Goal: Task Accomplishment & Management: Use online tool/utility

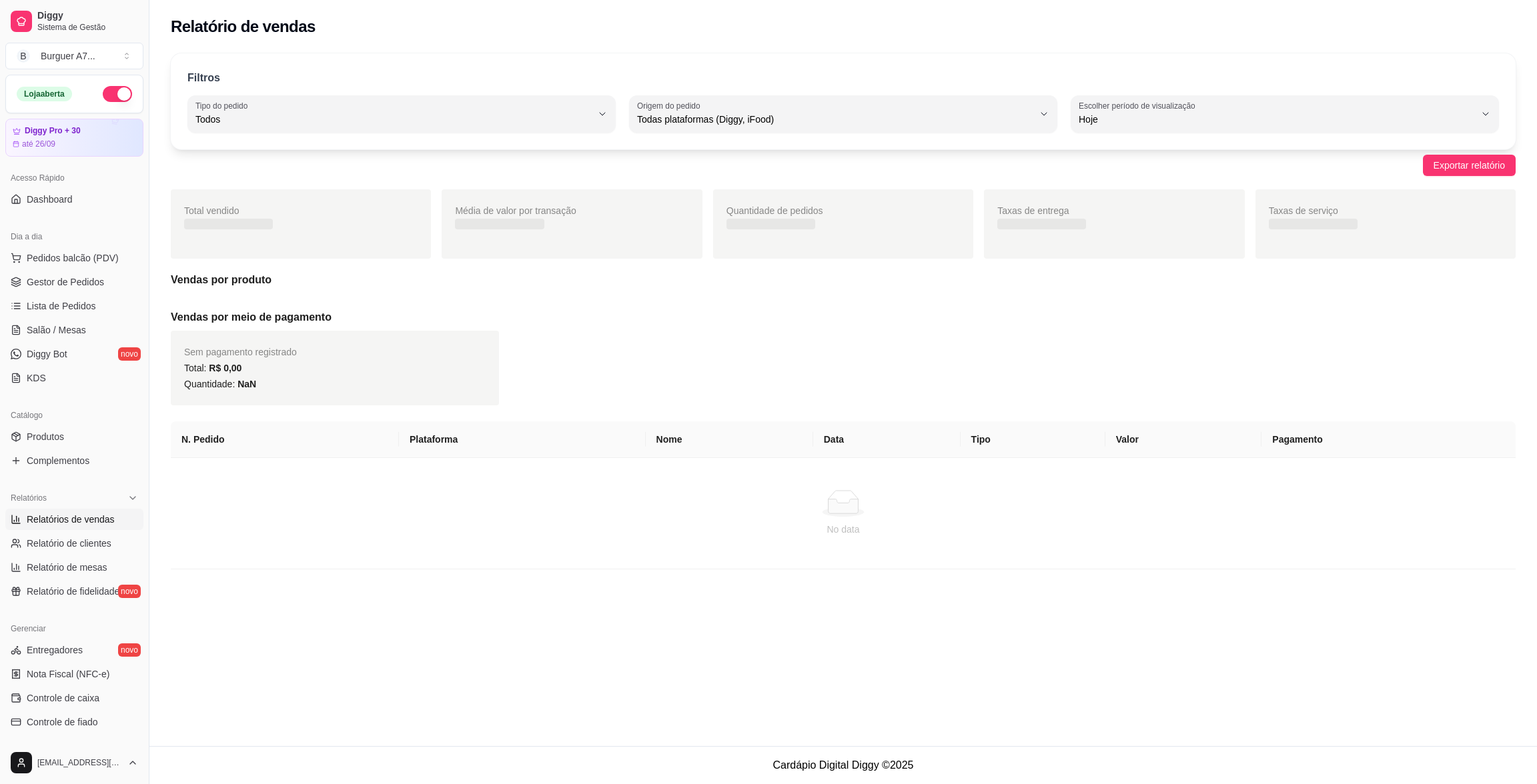
select select "ALL"
select select "0"
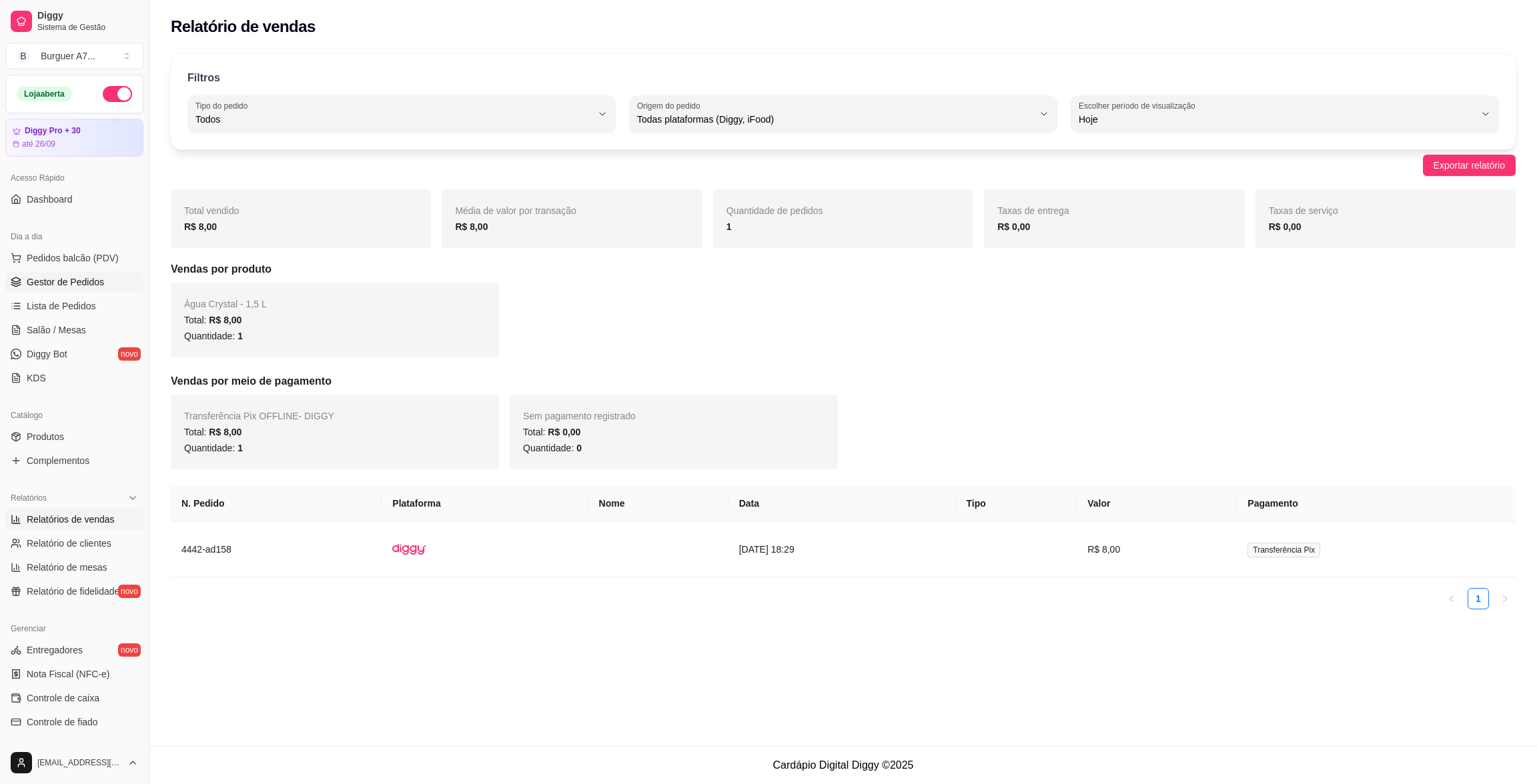
click at [92, 277] on span "Gestor de Pedidos" at bounding box center [65, 282] width 77 height 13
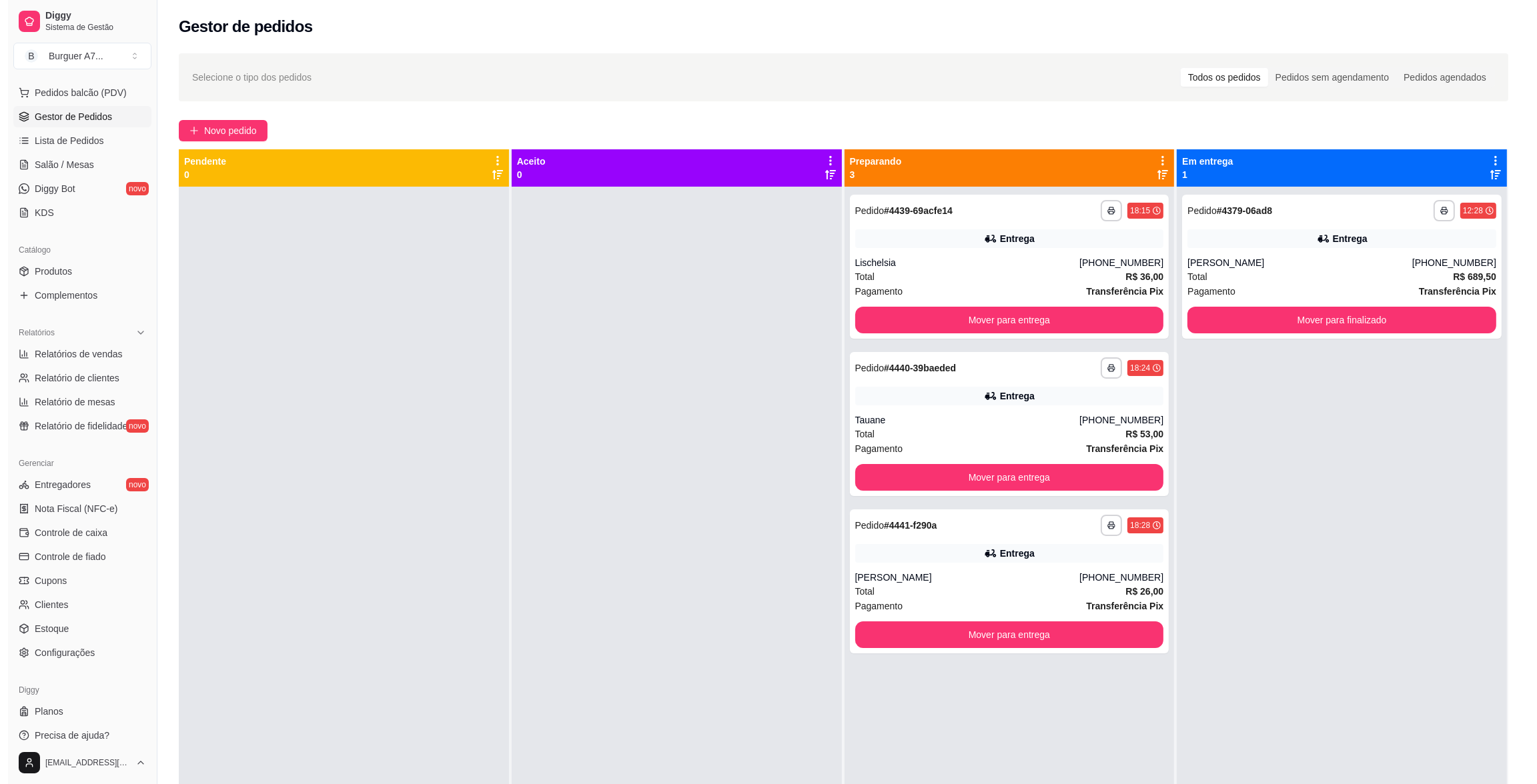
scroll to position [174, 0]
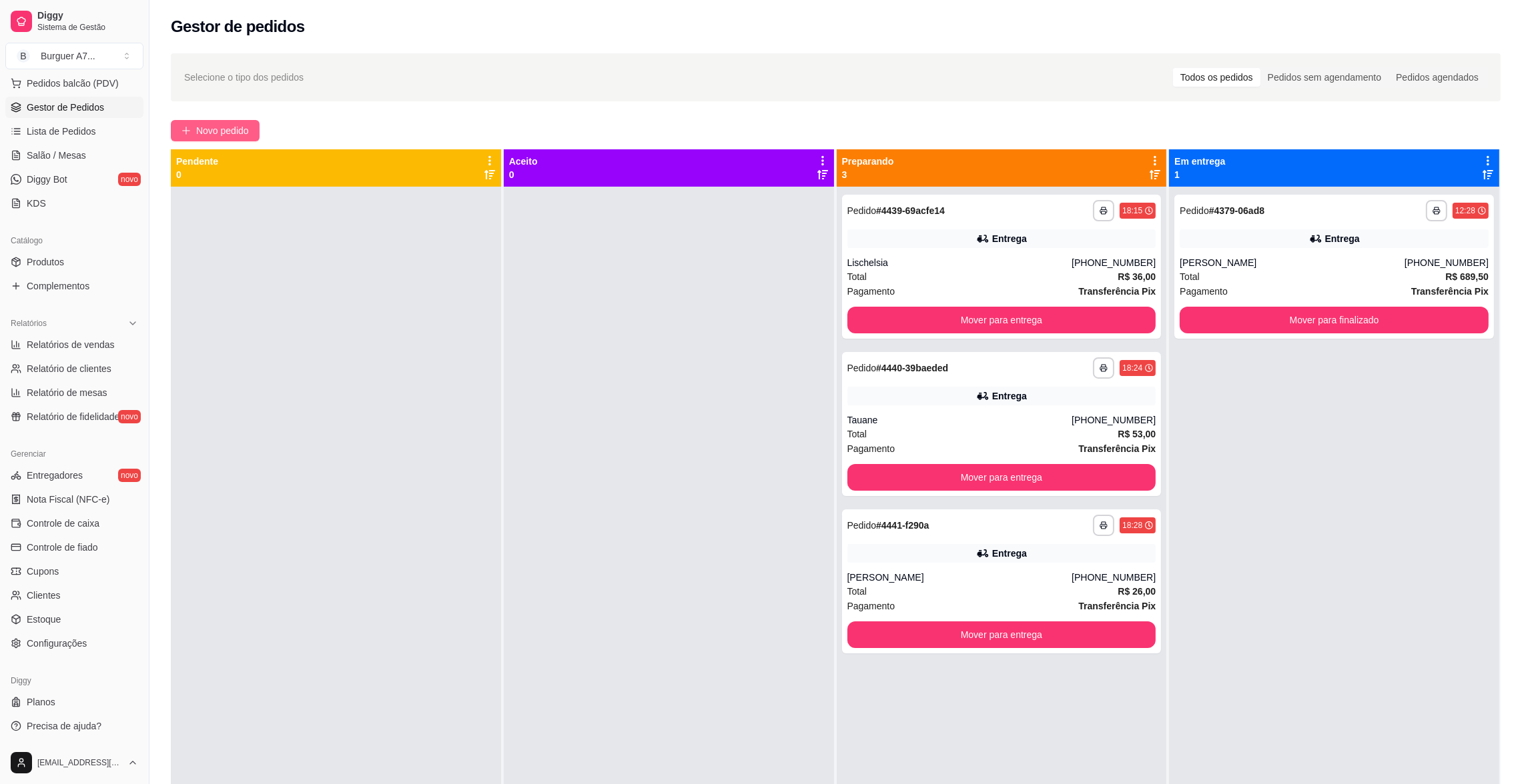
click at [186, 125] on button "Novo pedido" at bounding box center [214, 131] width 89 height 21
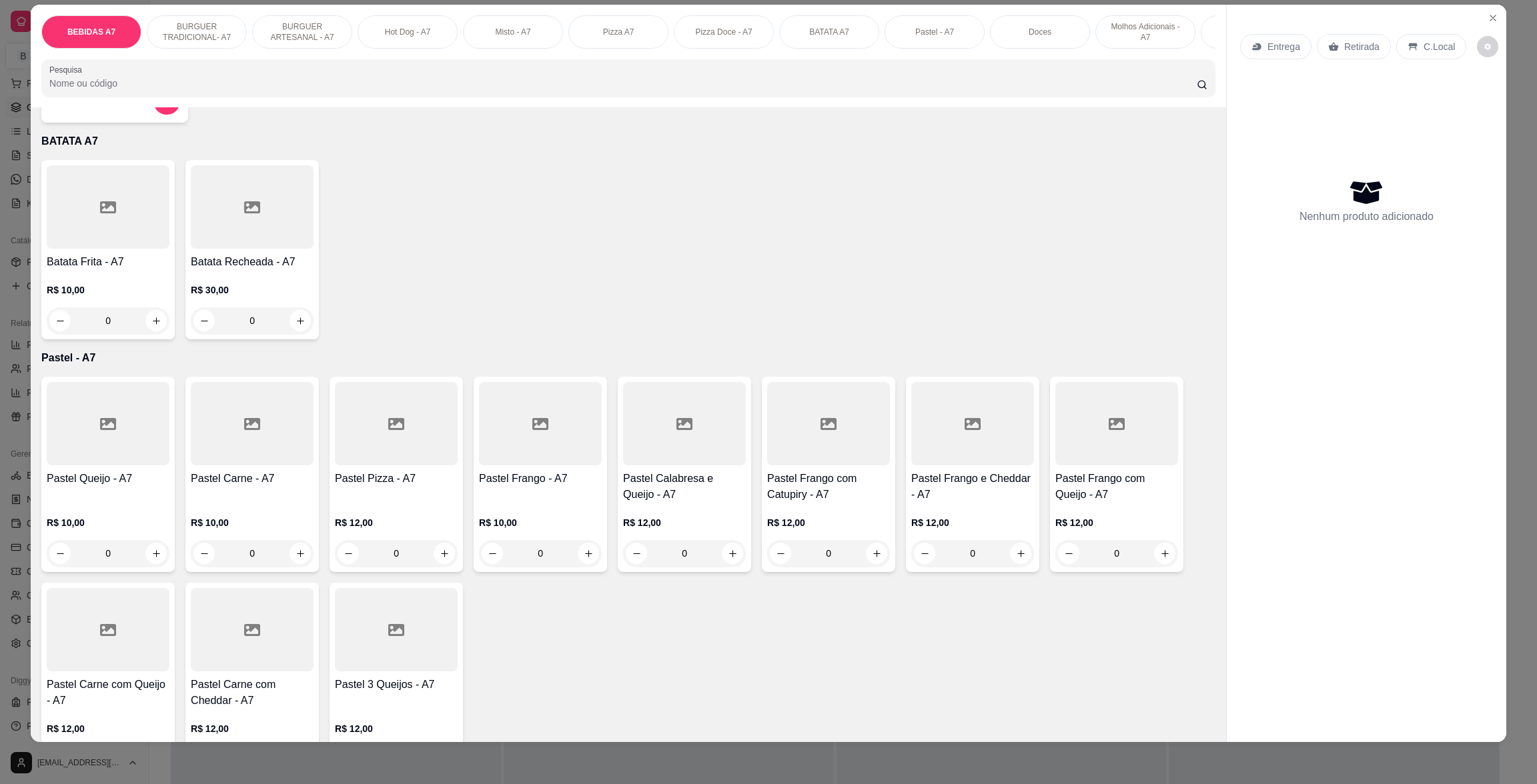
scroll to position [2100, 0]
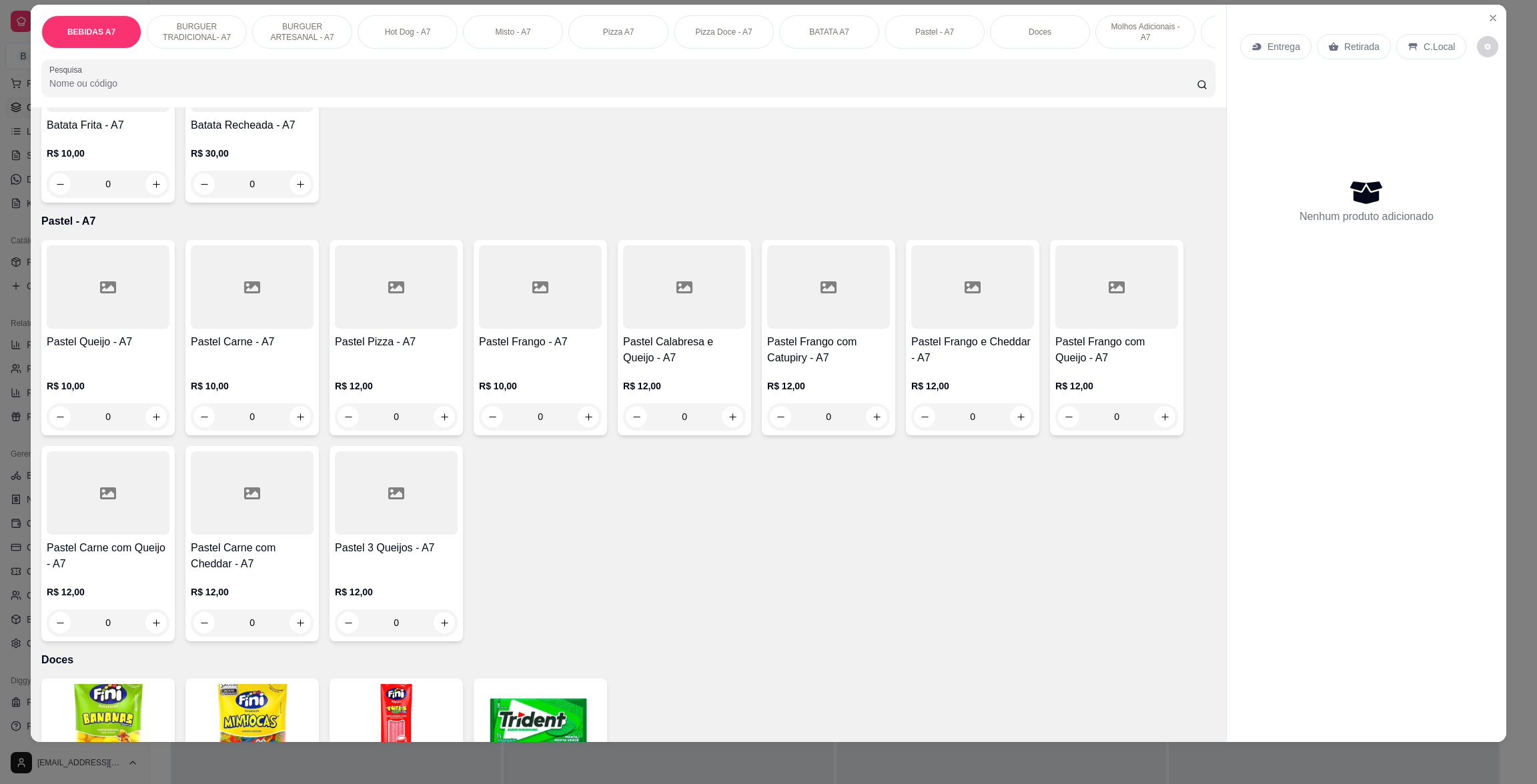
click at [125, 366] on div "Pastel Queijo - A7" at bounding box center [108, 350] width 123 height 32
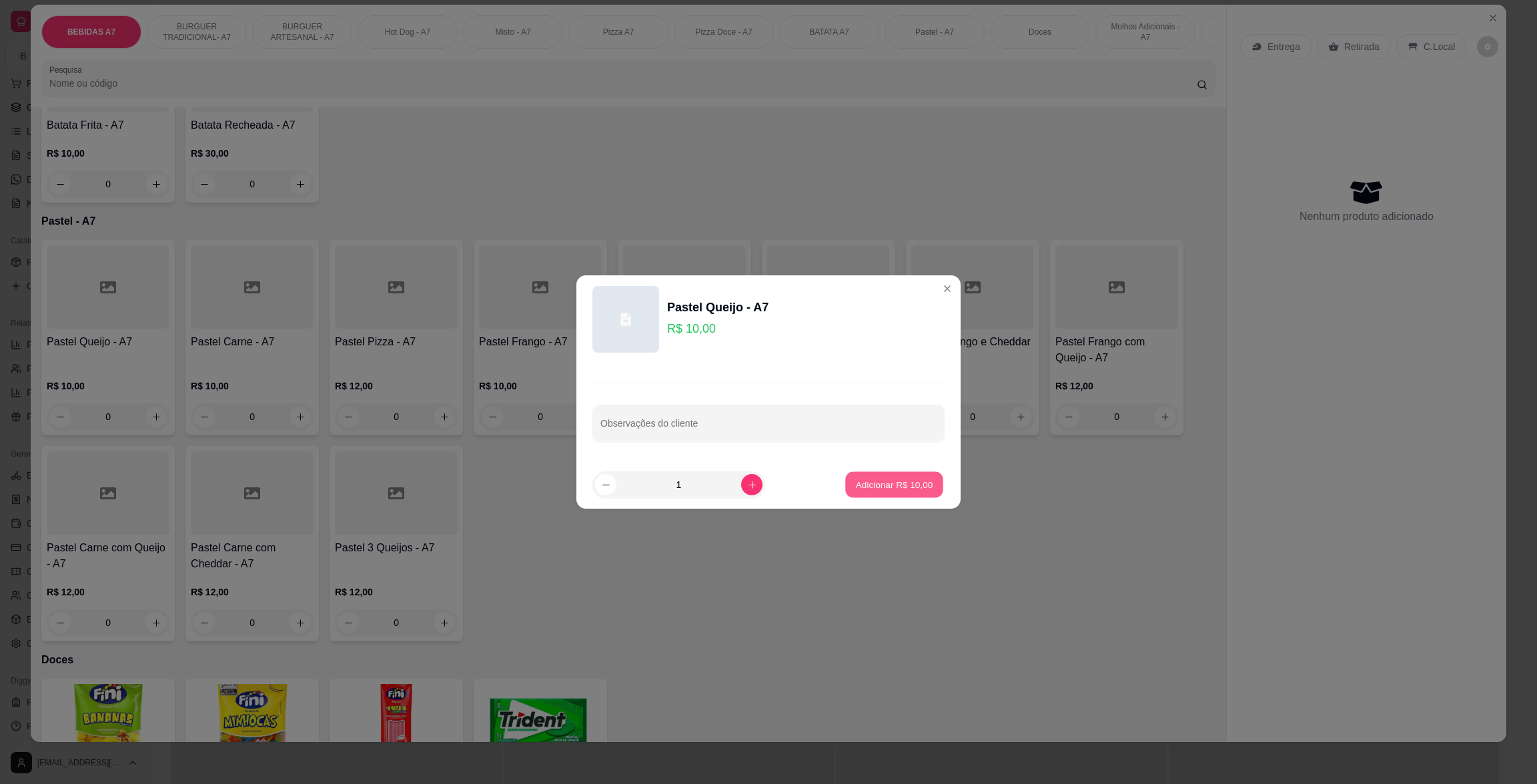
click at [866, 482] on p "Adicionar R$ 10,00" at bounding box center [894, 485] width 77 height 13
type input "1"
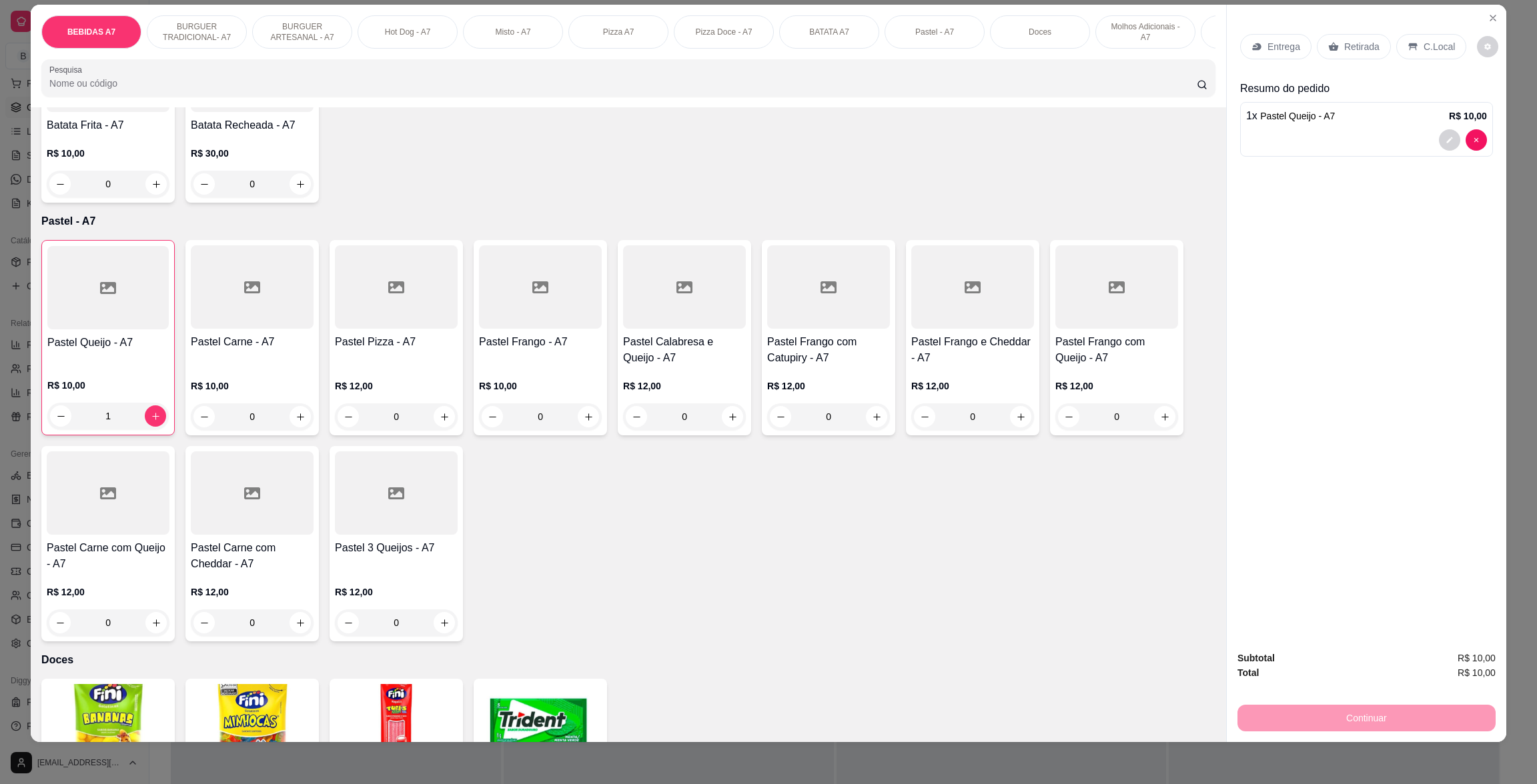
click at [1377, 48] on div "Retirada" at bounding box center [1353, 46] width 74 height 25
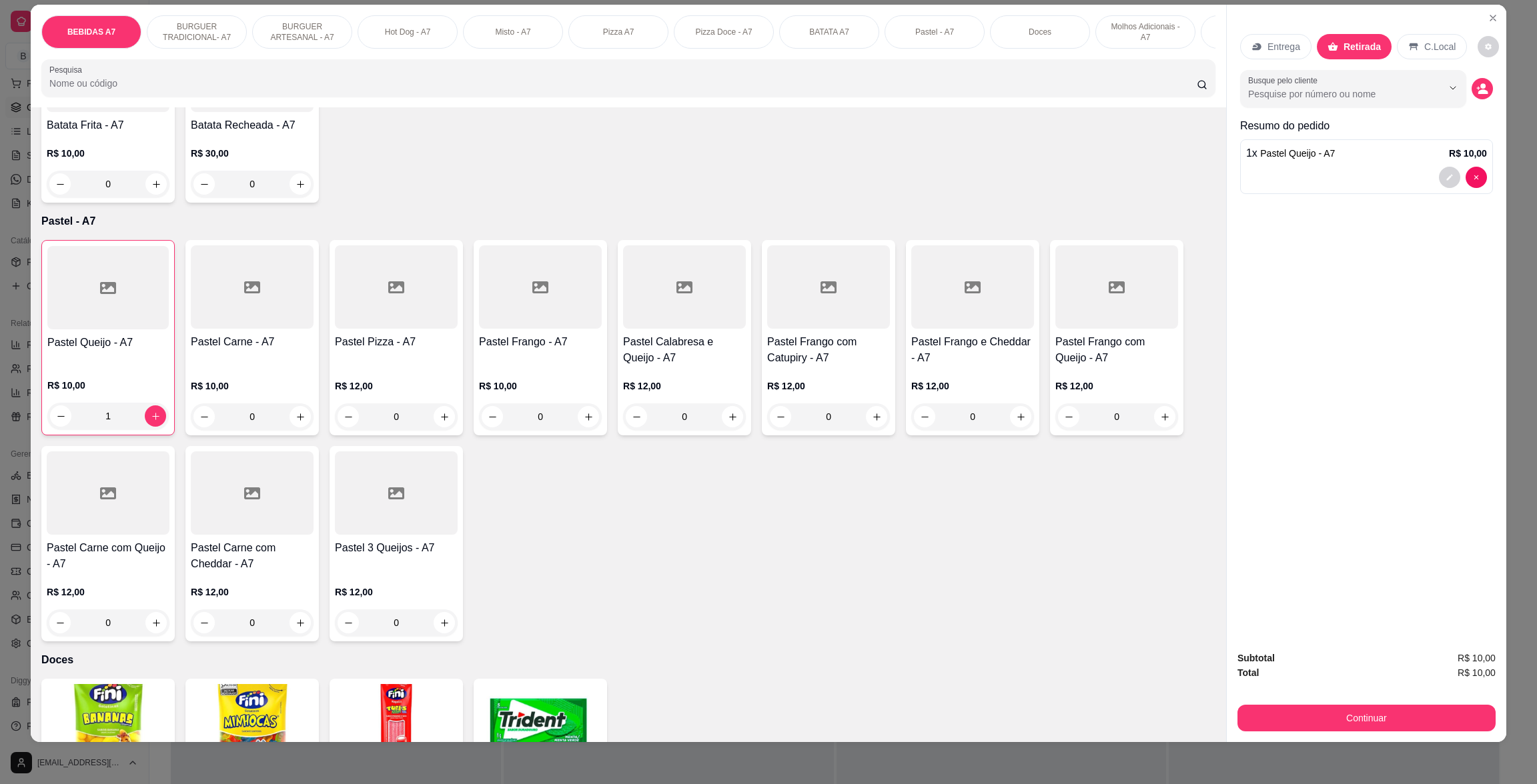
click at [1398, 733] on div "Subtotal R$ 10,00 Total R$ 10,00 Continuar" at bounding box center [1367, 691] width 280 height 102
click at [1399, 725] on button "Continuar" at bounding box center [1366, 718] width 250 height 26
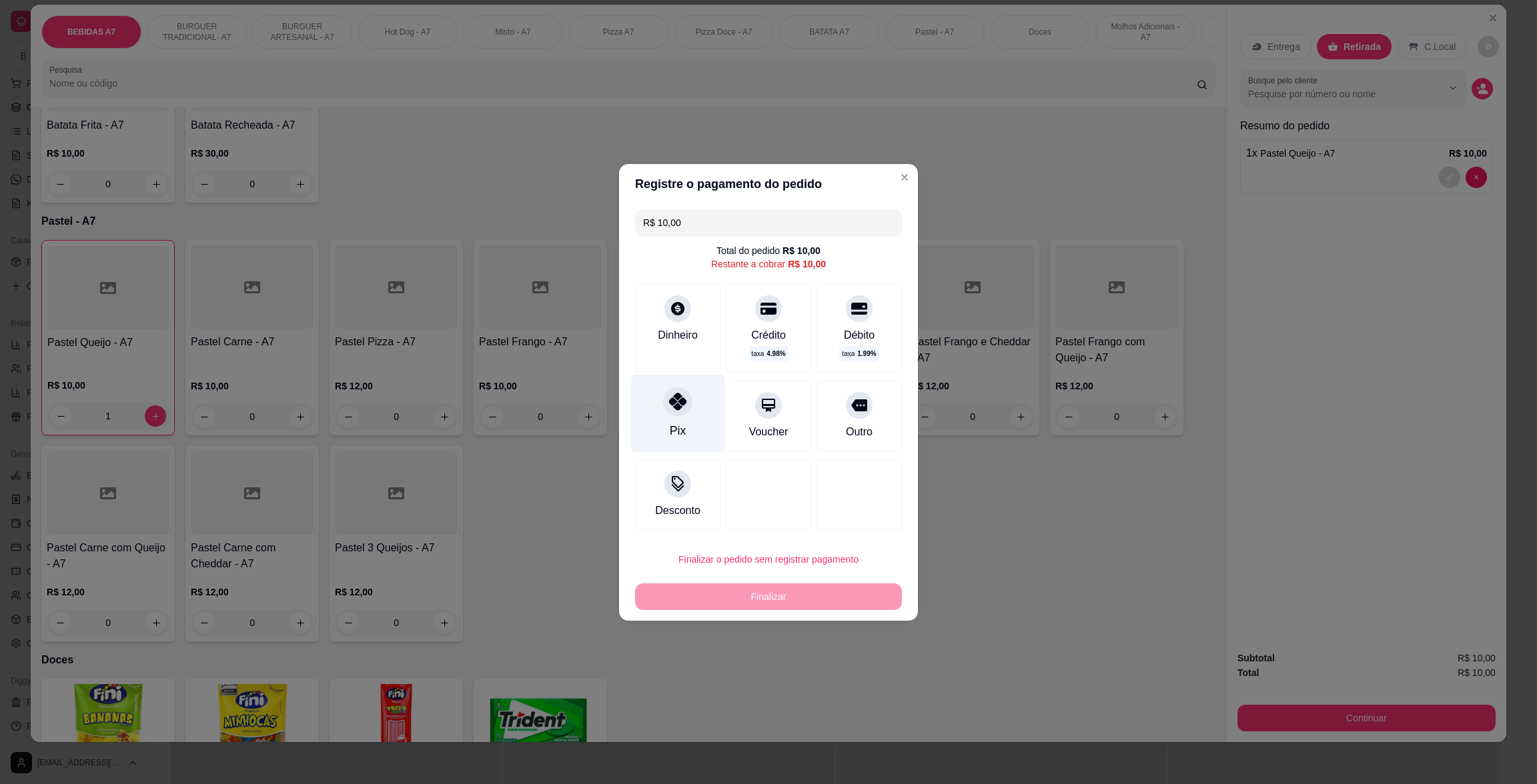
click at [669, 403] on icon at bounding box center [677, 401] width 18 height 18
type input "R$ 0,00"
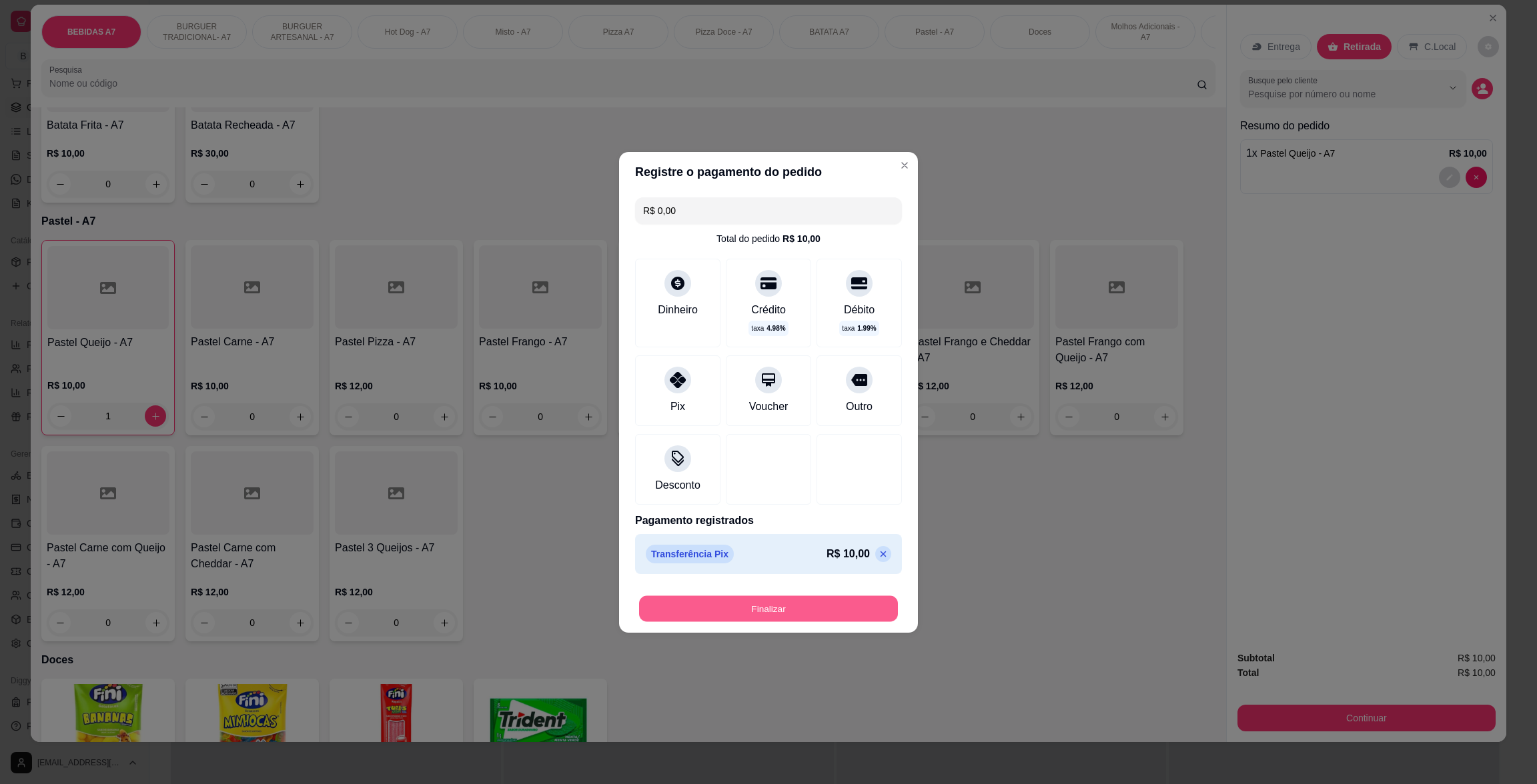
click at [869, 598] on button "Finalizar" at bounding box center [768, 609] width 259 height 26
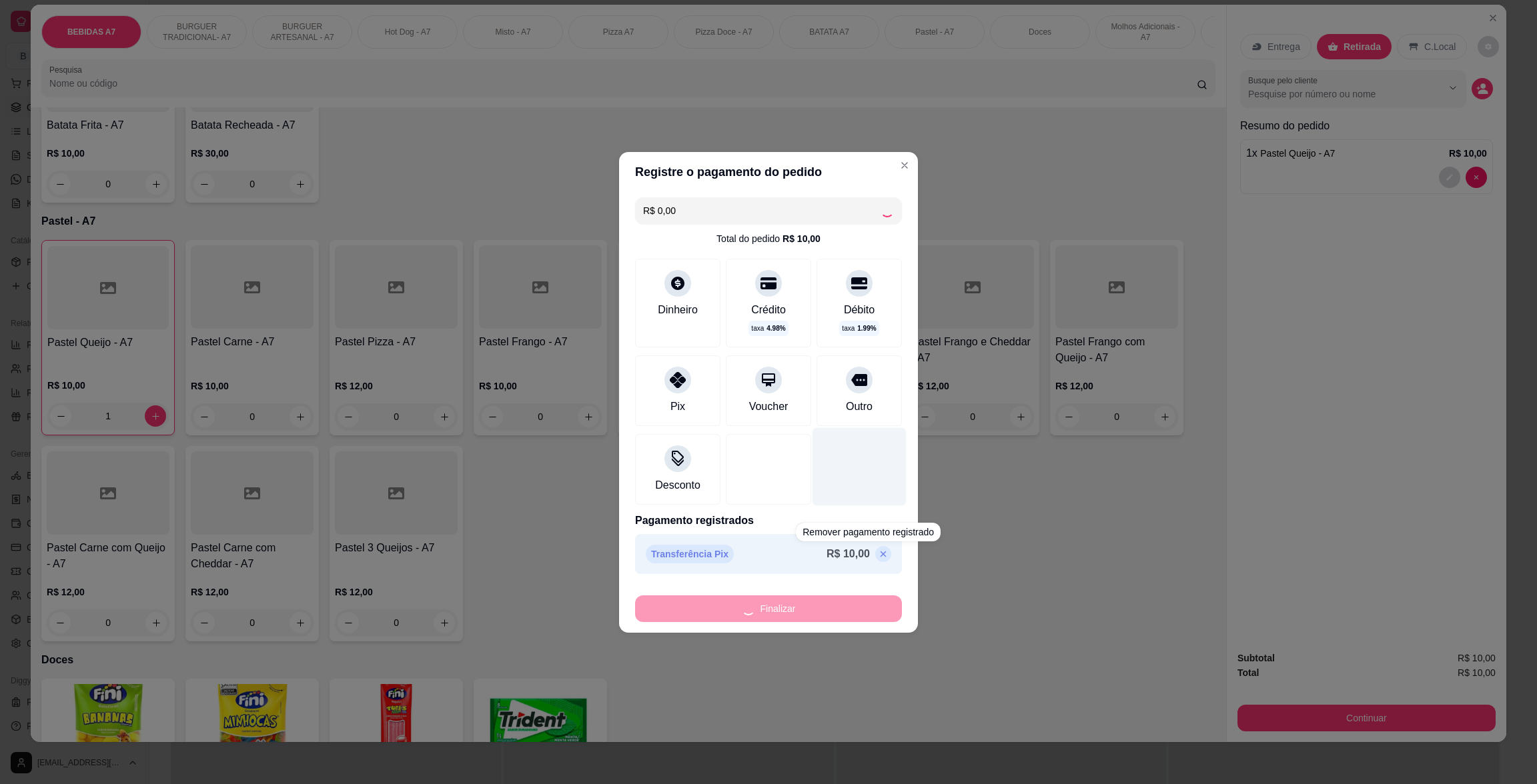
type input "0"
type input "-R$ 10,00"
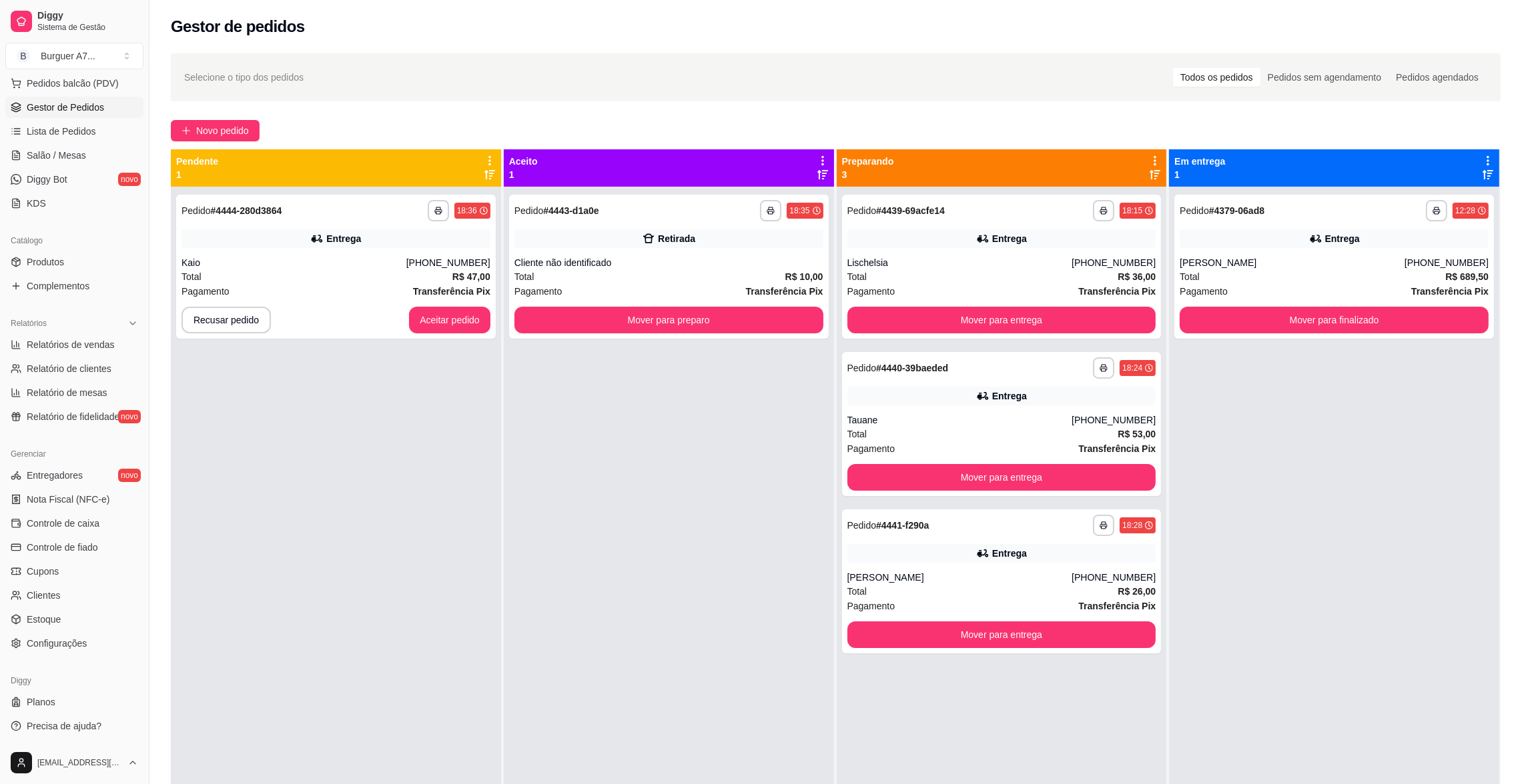
drag, startPoint x: 1201, startPoint y: 391, endPoint x: 1293, endPoint y: 394, distance: 92.0
click at [1234, 374] on div "**********" at bounding box center [1334, 578] width 330 height 784
click at [768, 331] on button "Mover para preparo" at bounding box center [669, 320] width 309 height 27
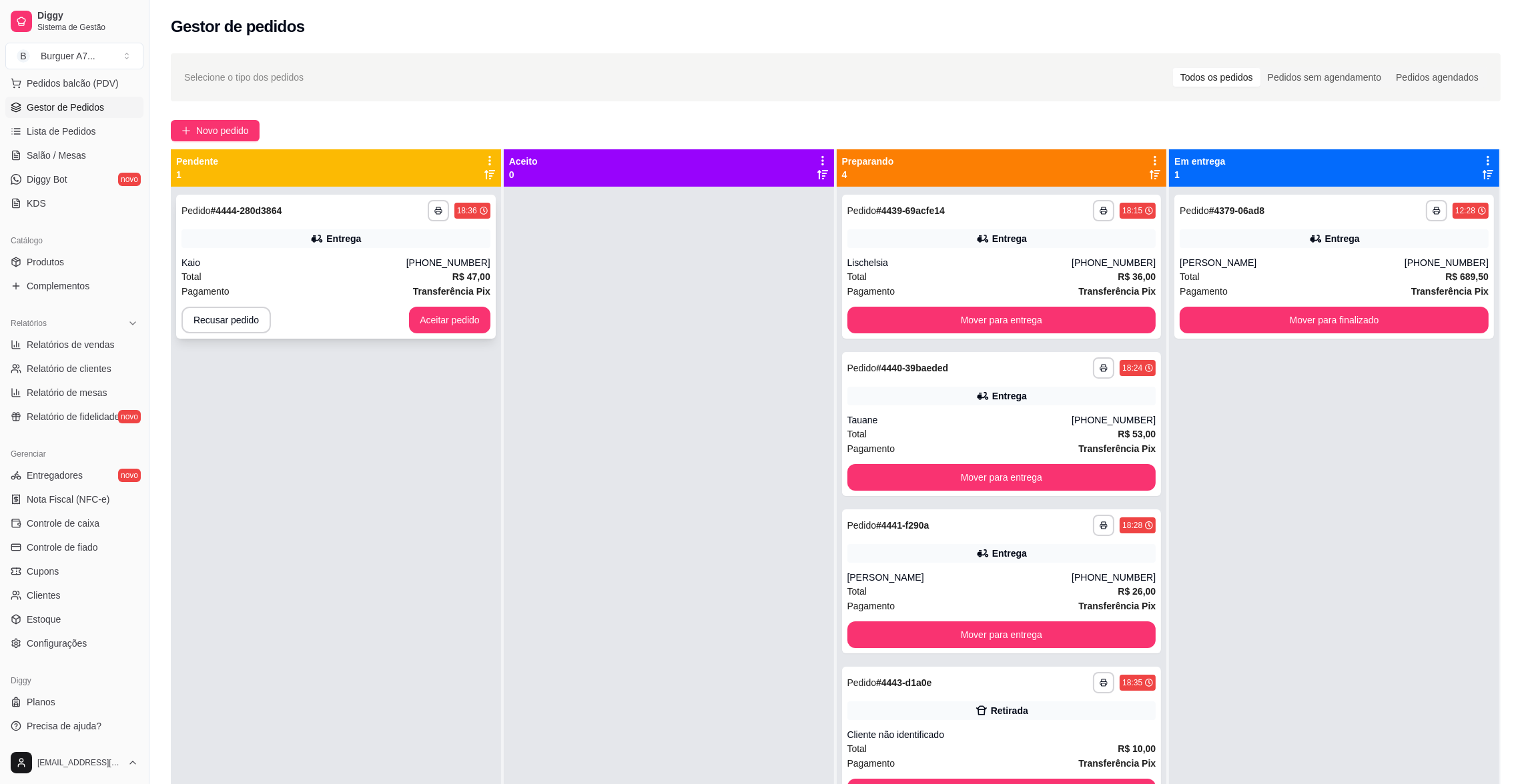
click at [367, 279] on div "Total R$ 47,00" at bounding box center [336, 277] width 309 height 15
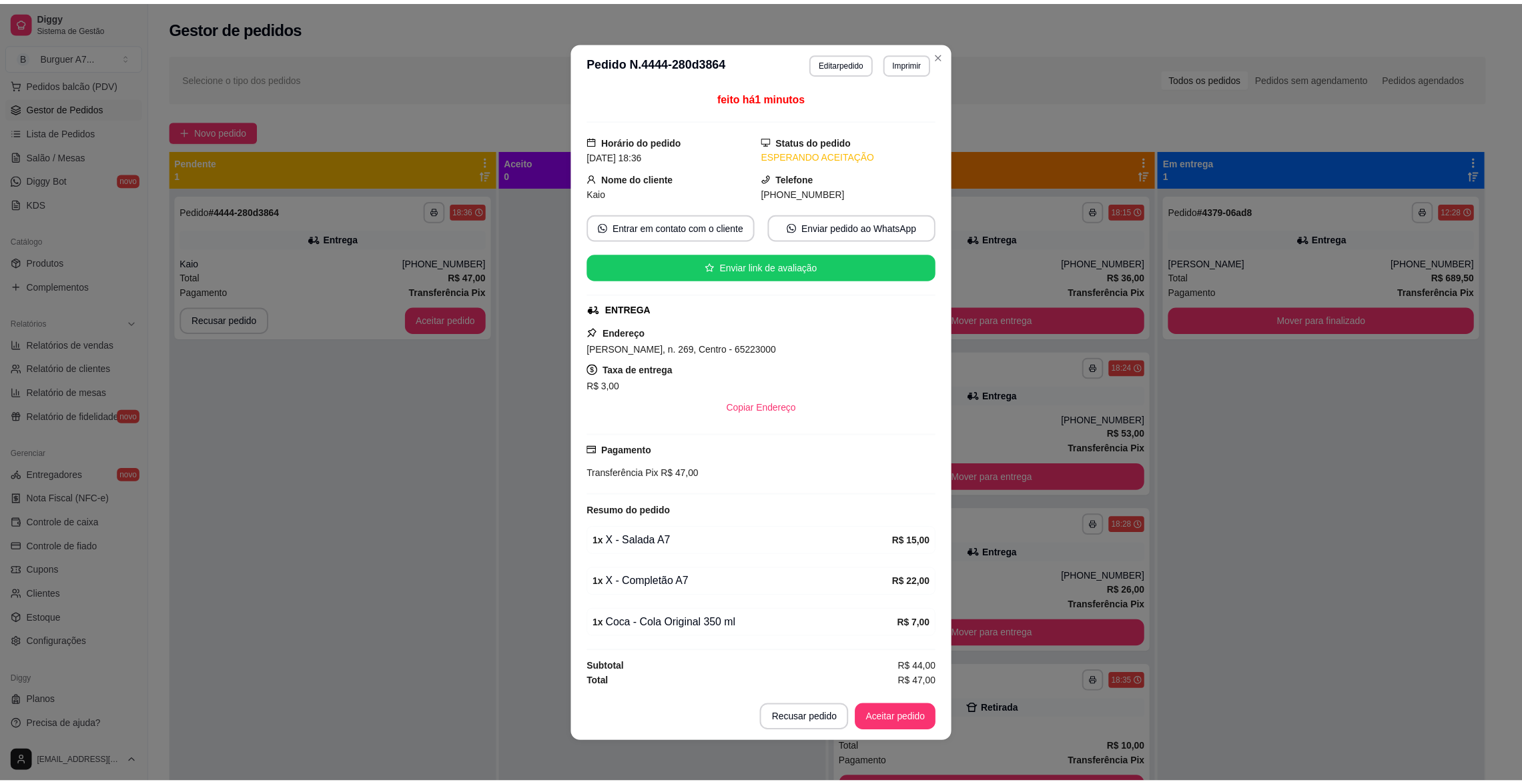
scroll to position [2, 0]
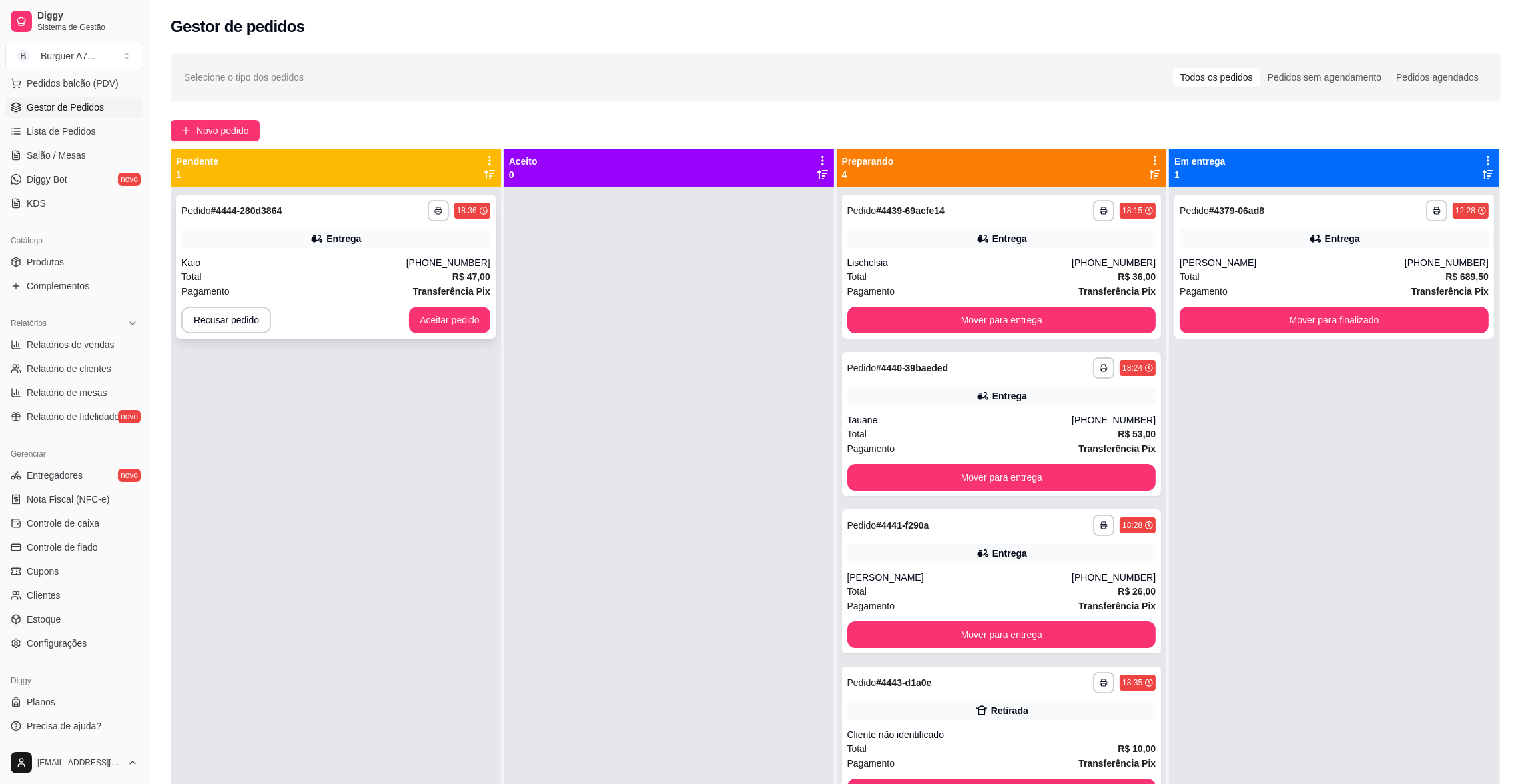
click at [455, 334] on div "**********" at bounding box center [336, 267] width 320 height 144
click at [451, 315] on button "Aceitar pedido" at bounding box center [450, 320] width 81 height 27
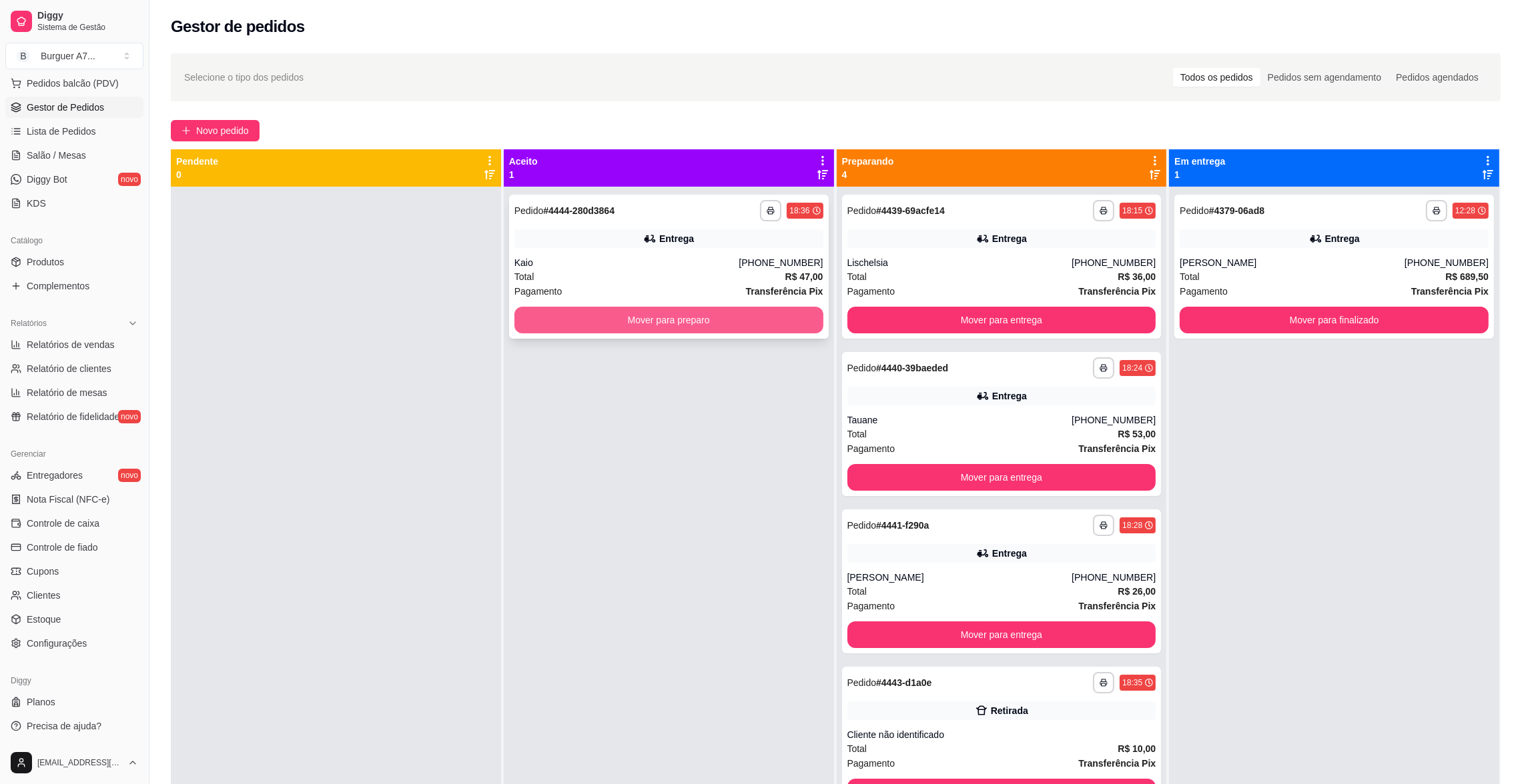
click at [589, 330] on button "Mover para preparo" at bounding box center [669, 320] width 309 height 27
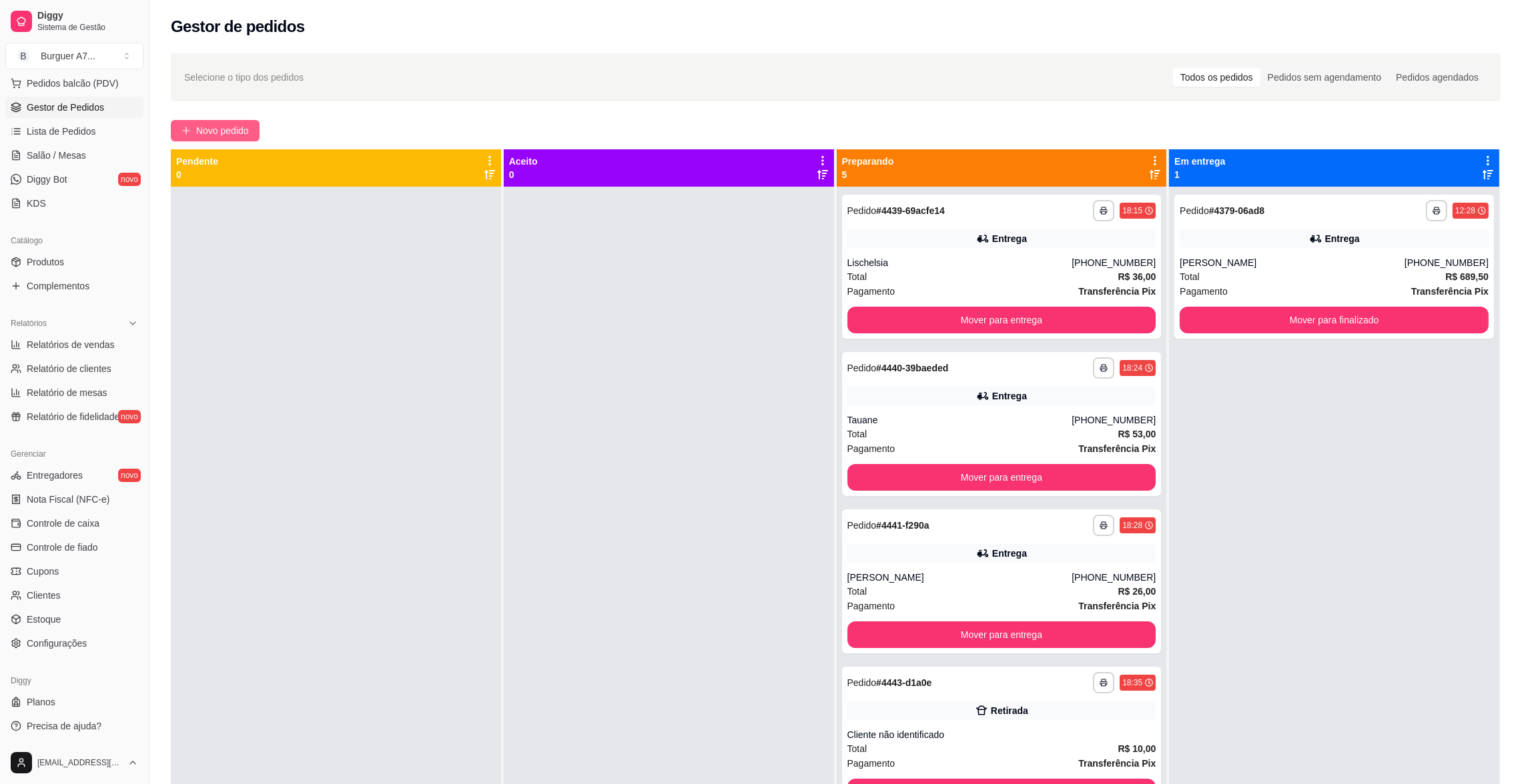
click at [221, 135] on span "Novo pedido" at bounding box center [222, 131] width 53 height 15
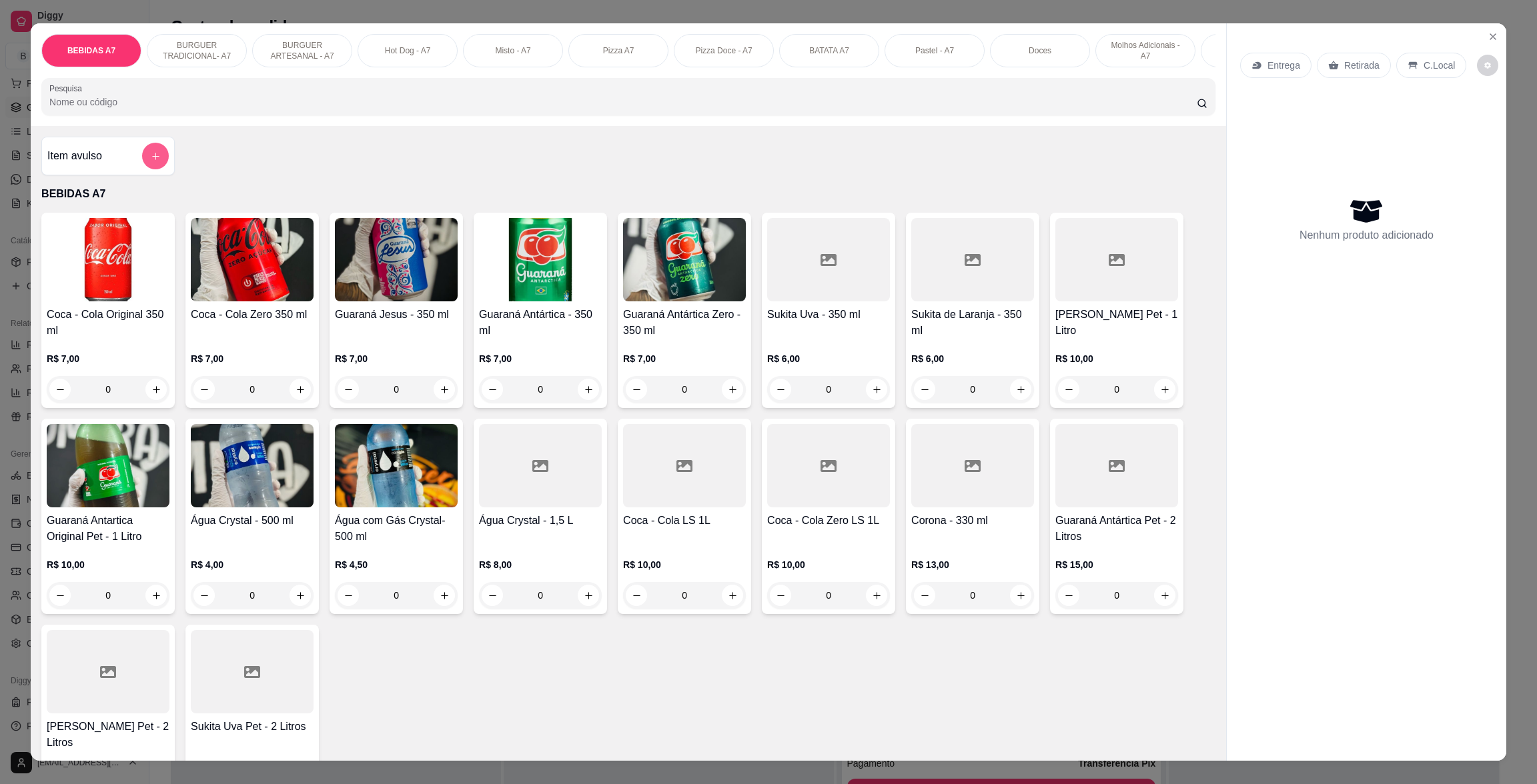
click at [154, 170] on button "add-separate-item" at bounding box center [155, 156] width 27 height 27
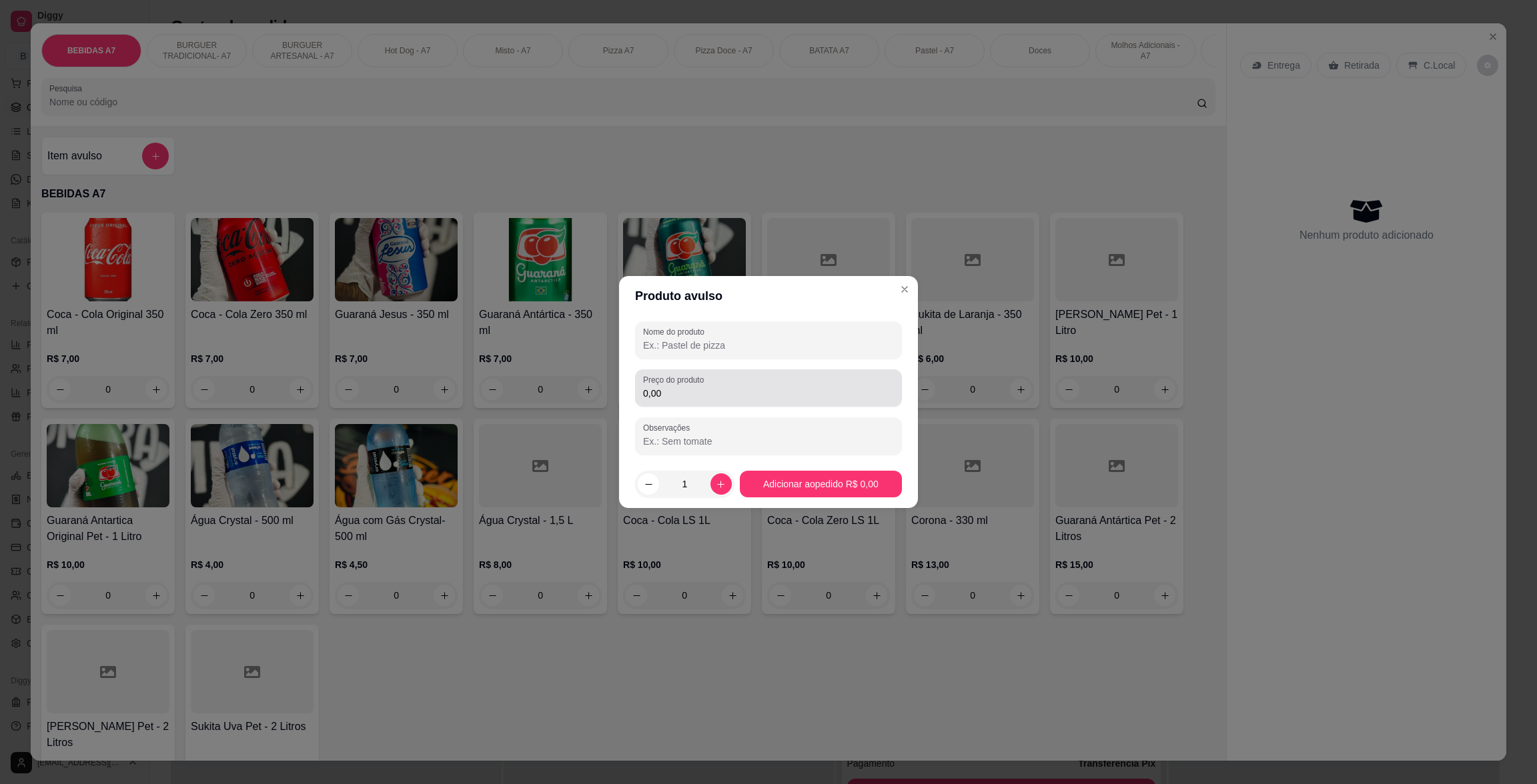
click at [665, 388] on input "0,00" at bounding box center [768, 393] width 251 height 13
type input "7,50"
click at [852, 447] on input "Observações" at bounding box center [768, 441] width 251 height 13
type input "cbvbcv vb"
click at [854, 472] on button "Adicionar ao pedido R$ 7,50" at bounding box center [820, 485] width 158 height 26
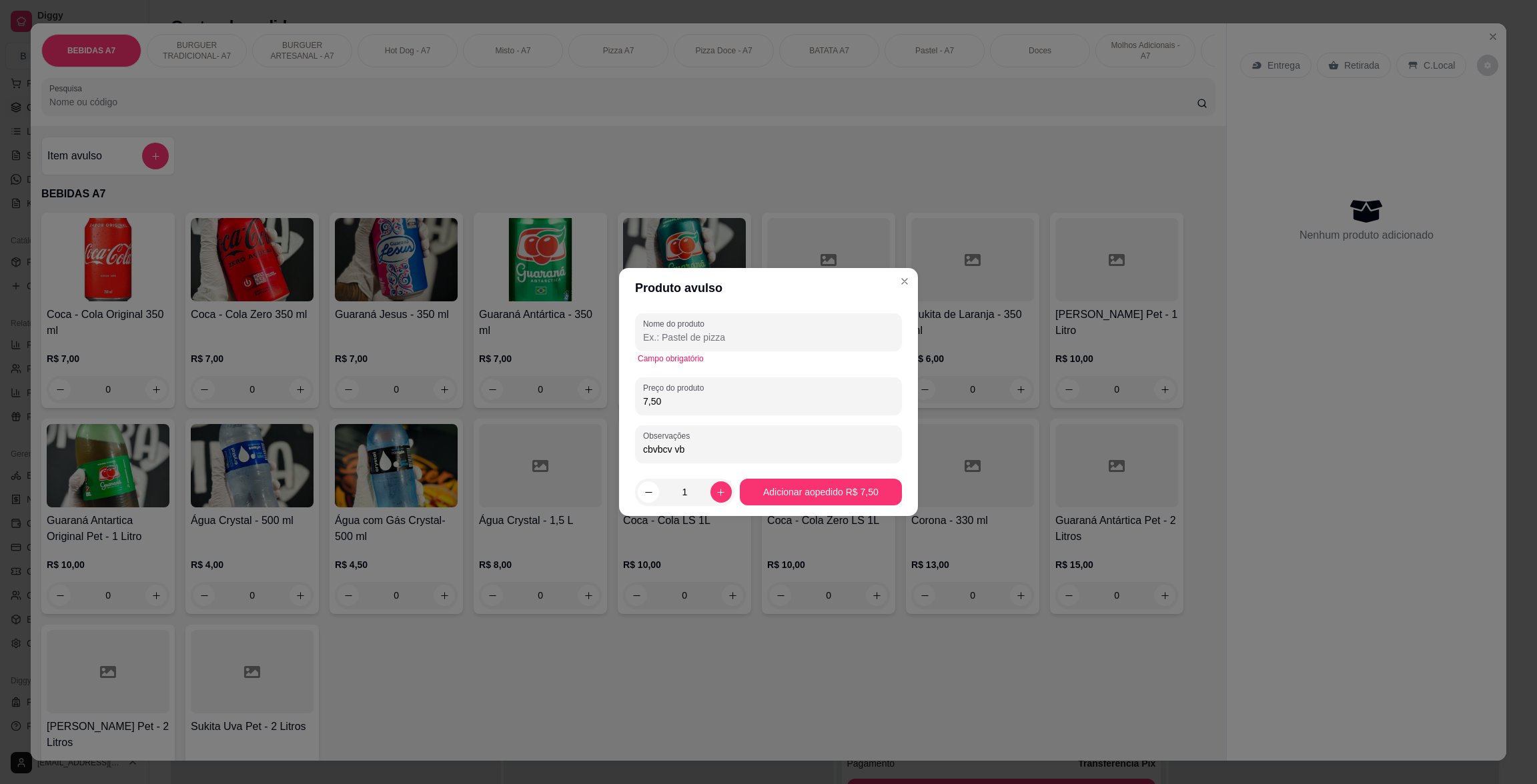
drag, startPoint x: 755, startPoint y: 451, endPoint x: 611, endPoint y: 457, distance: 144.1
click at [611, 457] on div "Produto avulso Nome do produto Campo obrigatório Preço do produto 7,50 Observaç…" at bounding box center [768, 392] width 1537 height 784
click at [828, 337] on input "Nome do produto" at bounding box center [768, 337] width 251 height 13
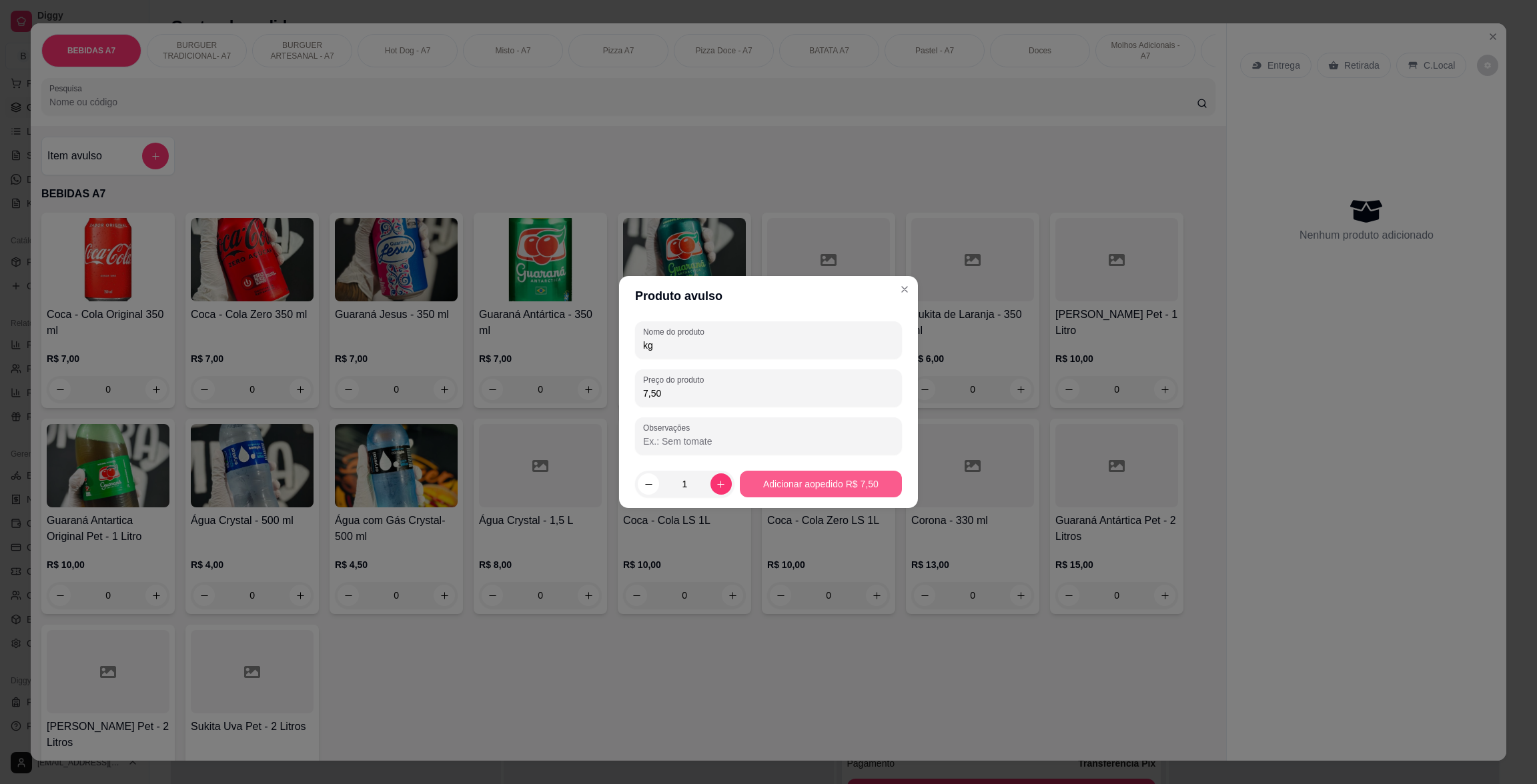
type input "kg"
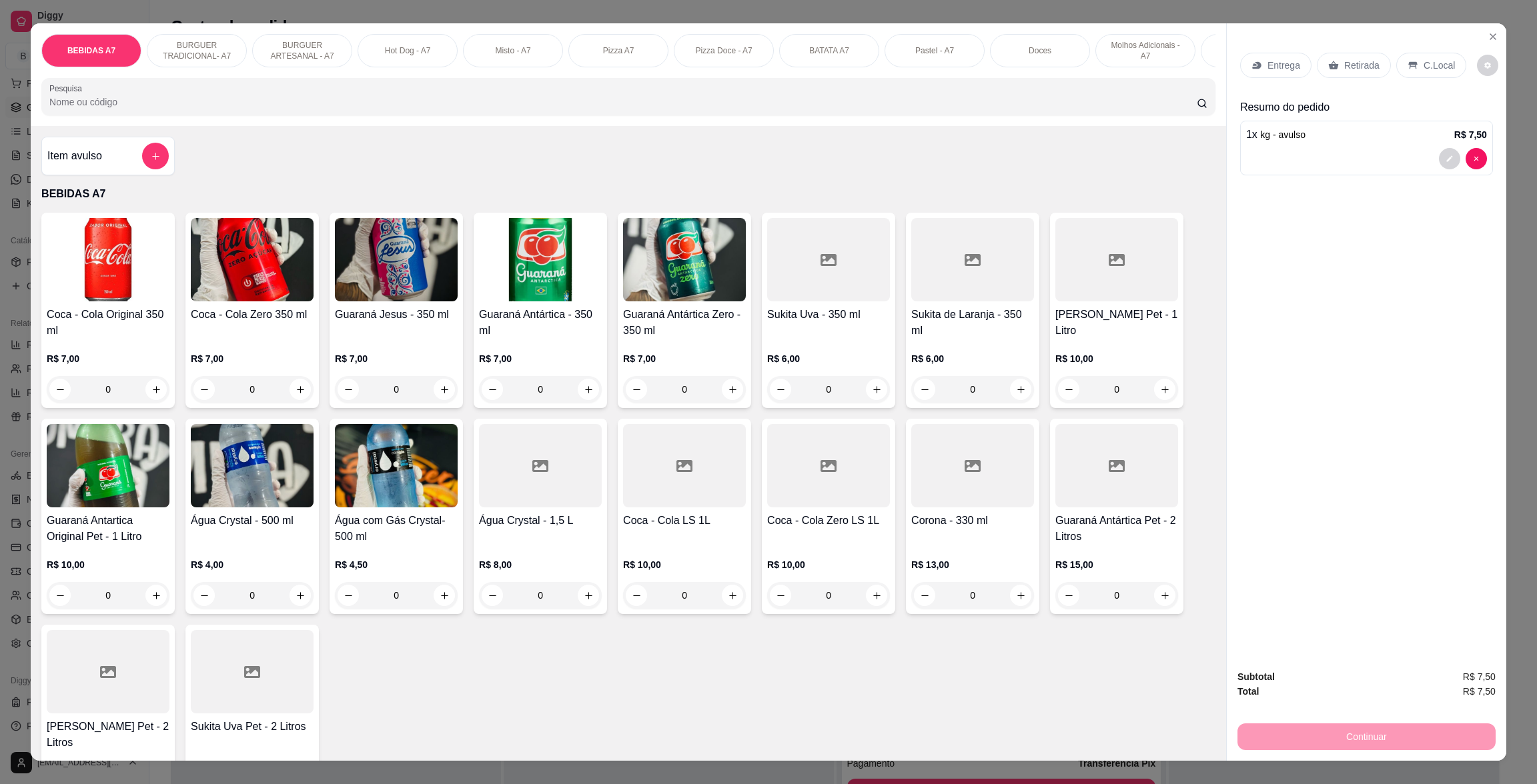
click at [1359, 61] on p "Retirada" at bounding box center [1362, 65] width 35 height 13
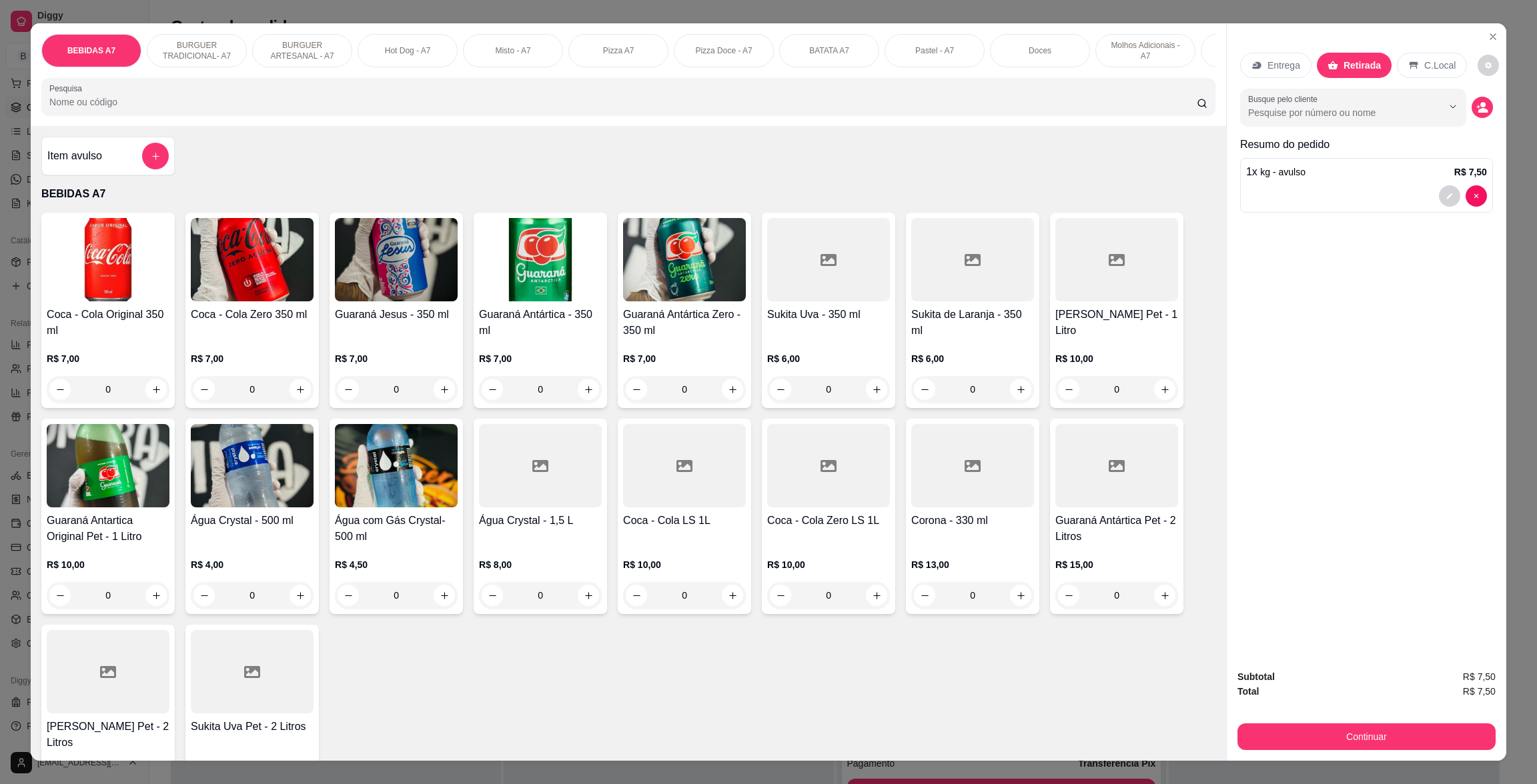
click at [1346, 713] on div "Subtotal R$ 7,50 Total R$ 7,50 Continuar" at bounding box center [1366, 709] width 258 height 81
click at [1347, 727] on button "Continuar" at bounding box center [1366, 736] width 250 height 26
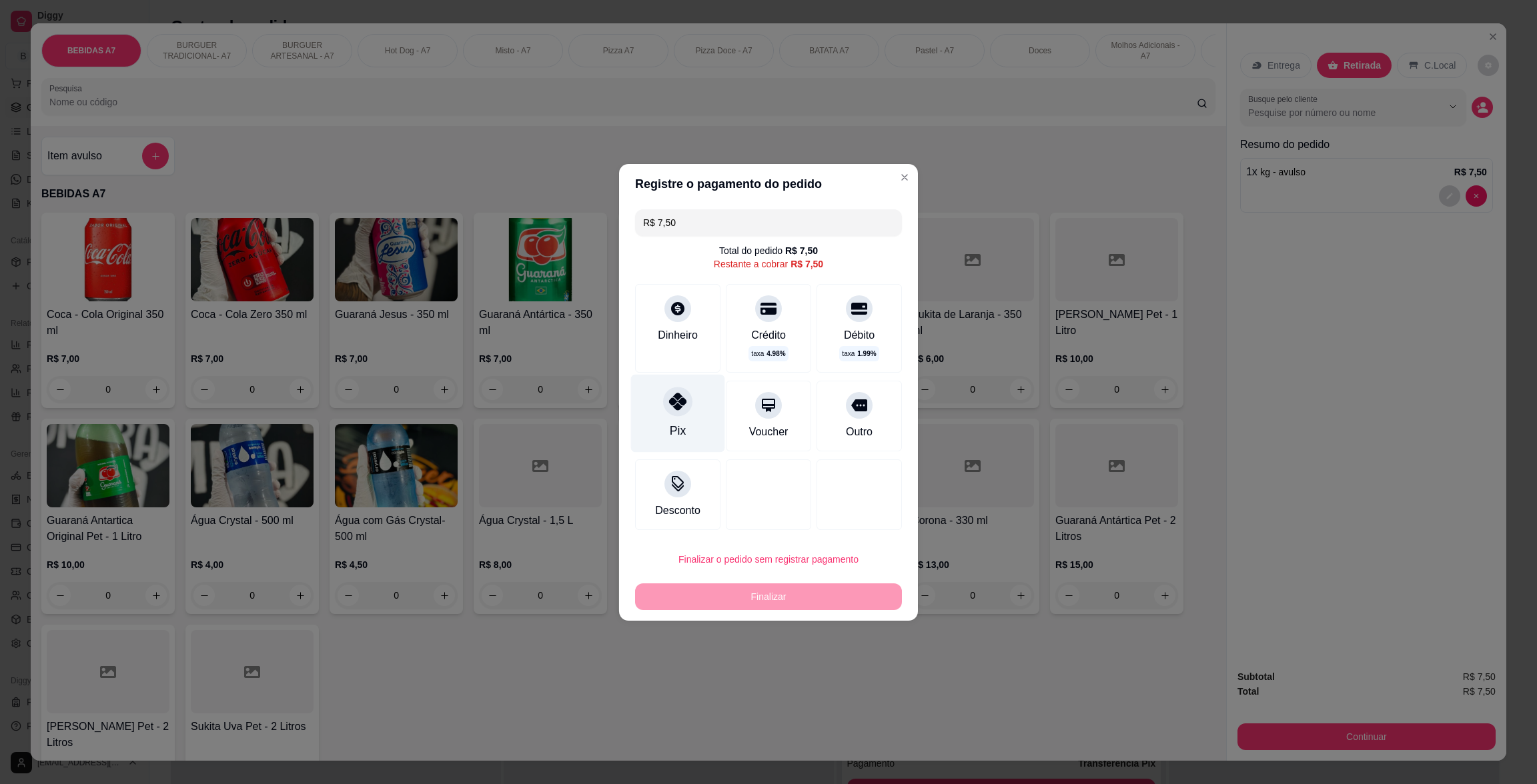
click at [658, 437] on div "Pix" at bounding box center [678, 413] width 94 height 78
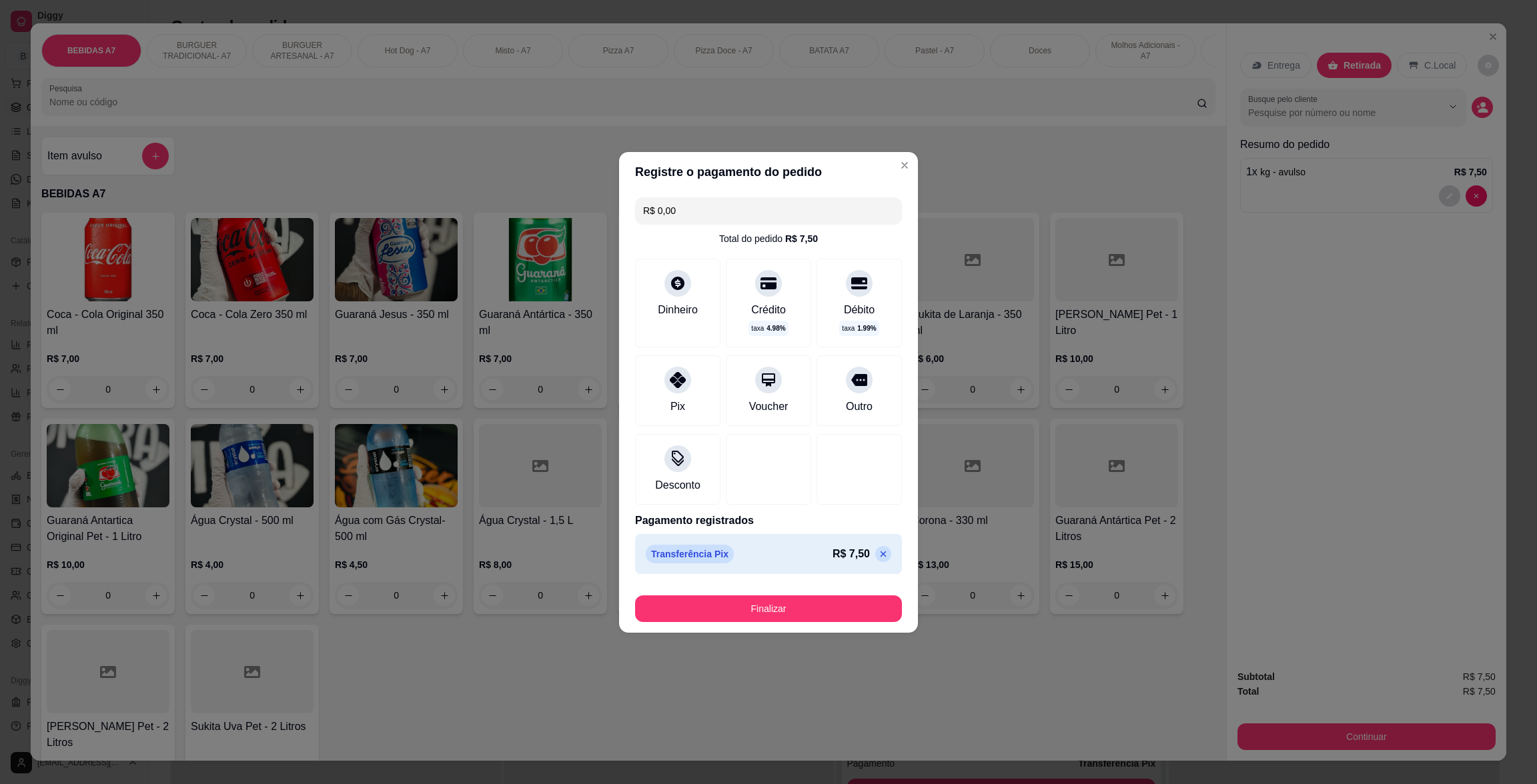
click at [770, 631] on footer "Finalizar" at bounding box center [768, 606] width 298 height 53
click at [786, 622] on div "Finalizar" at bounding box center [768, 609] width 267 height 27
click at [798, 603] on div "Finalizar" at bounding box center [768, 609] width 267 height 27
type input "-R$ 7,50"
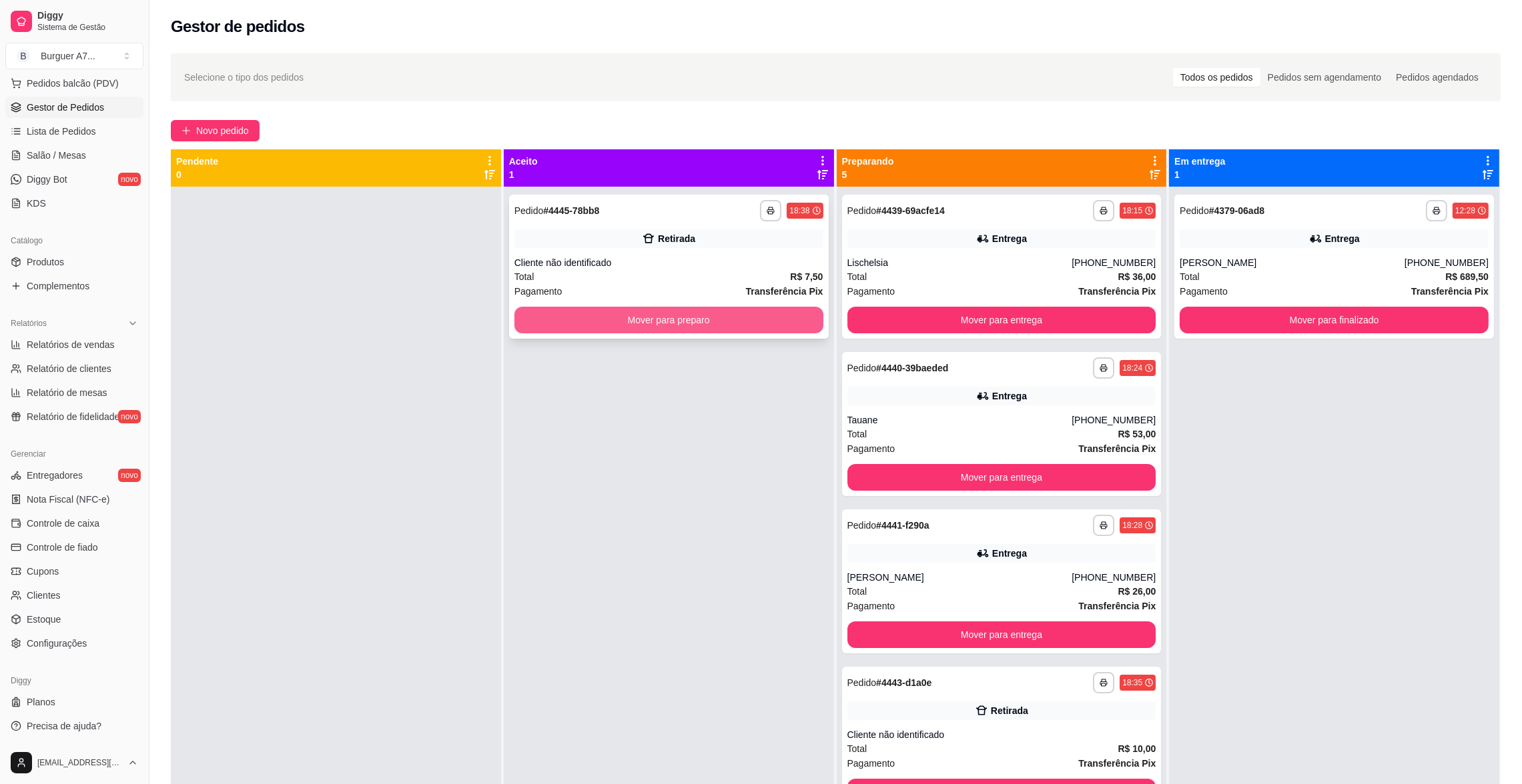
click at [757, 314] on button "Mover para preparo" at bounding box center [669, 320] width 309 height 27
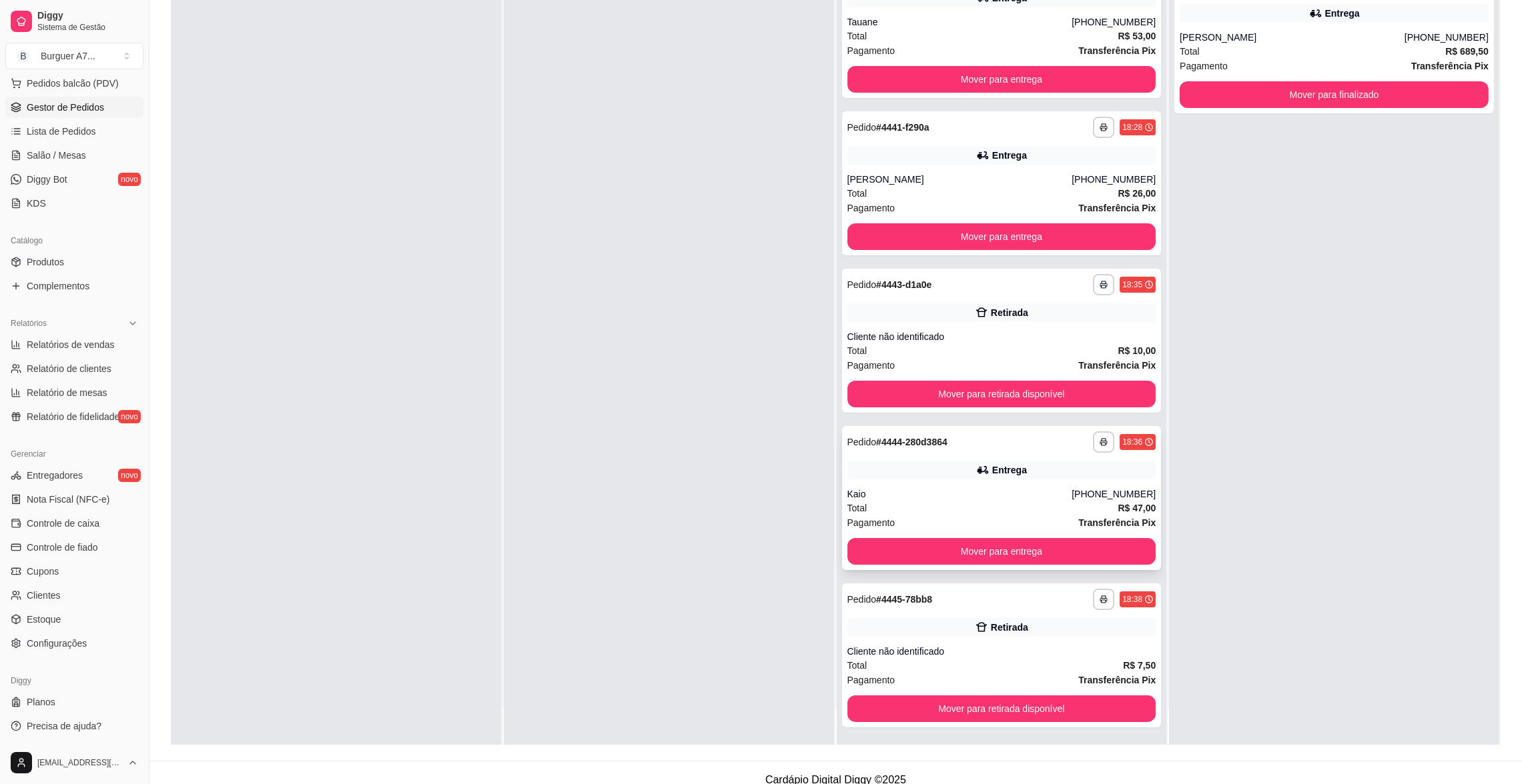
scroll to position [202, 0]
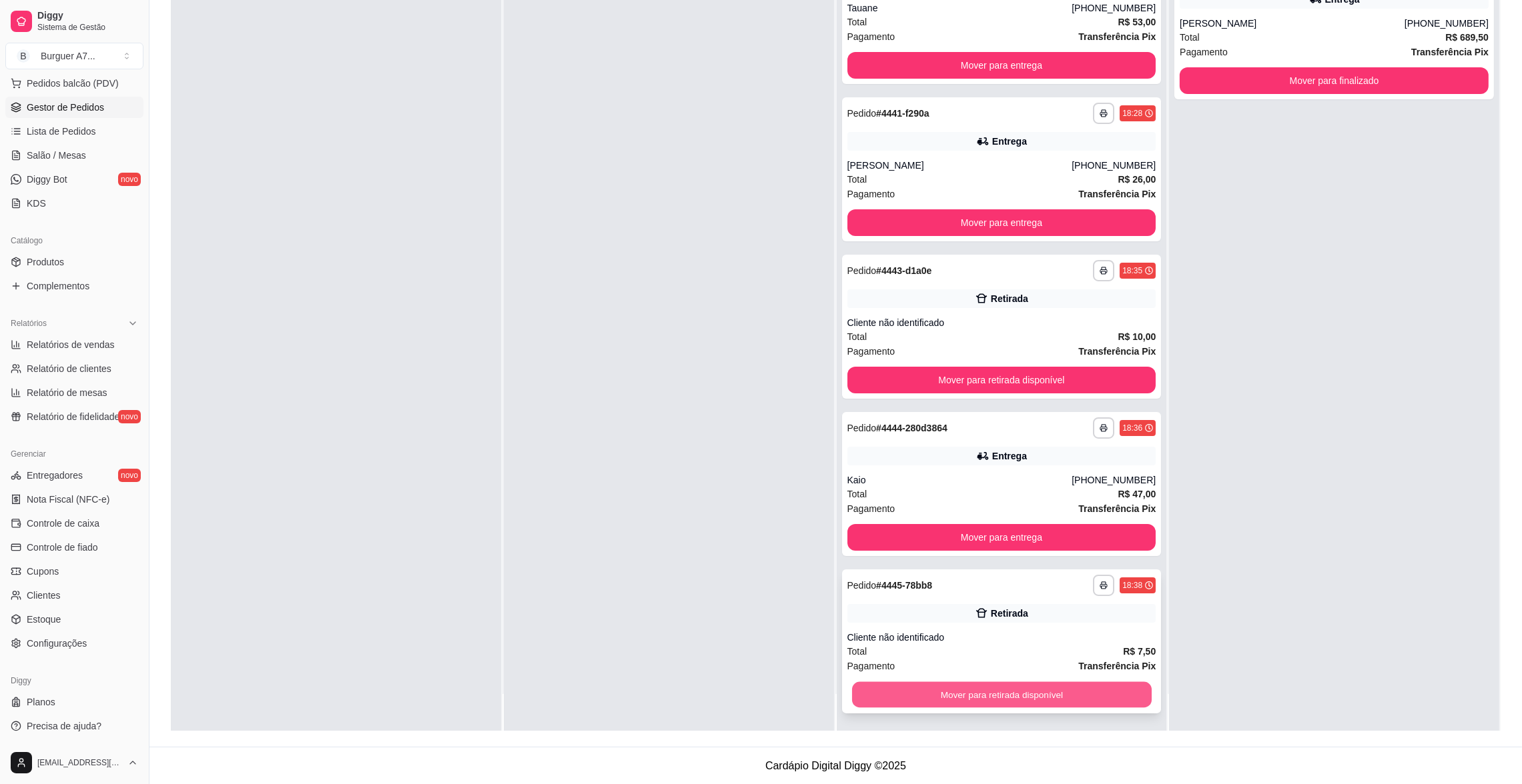
click at [1055, 699] on button "Mover para retirada disponível" at bounding box center [1001, 695] width 299 height 26
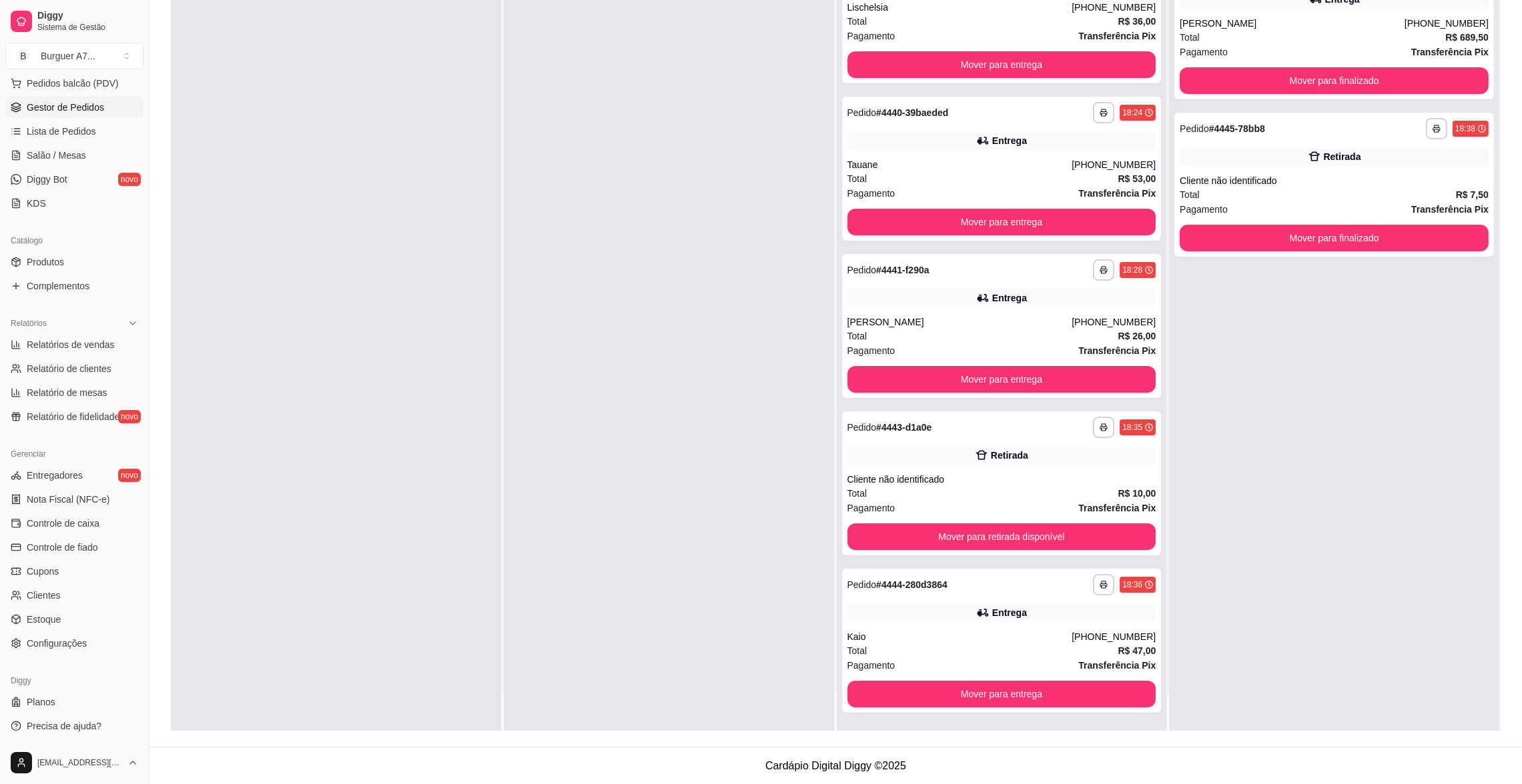
scroll to position [15, 0]
click at [1298, 210] on div "Pagamento Transferência Pix" at bounding box center [1334, 210] width 309 height 15
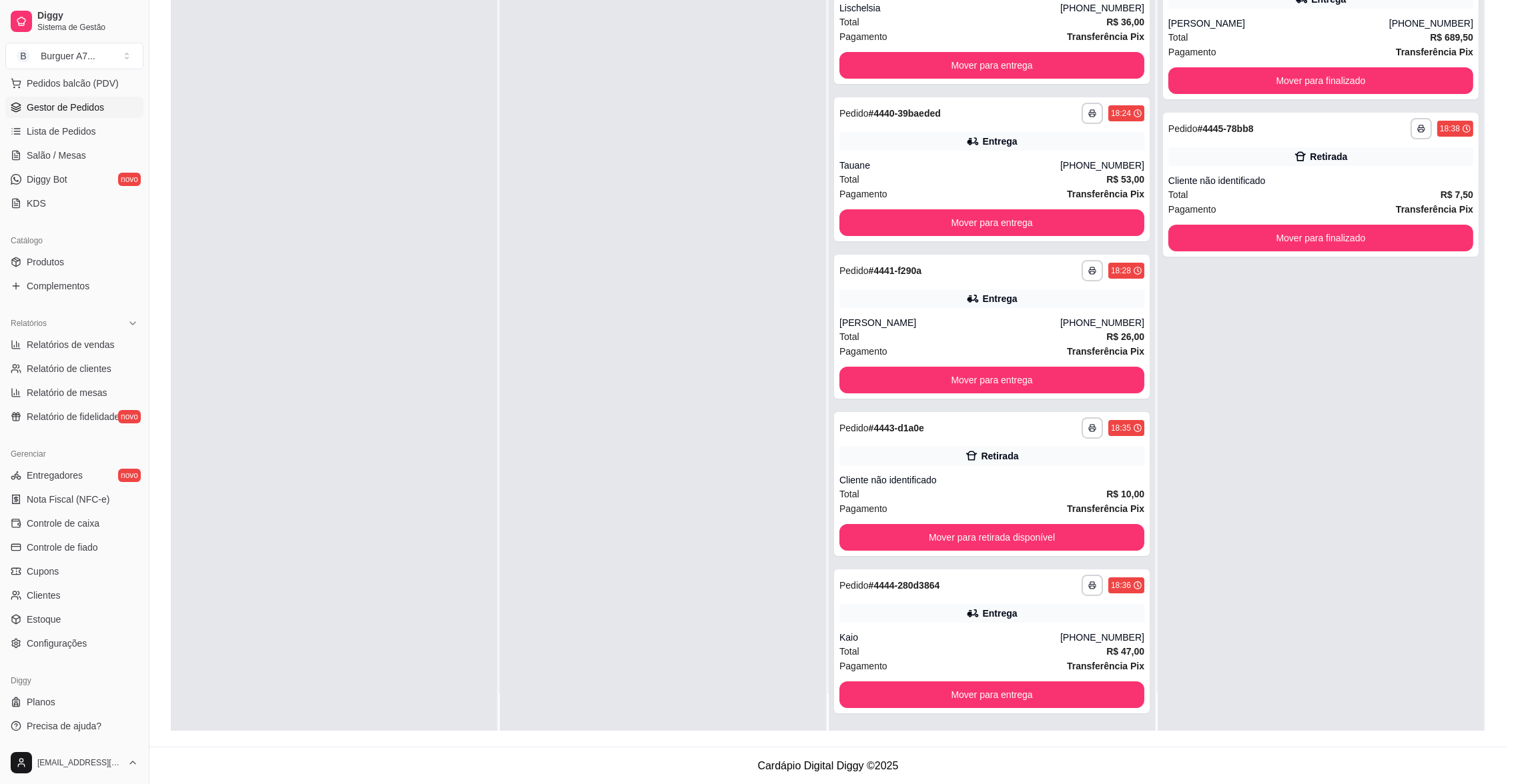
click at [1291, 231] on button "Mover para finalizado" at bounding box center [1321, 238] width 305 height 27
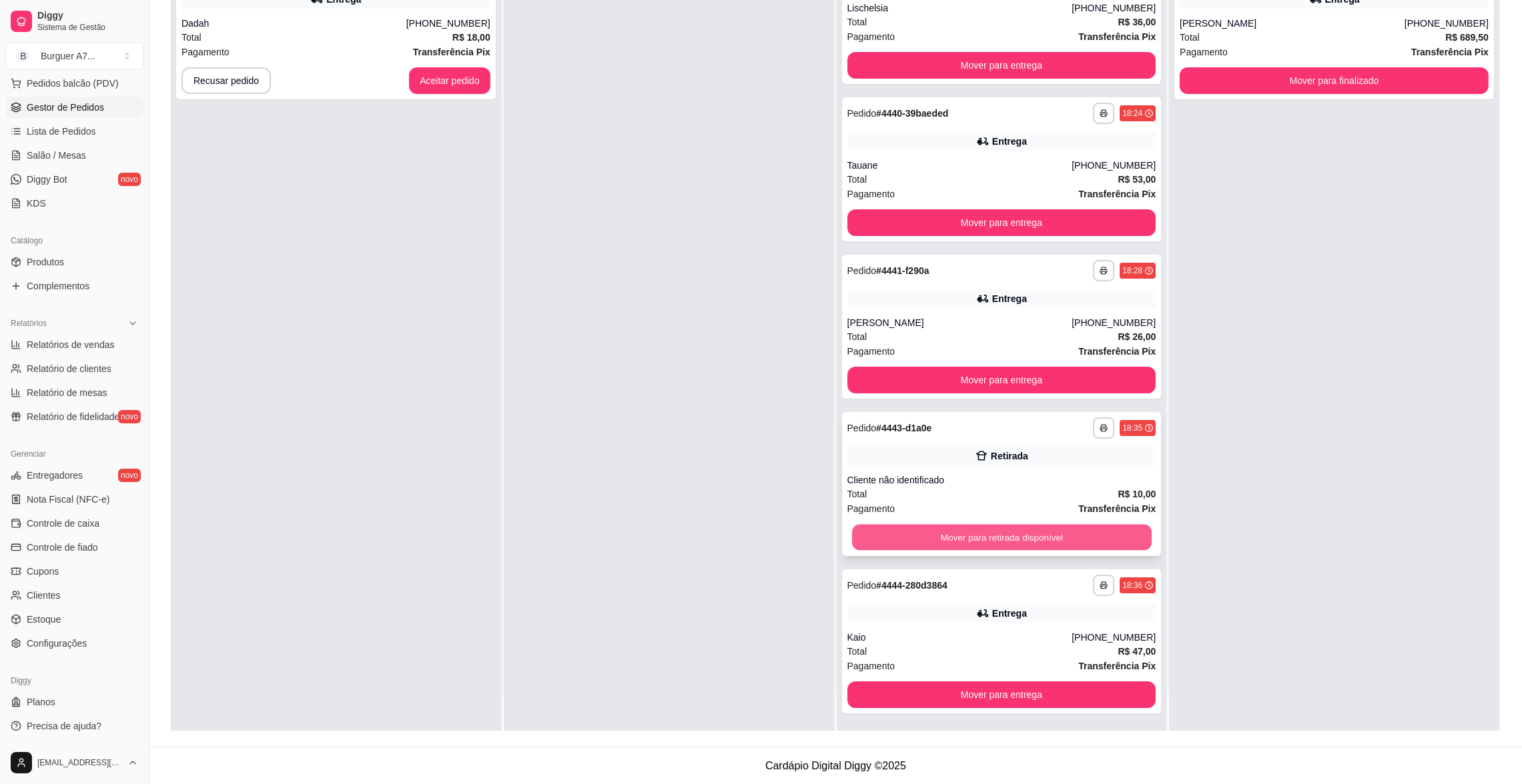
click at [1070, 538] on button "Mover para retirada disponível" at bounding box center [1001, 538] width 299 height 26
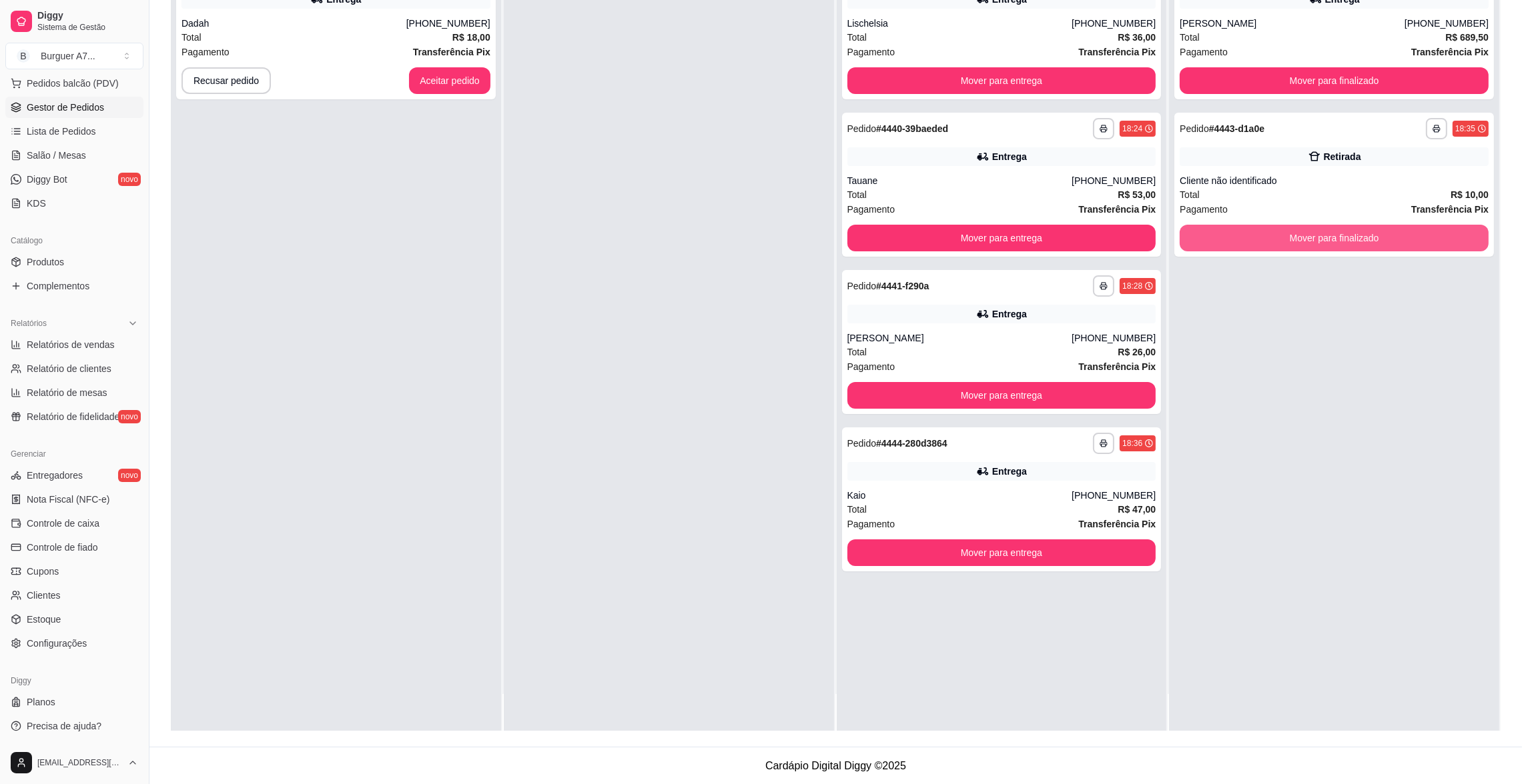
scroll to position [0, 0]
click at [1325, 242] on button "Mover para finalizado" at bounding box center [1334, 238] width 309 height 27
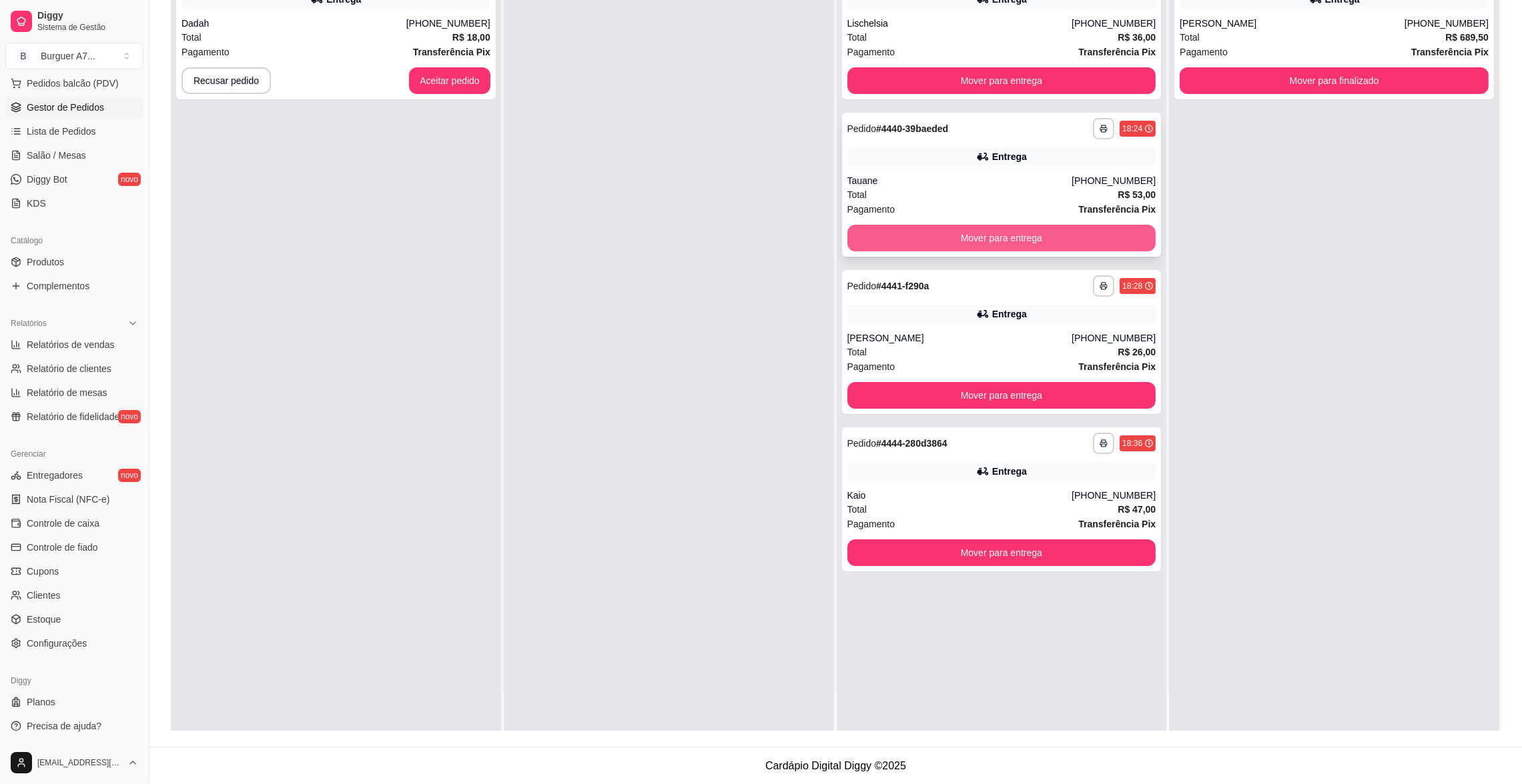
click at [918, 231] on button "Mover para entrega" at bounding box center [1001, 238] width 309 height 27
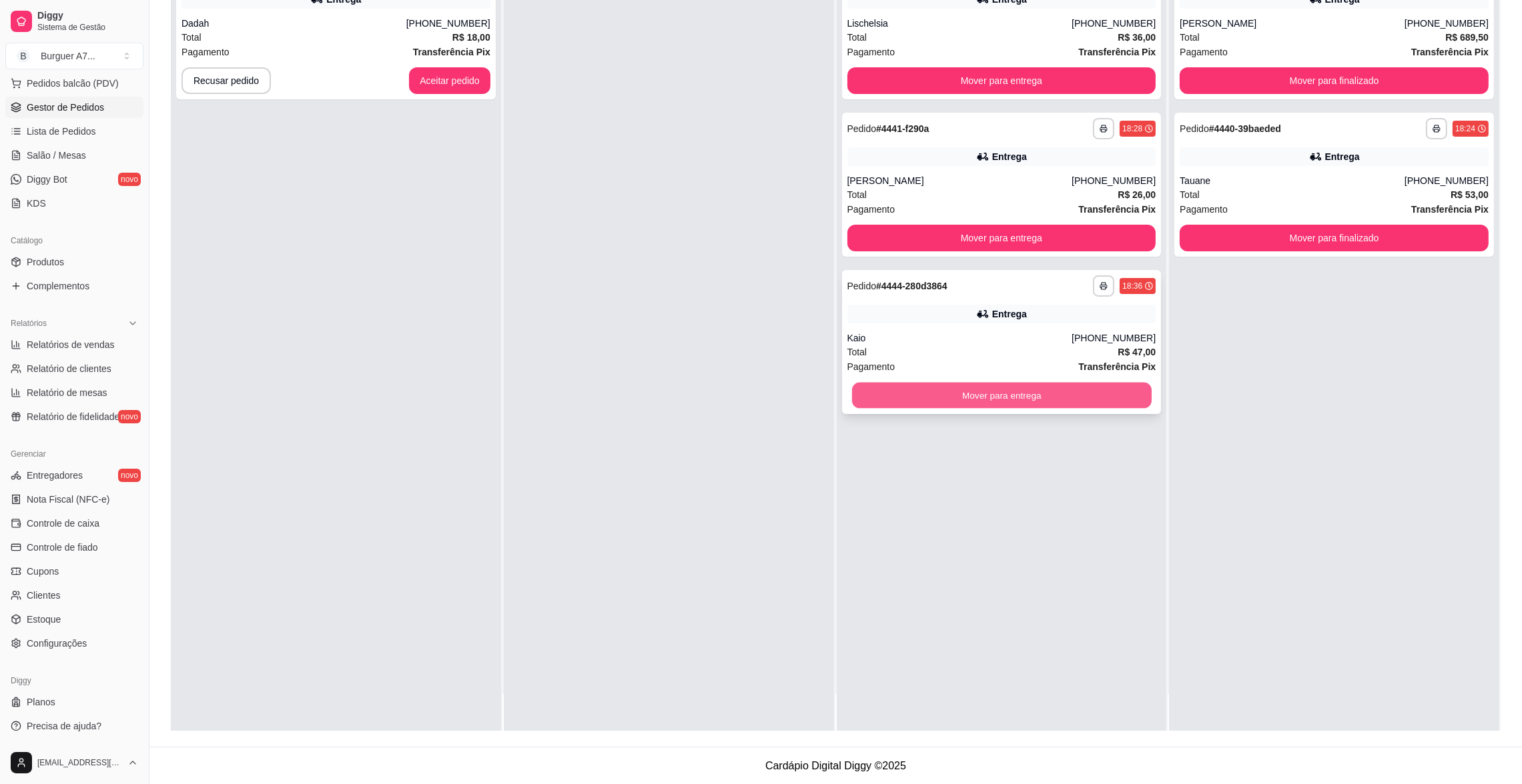
click at [948, 392] on button "Mover para entrega" at bounding box center [1001, 396] width 299 height 26
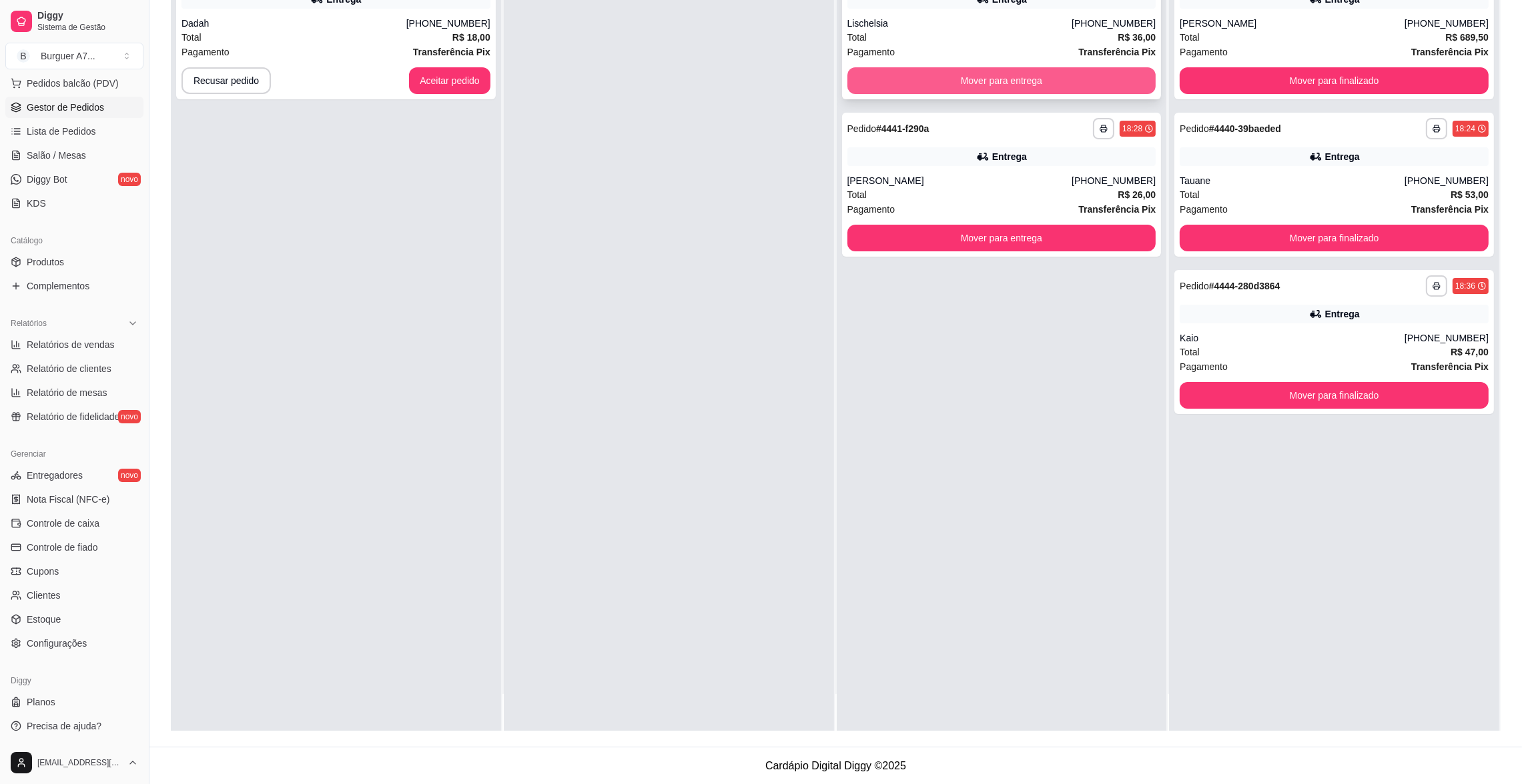
click at [969, 75] on button "Mover para entrega" at bounding box center [1001, 80] width 309 height 27
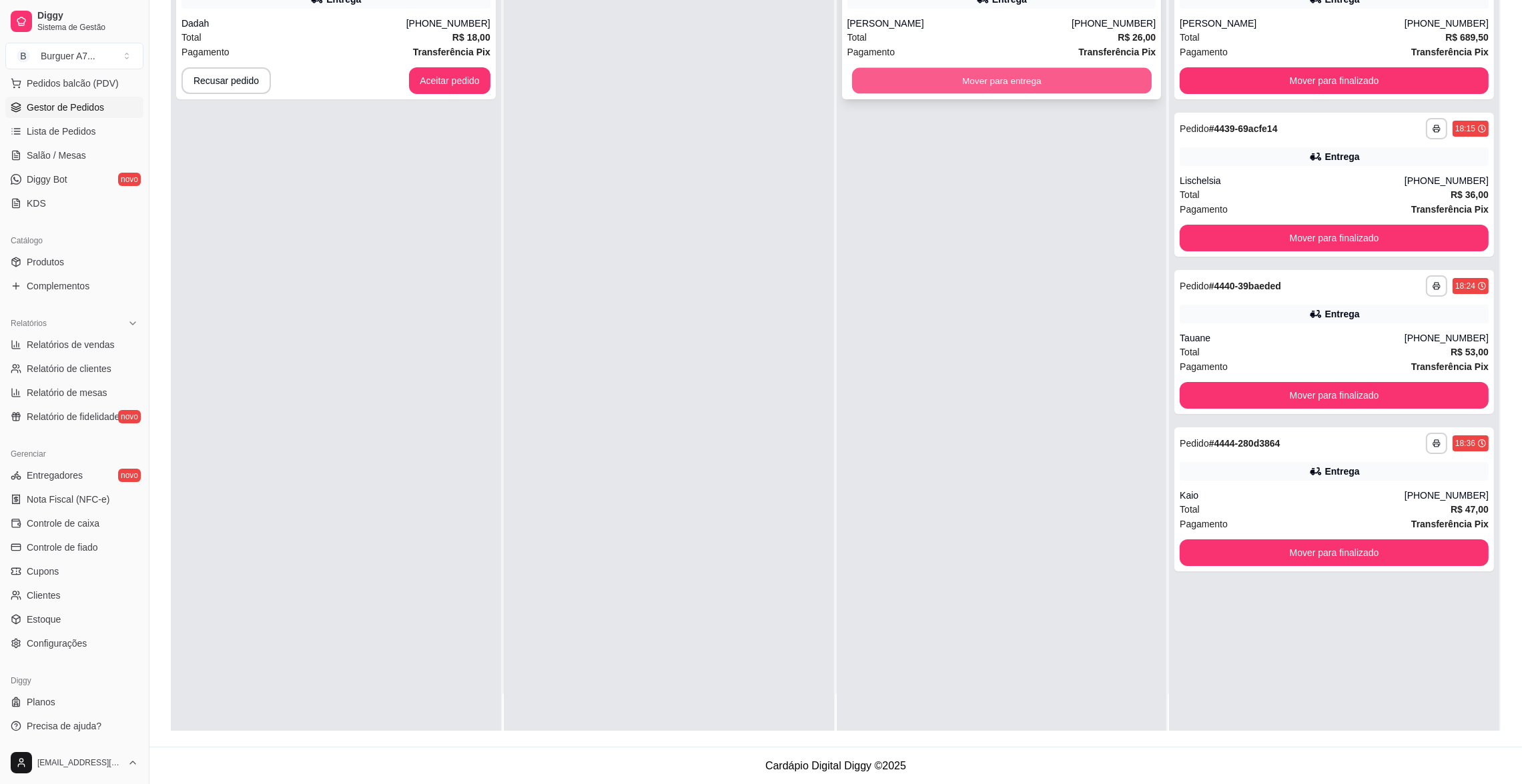
click at [956, 90] on button "Mover para entrega" at bounding box center [1001, 81] width 299 height 26
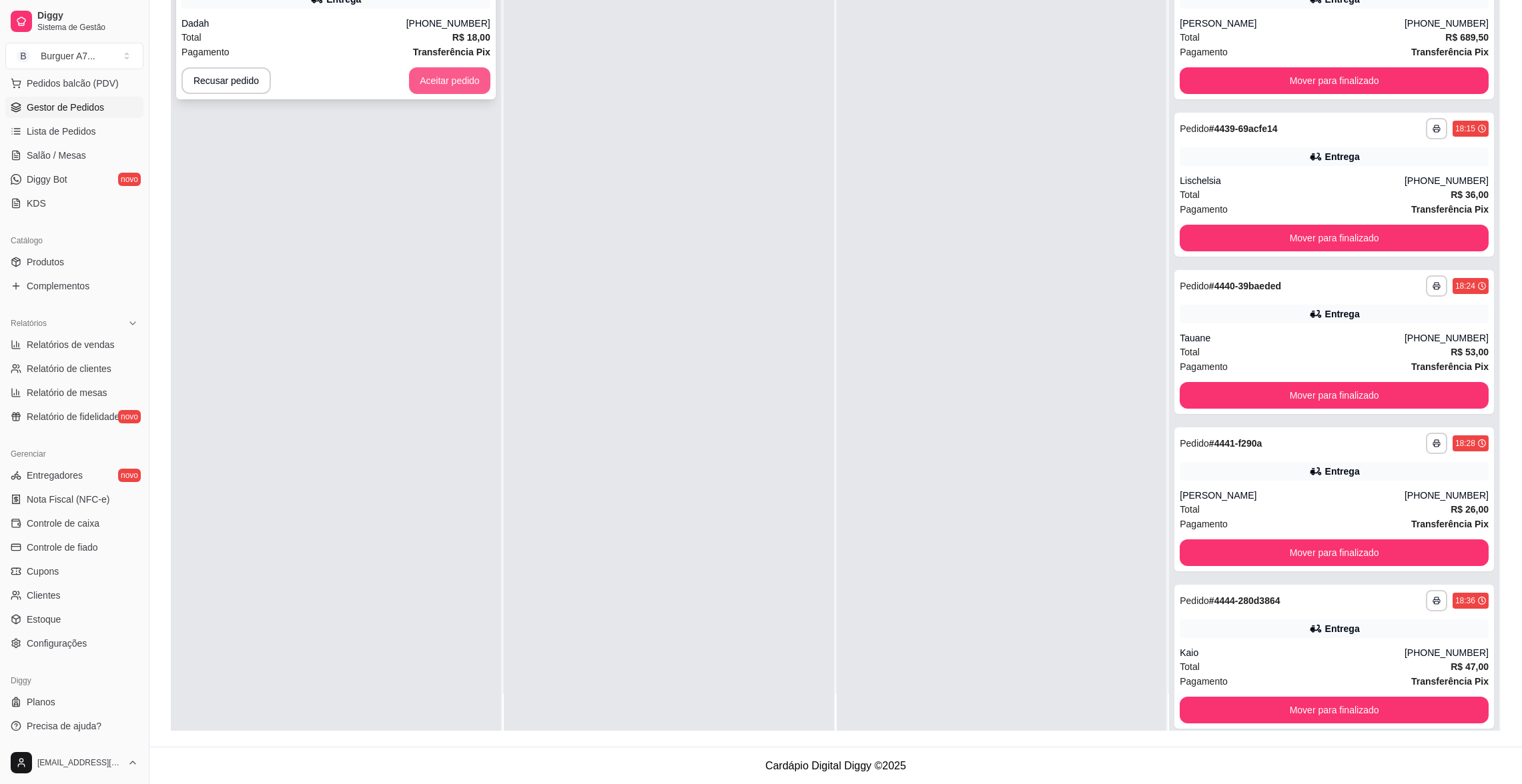
click at [481, 81] on button "Aceitar pedido" at bounding box center [450, 80] width 81 height 27
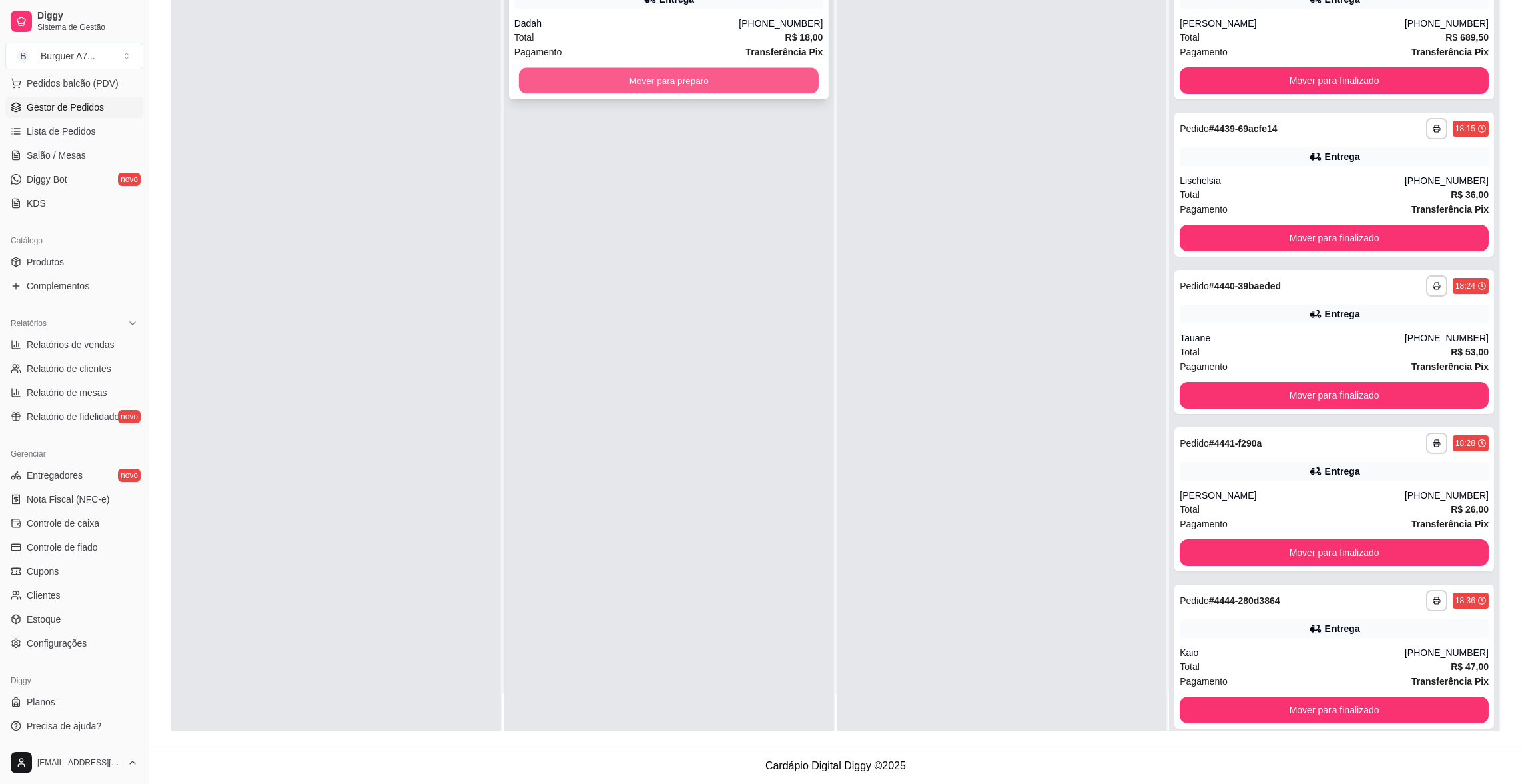
click at [710, 74] on button "Mover para preparo" at bounding box center [669, 81] width 299 height 26
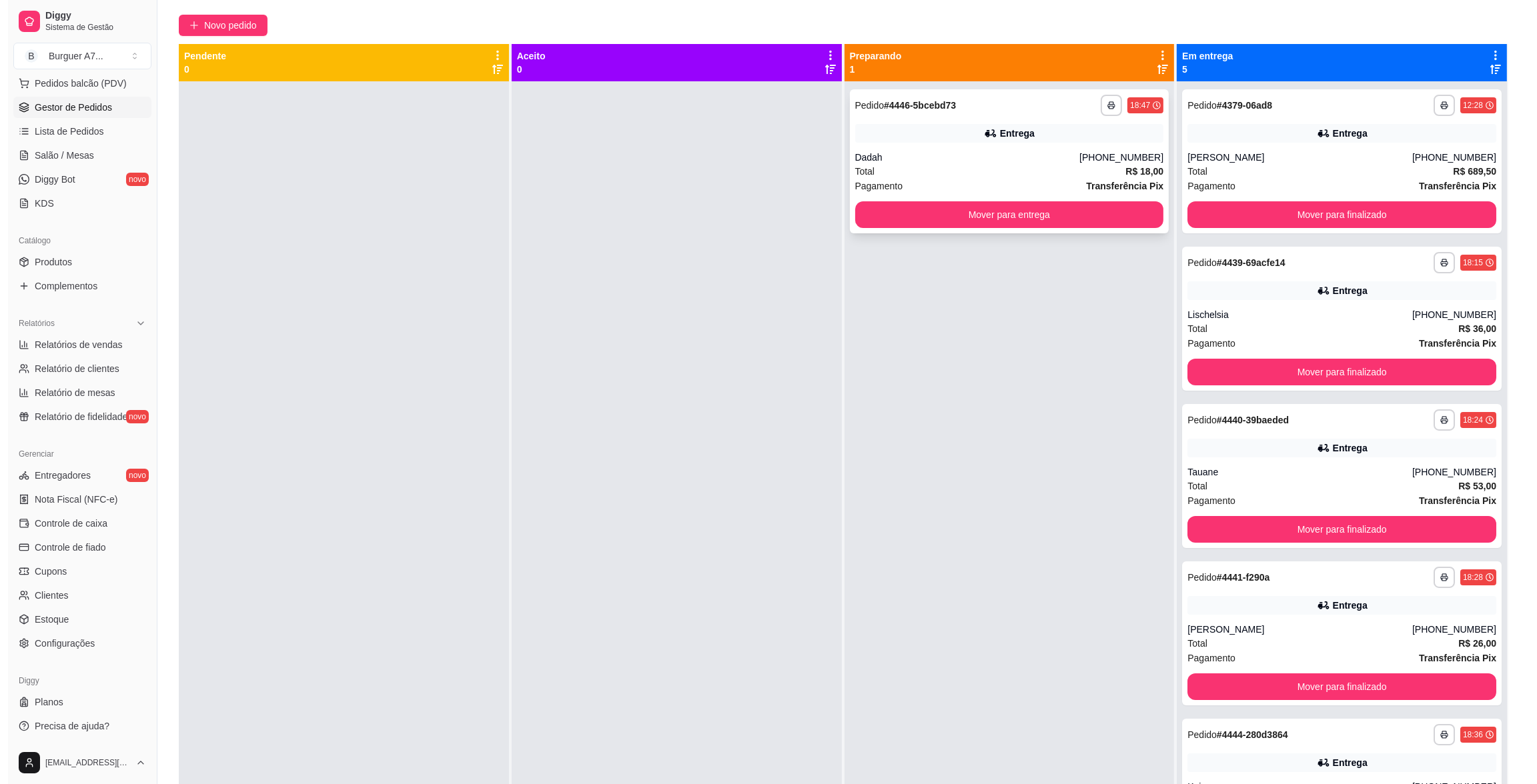
scroll to position [103, 0]
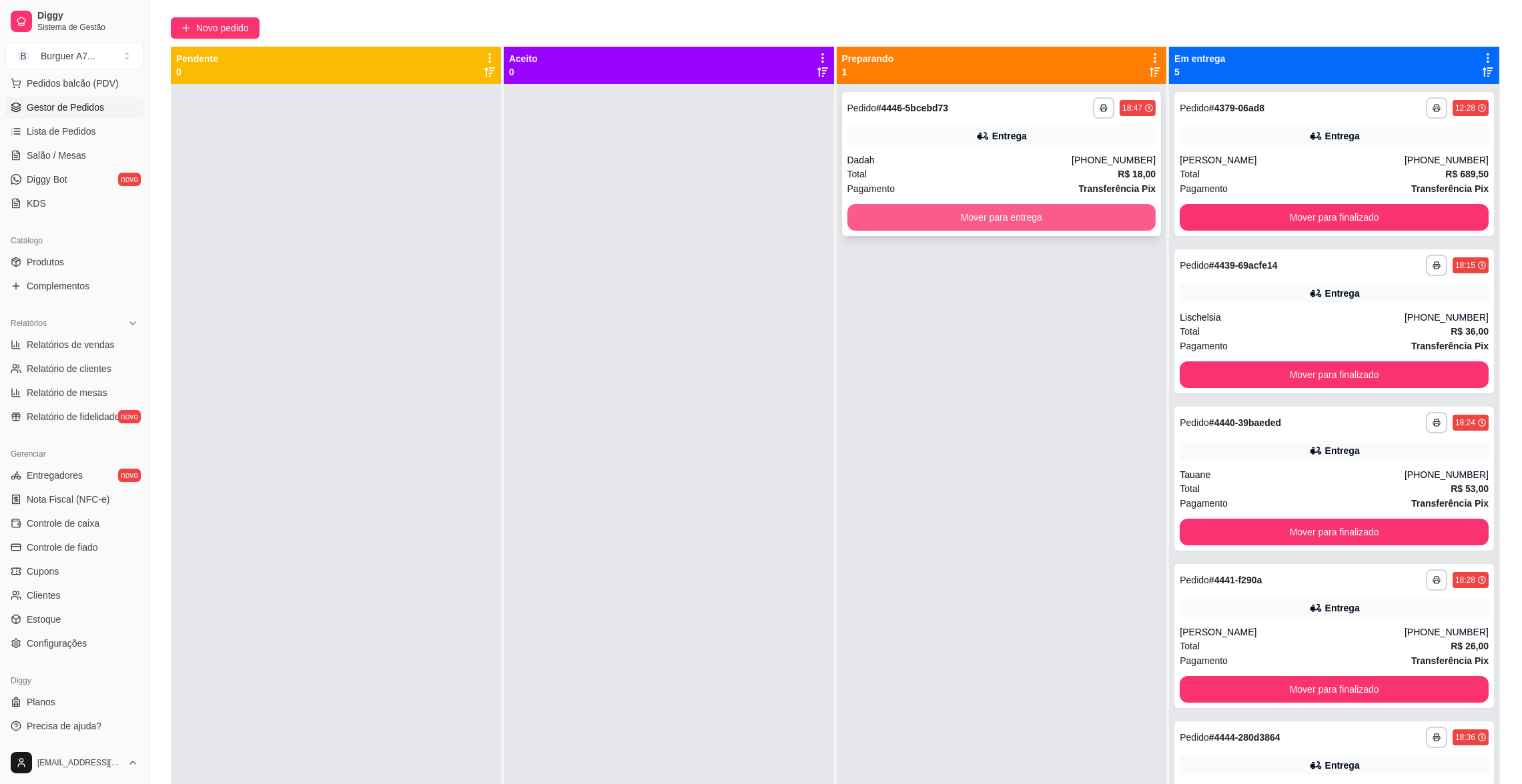
click at [1007, 223] on button "Mover para entrega" at bounding box center [1001, 217] width 309 height 27
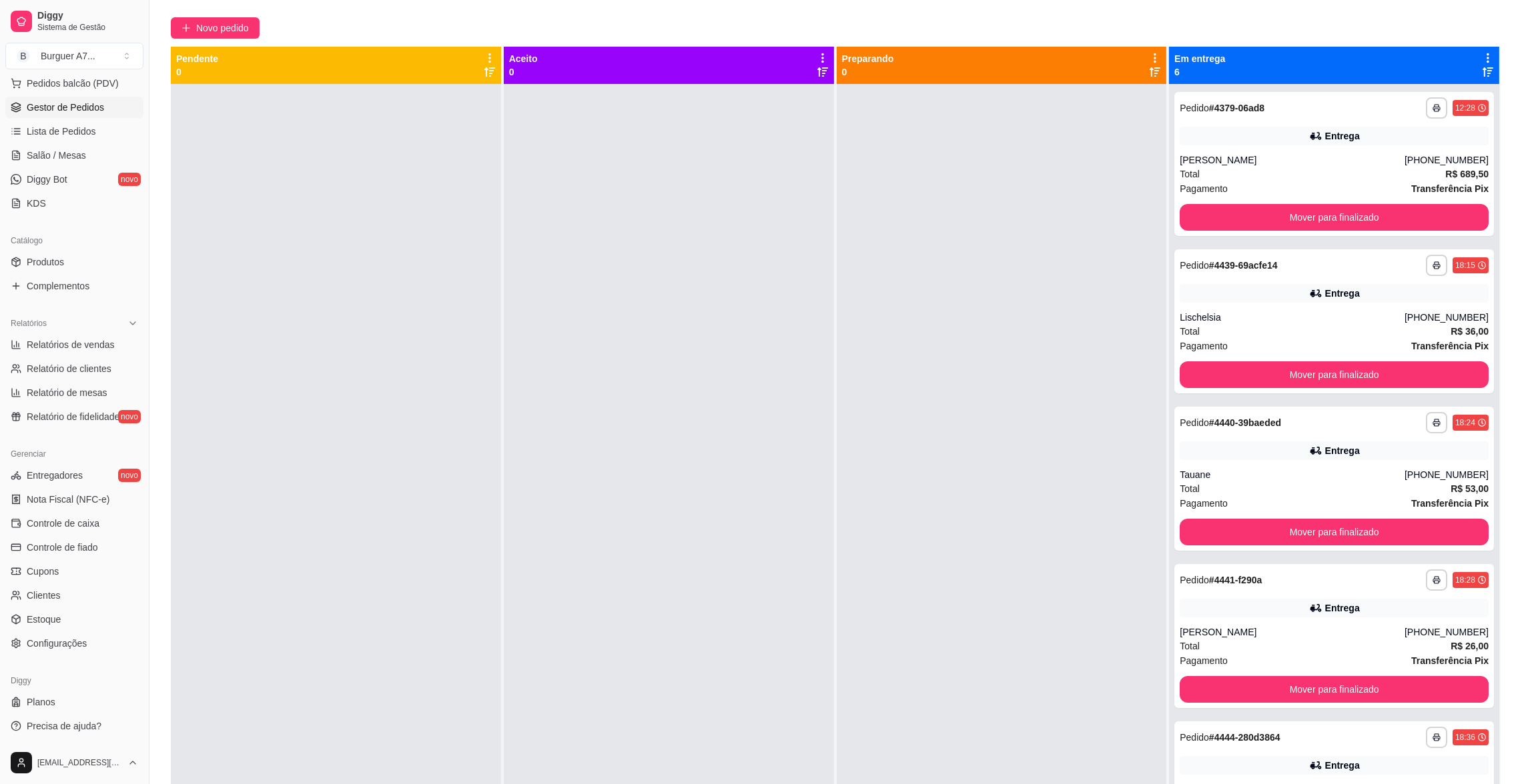
click at [197, 13] on div "**********" at bounding box center [835, 394] width 1372 height 904
click at [205, 21] on span "Novo pedido" at bounding box center [222, 28] width 53 height 15
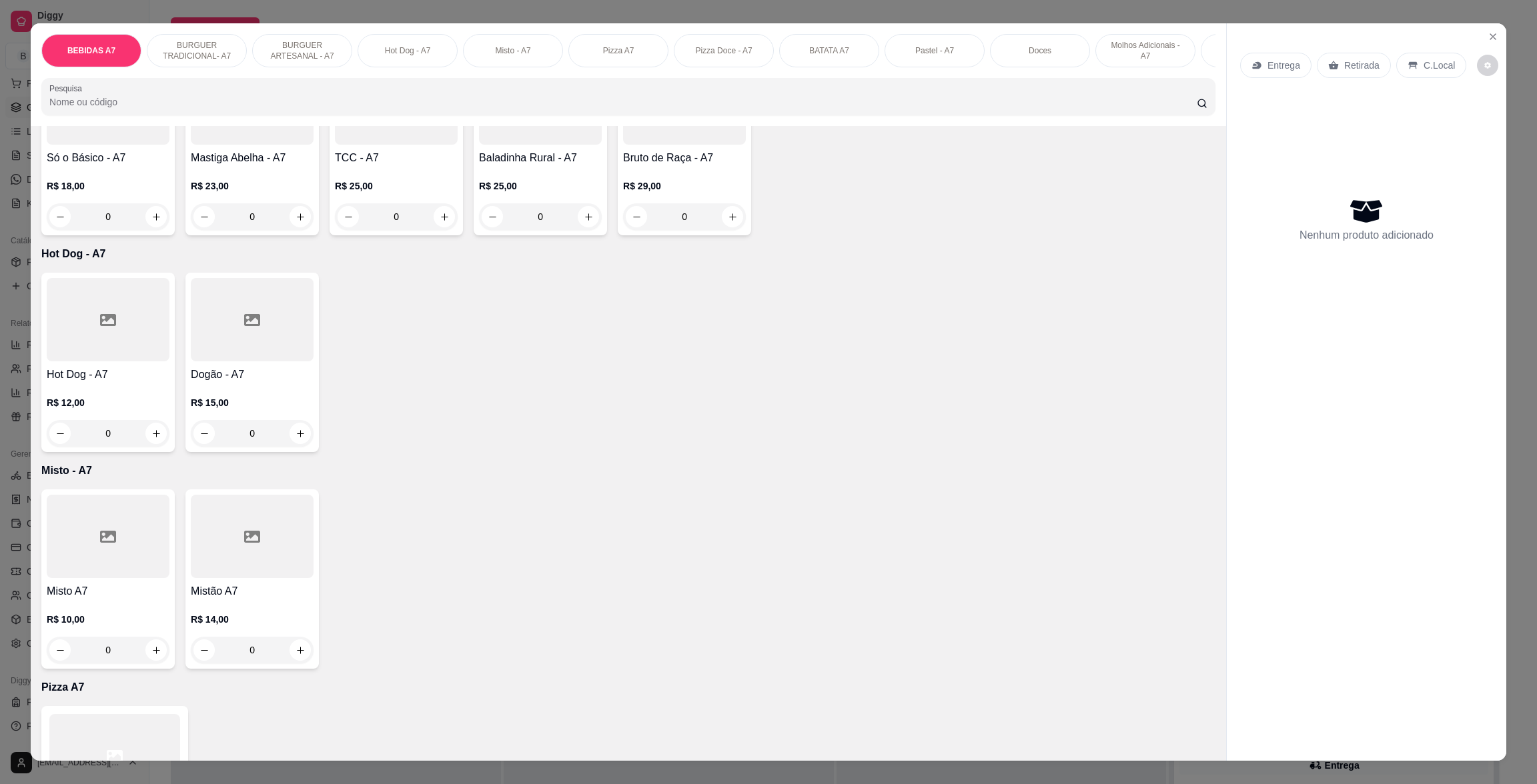
scroll to position [1200, 0]
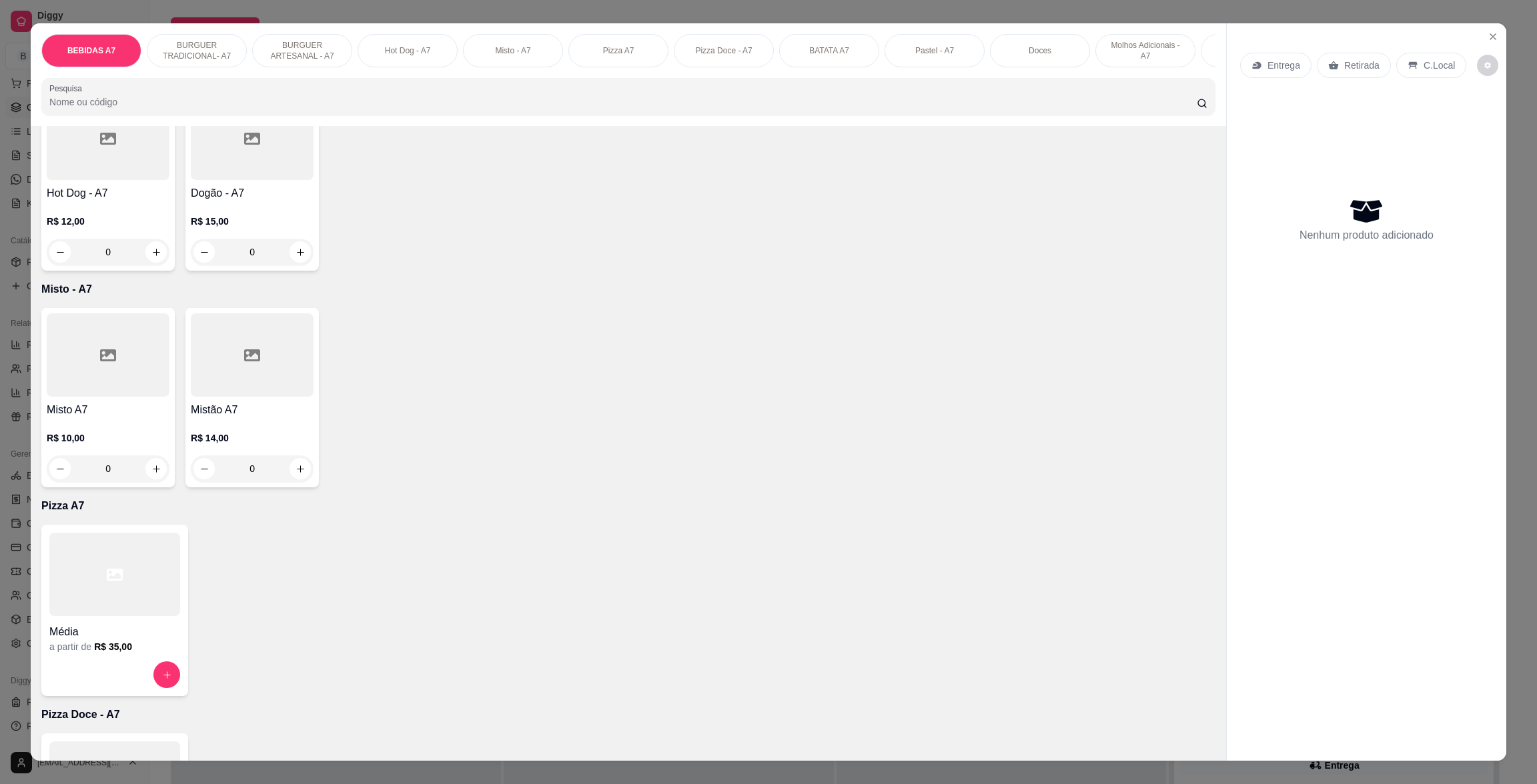
click at [123, 227] on div "R$ 12,00 0" at bounding box center [108, 233] width 123 height 64
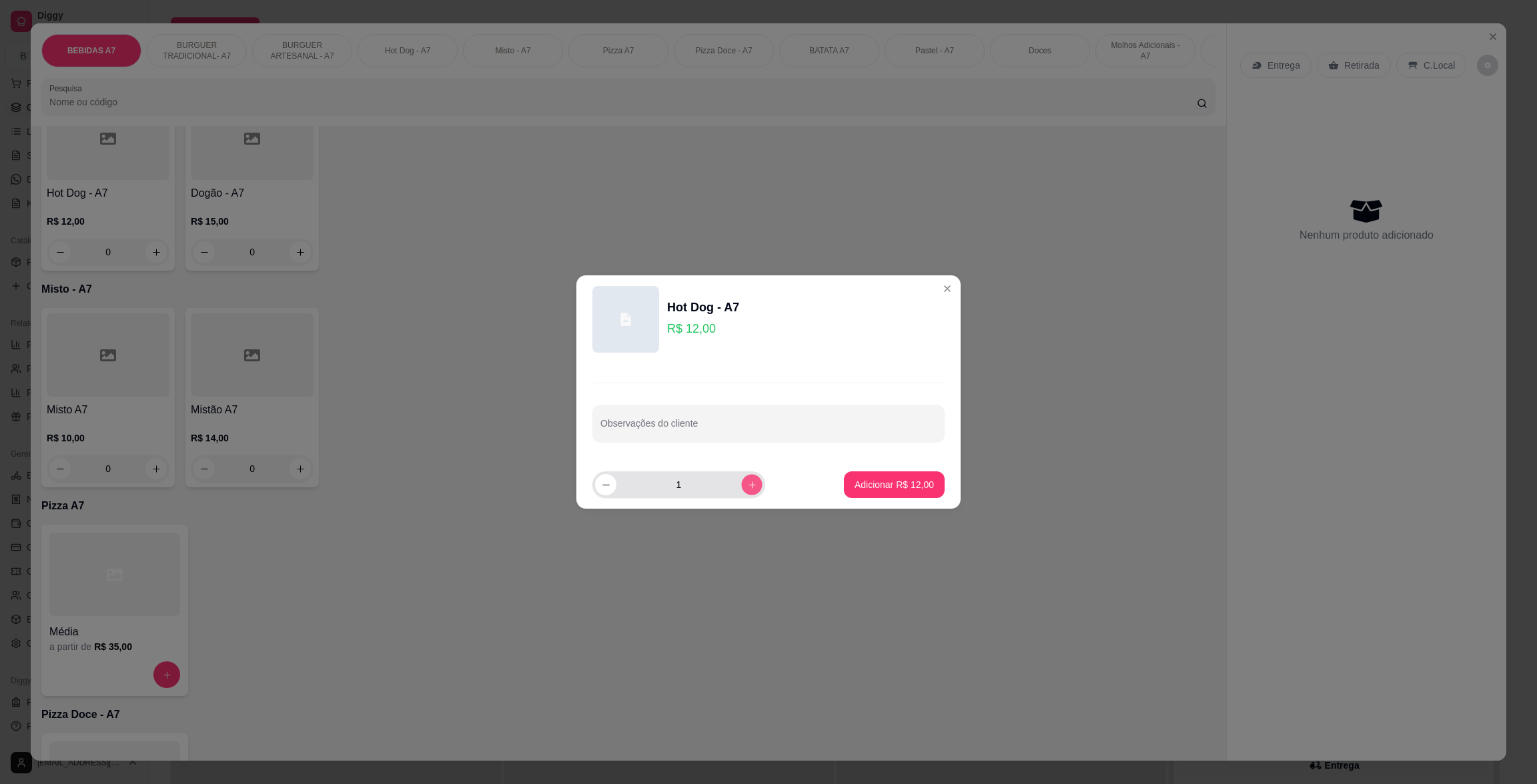
click at [747, 488] on icon "increase-product-quantity" at bounding box center [752, 485] width 10 height 10
type input "4"
click at [875, 486] on p "Adicionar R$ 48,00" at bounding box center [893, 485] width 79 height 13
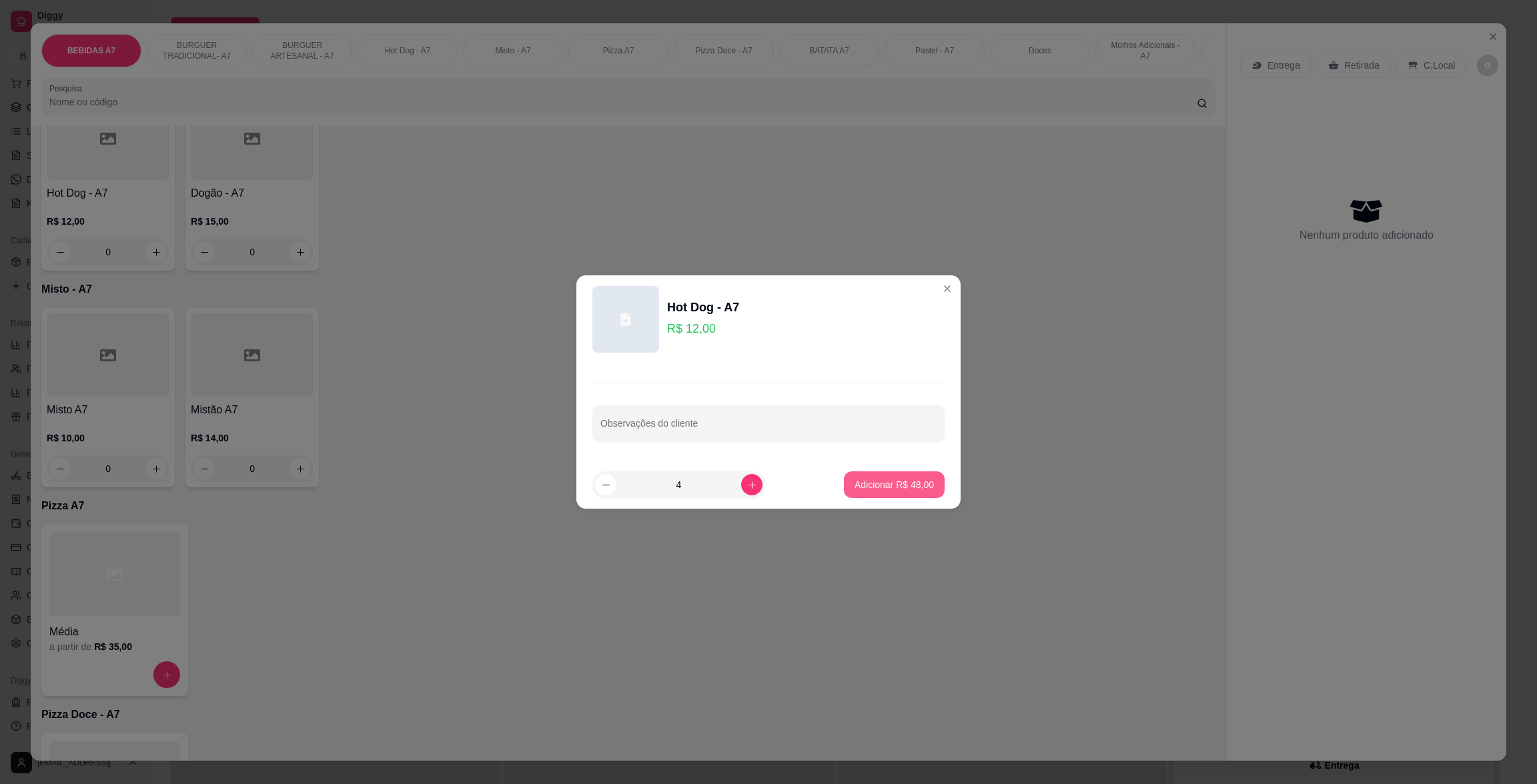
type input "4"
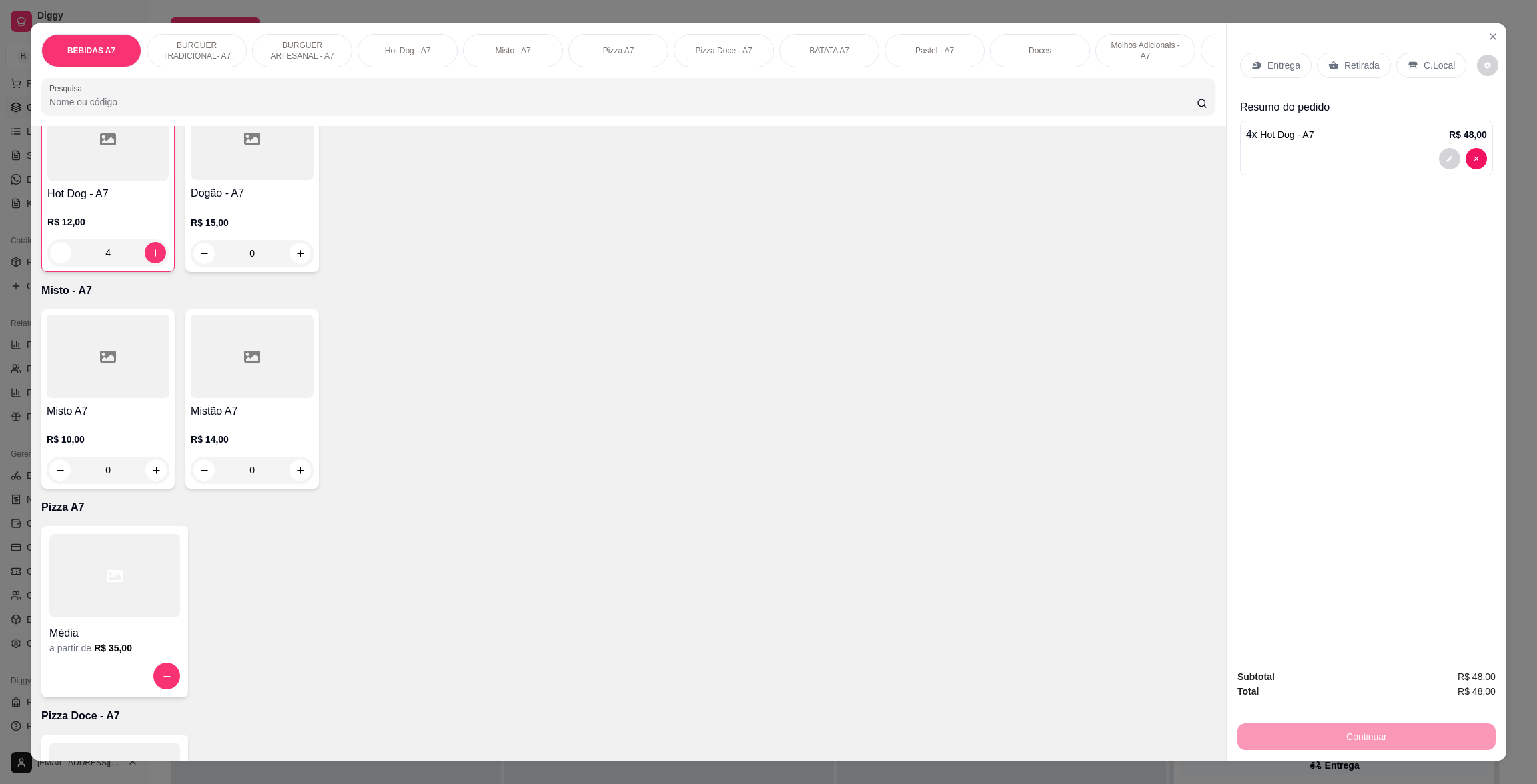
scroll to position [1201, 0]
click at [1267, 55] on div "Entrega" at bounding box center [1276, 65] width 72 height 25
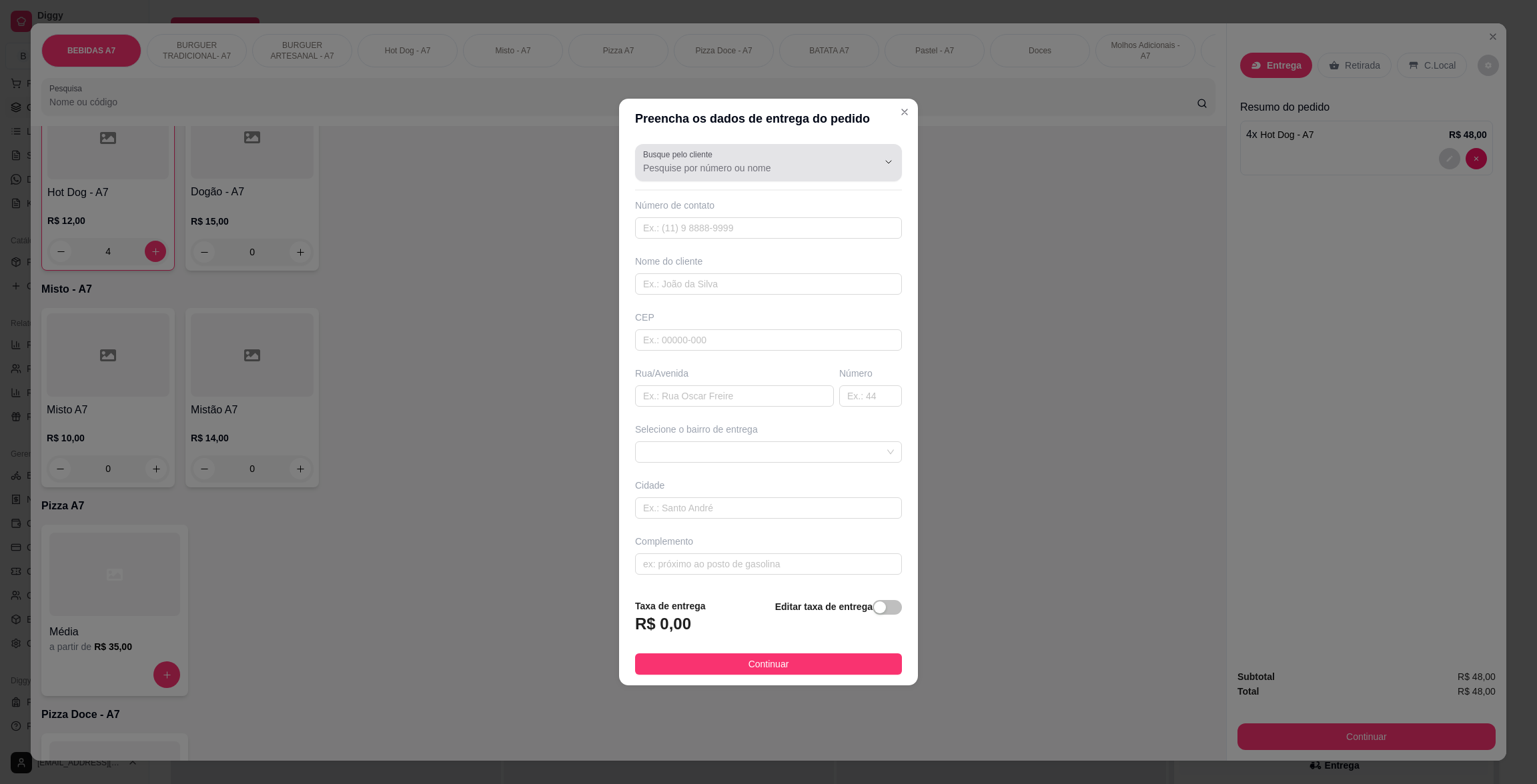
click at [772, 177] on div "Busque pelo cliente" at bounding box center [768, 163] width 267 height 37
click at [848, 201] on span "[PERSON_NAME]" at bounding box center [754, 199] width 216 height 13
type input "[PERSON_NAME]"
type input "98984228324"
type input "[PERSON_NAME]"
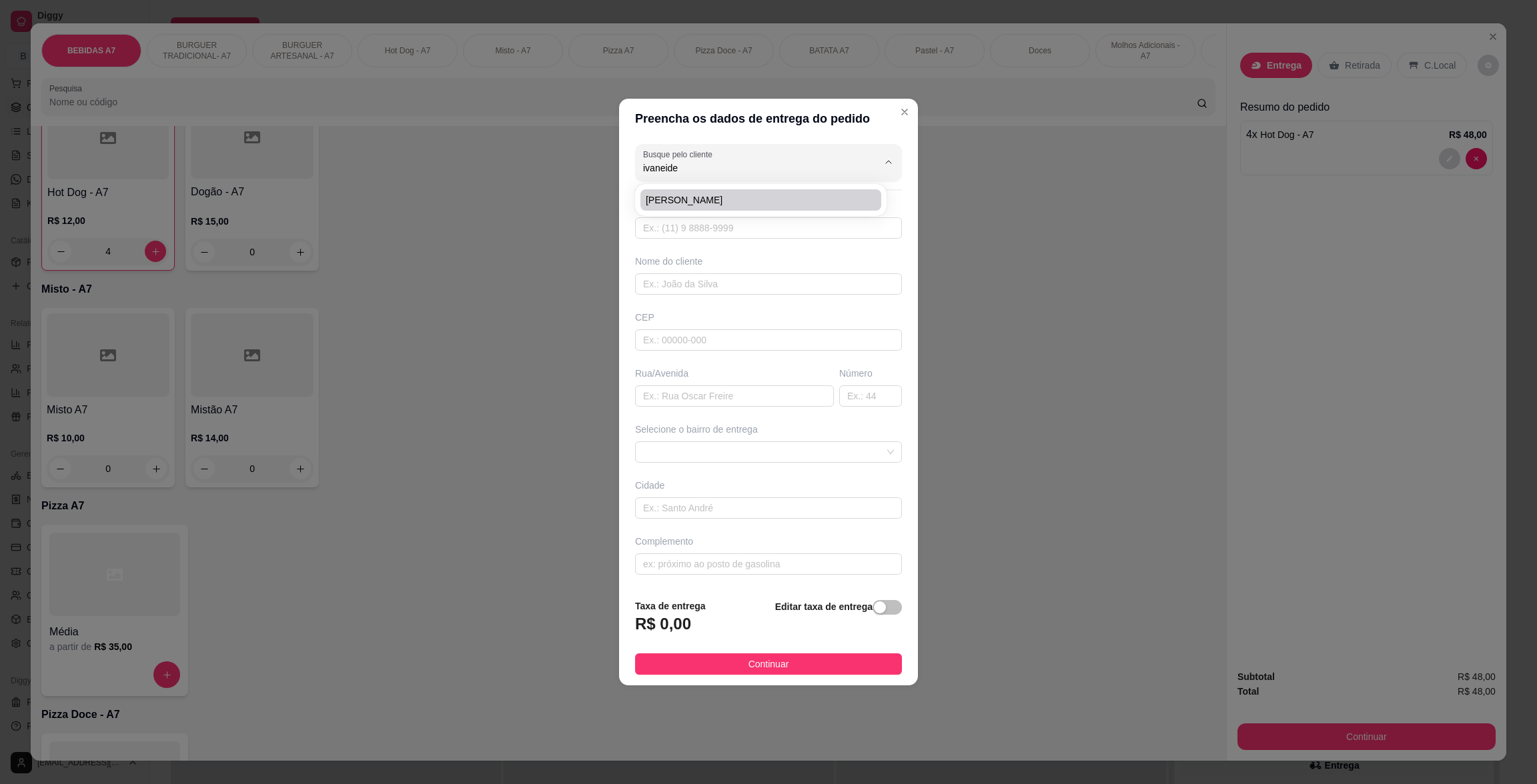
type input "65223000"
type input "Travessa [GEOGRAPHIC_DATA]"
type input "0/0"
type input "Olinda Nova - MA"
type input "[GEOGRAPHIC_DATA]"
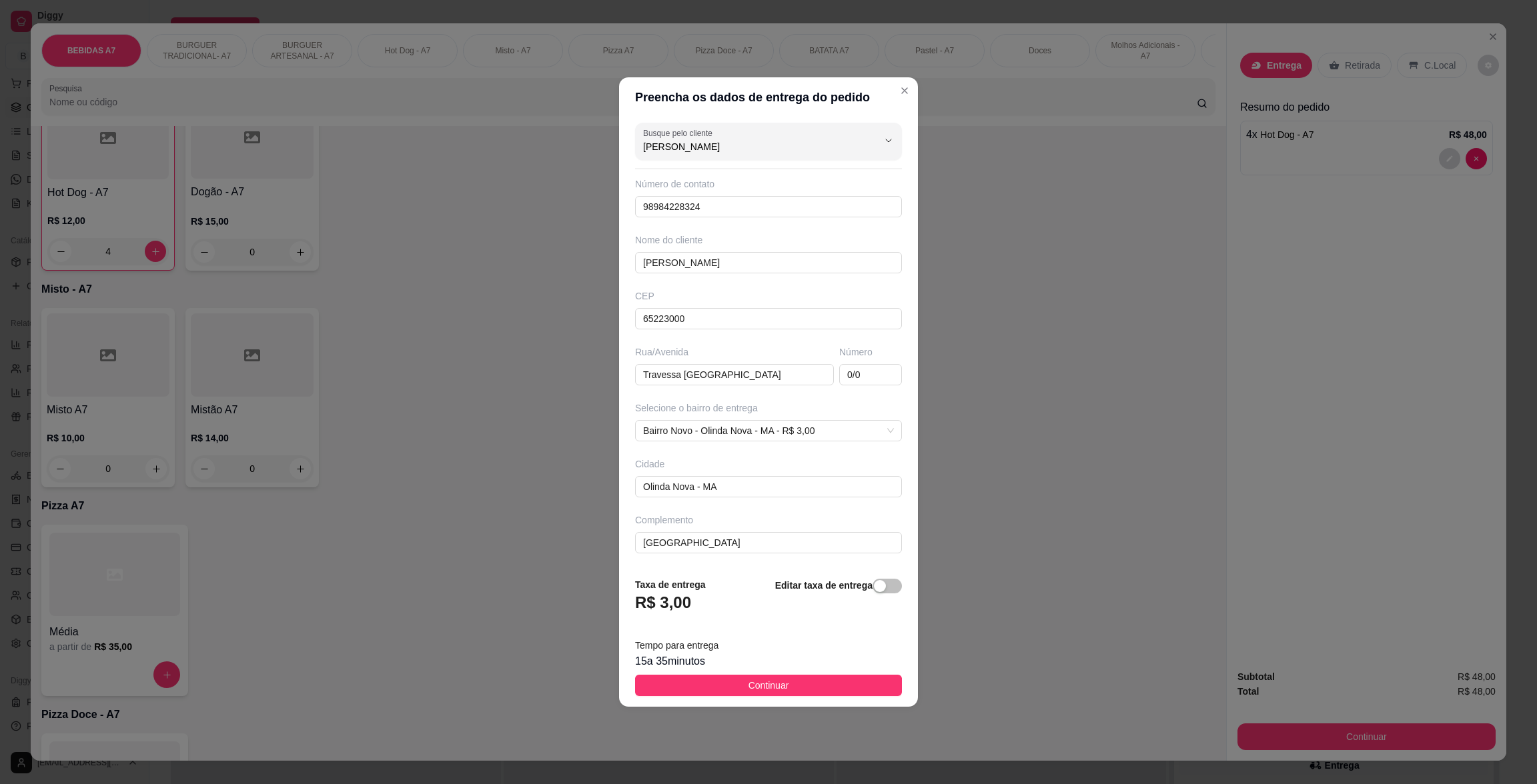
type input "[PERSON_NAME]"
click at [831, 669] on div "15 a 35 minutos" at bounding box center [768, 661] width 267 height 16
click at [840, 682] on button "Continuar" at bounding box center [768, 685] width 267 height 21
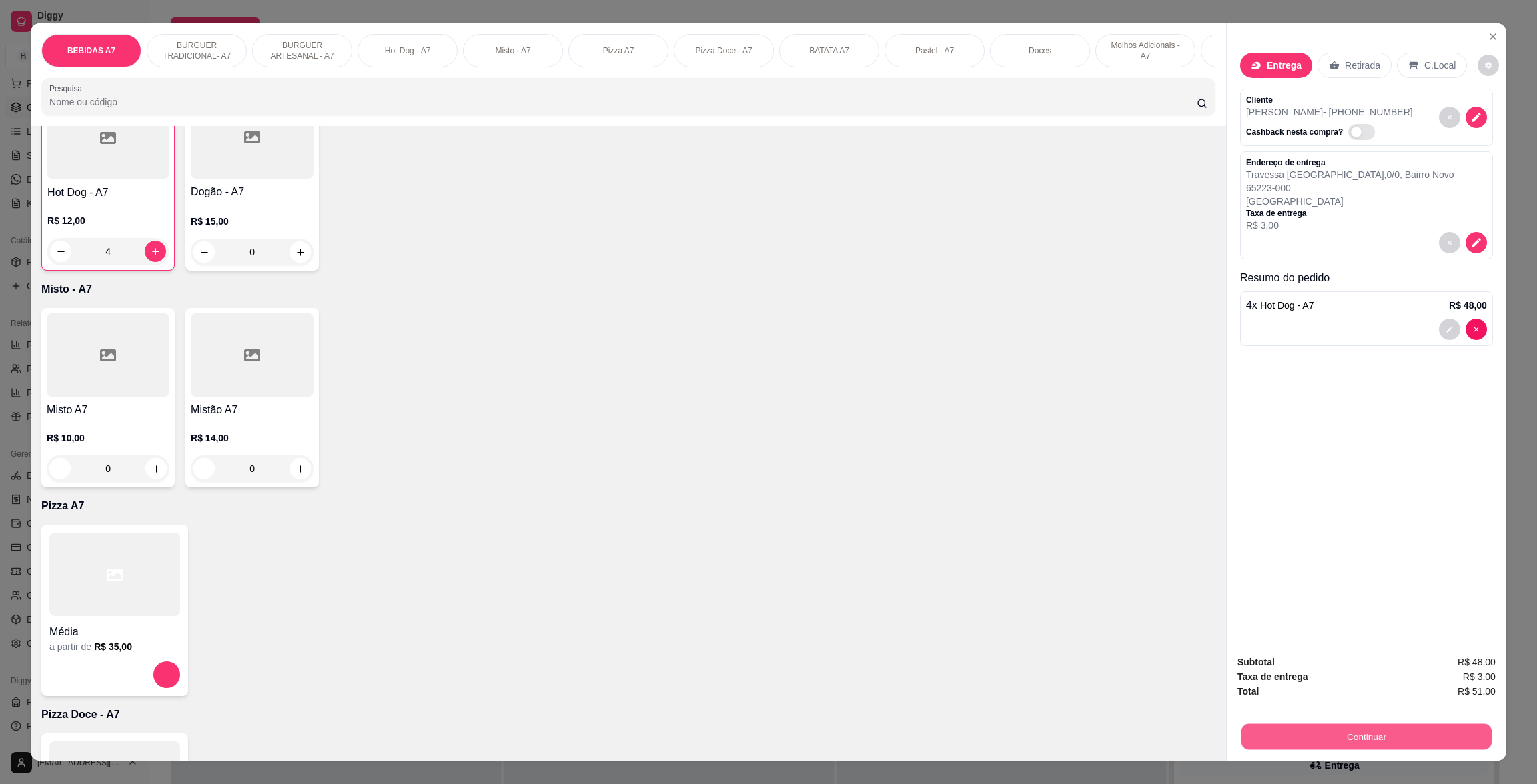
click at [1295, 746] on button "Continuar" at bounding box center [1366, 736] width 250 height 26
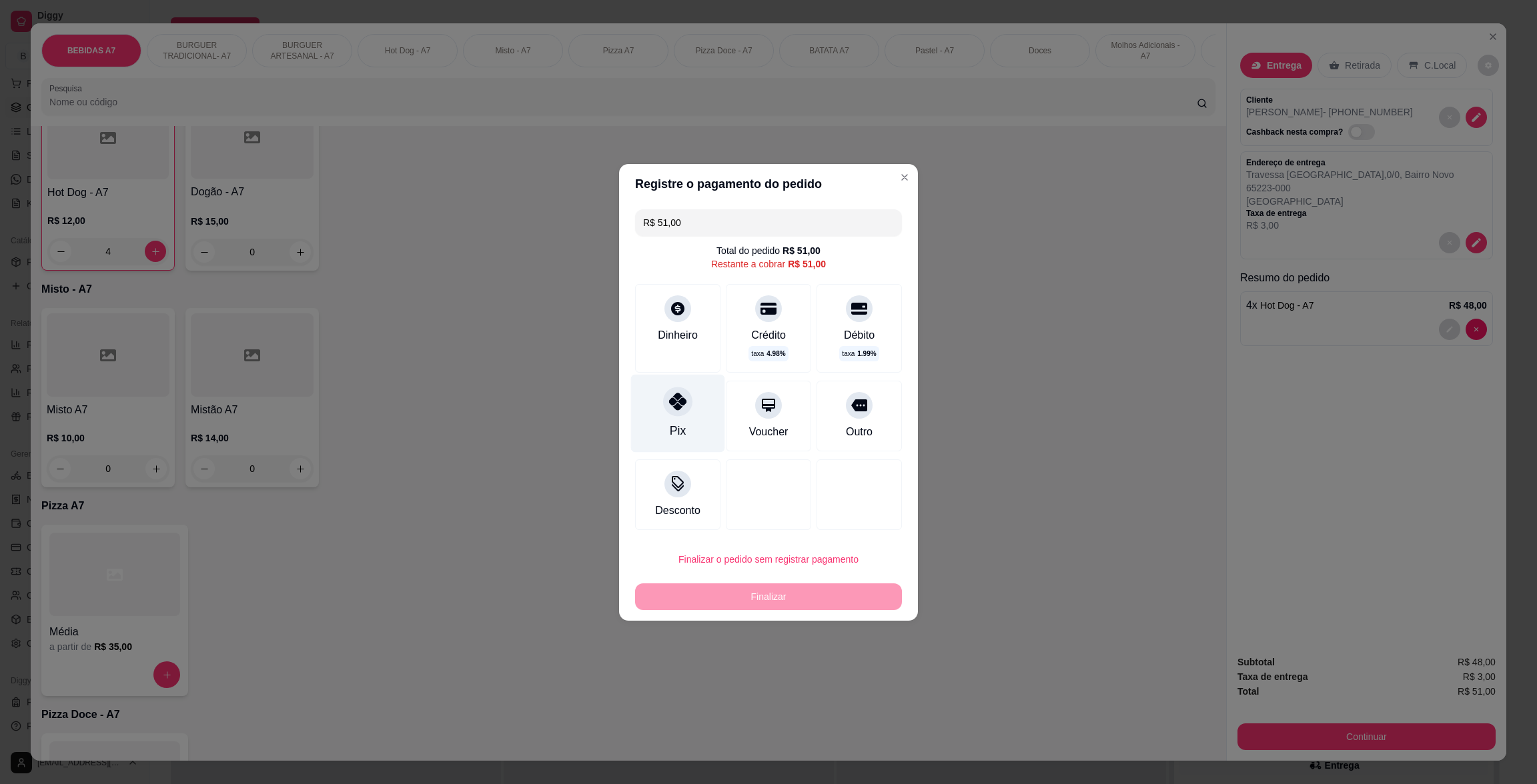
click at [662, 411] on div "Pix" at bounding box center [678, 413] width 94 height 78
type input "R$ 0,00"
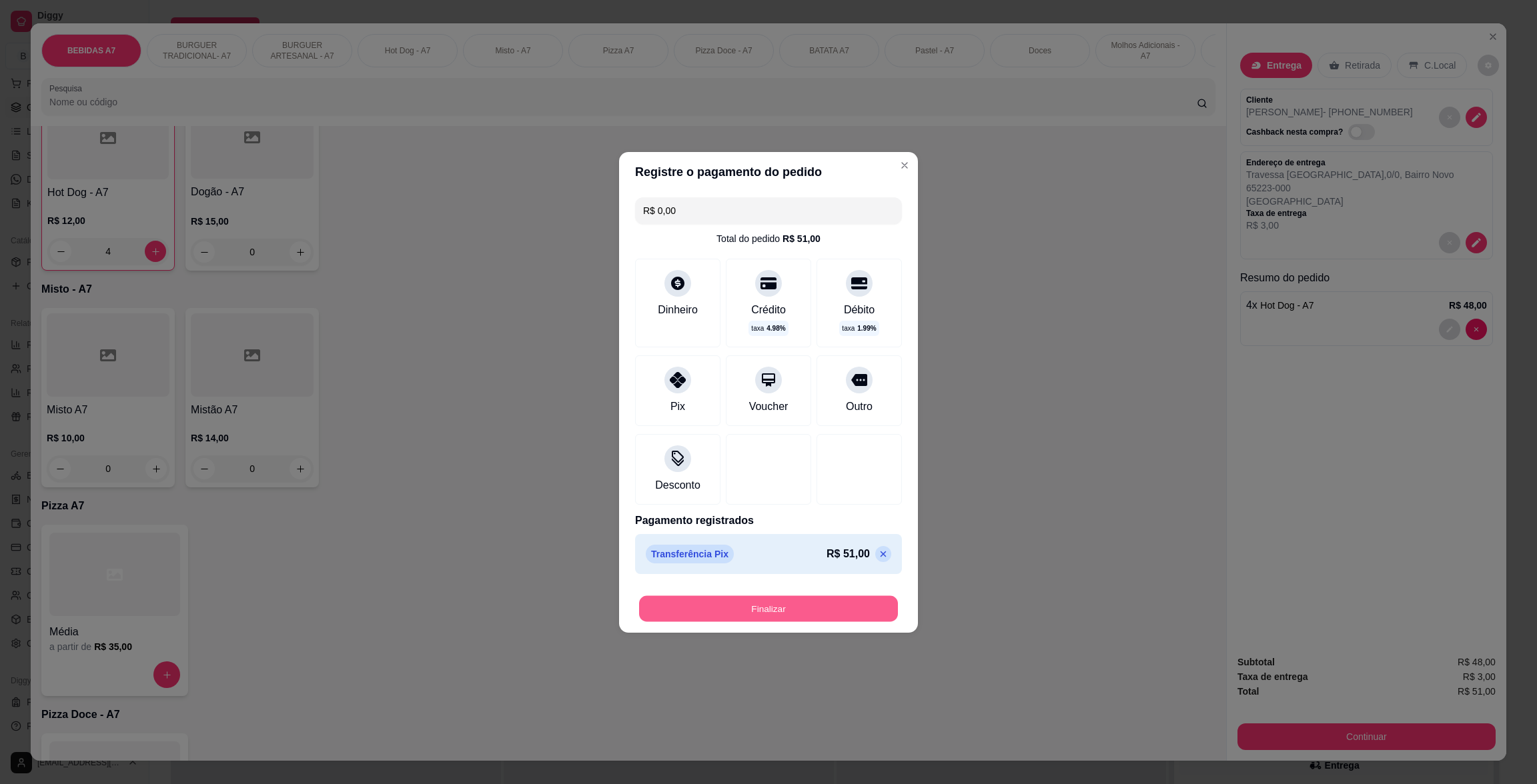
click at [826, 609] on button "Finalizar" at bounding box center [768, 609] width 259 height 26
type input "0"
type input "-R$ 51,00"
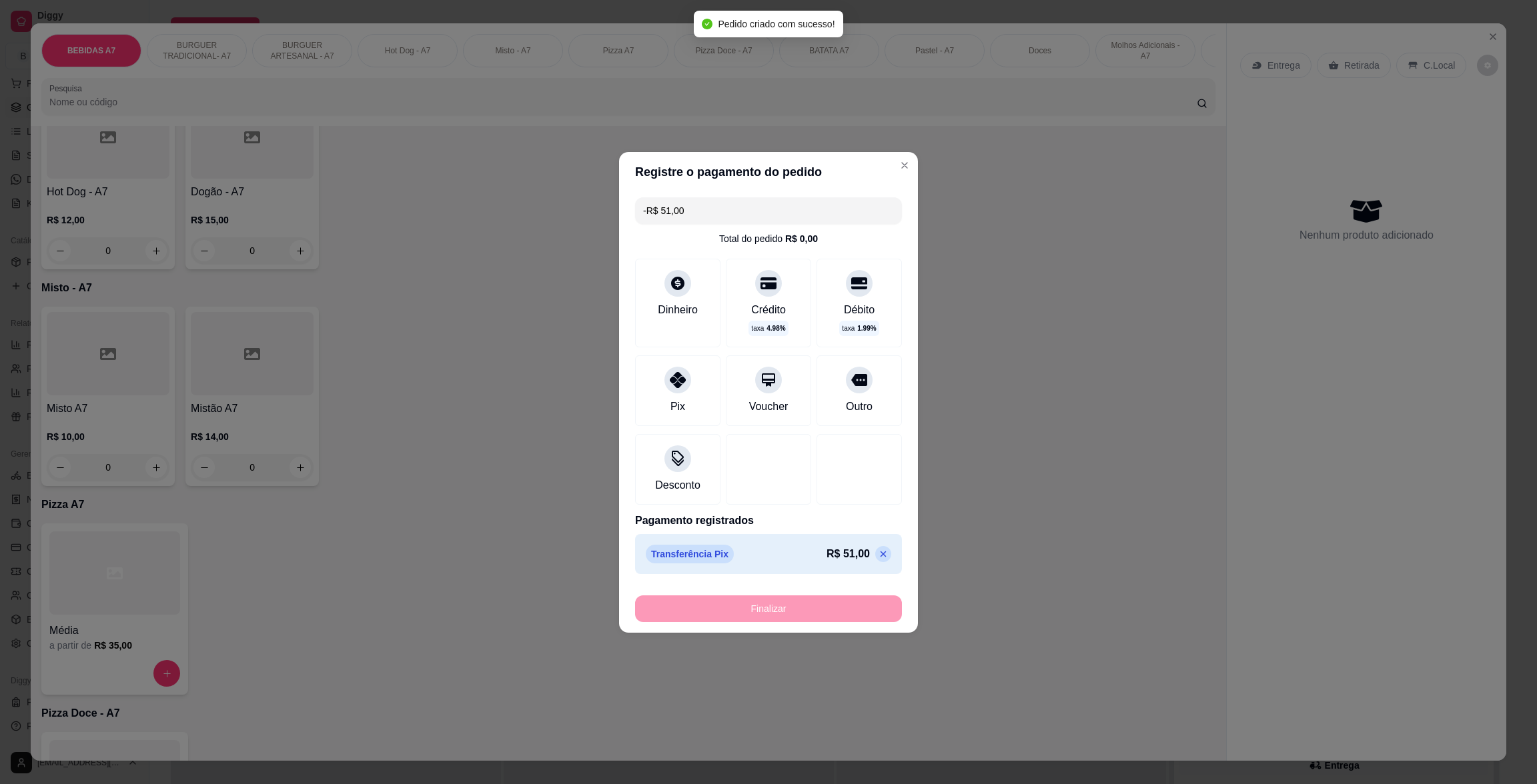
scroll to position [1200, 0]
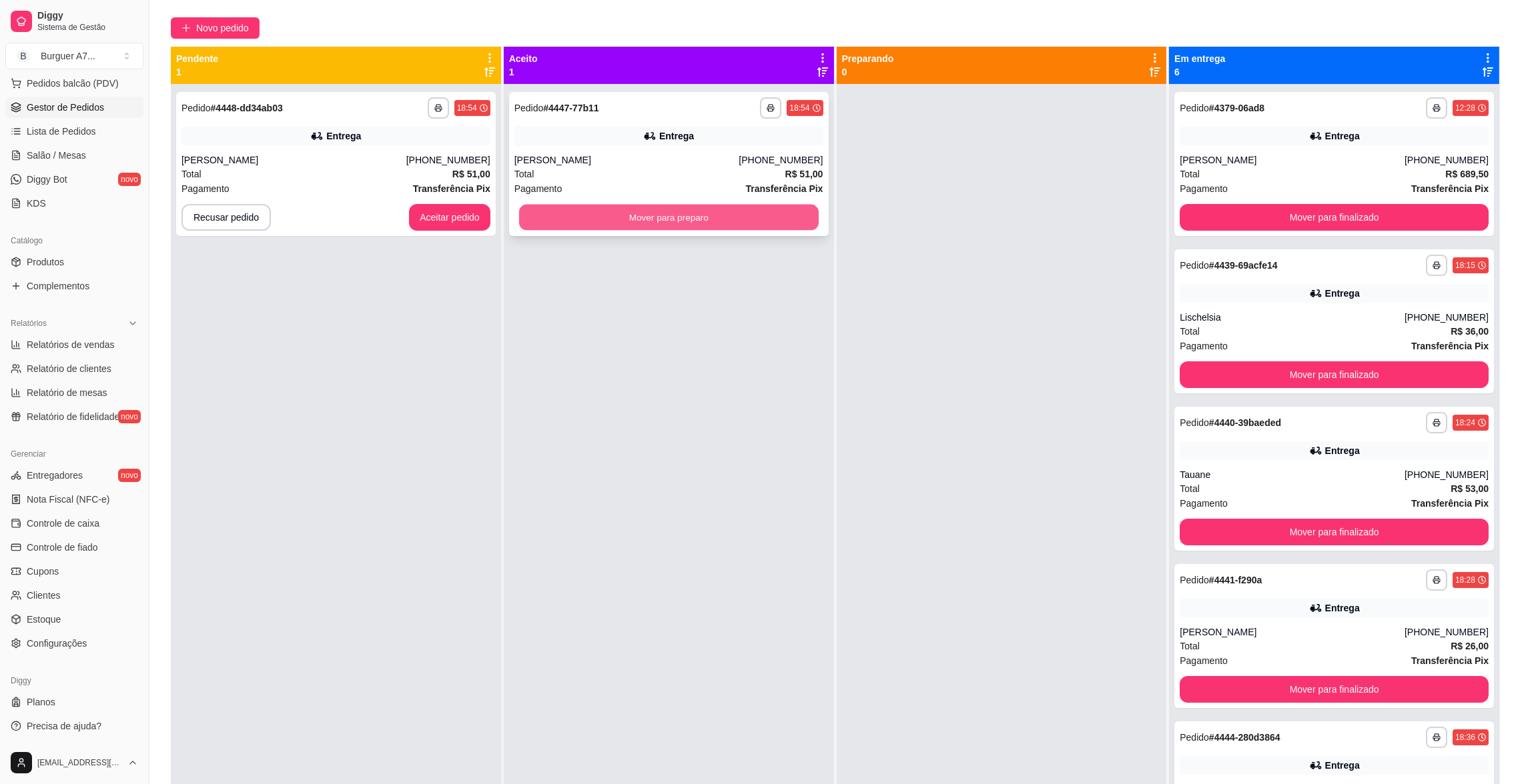
click at [791, 217] on button "Mover para preparo" at bounding box center [669, 218] width 299 height 26
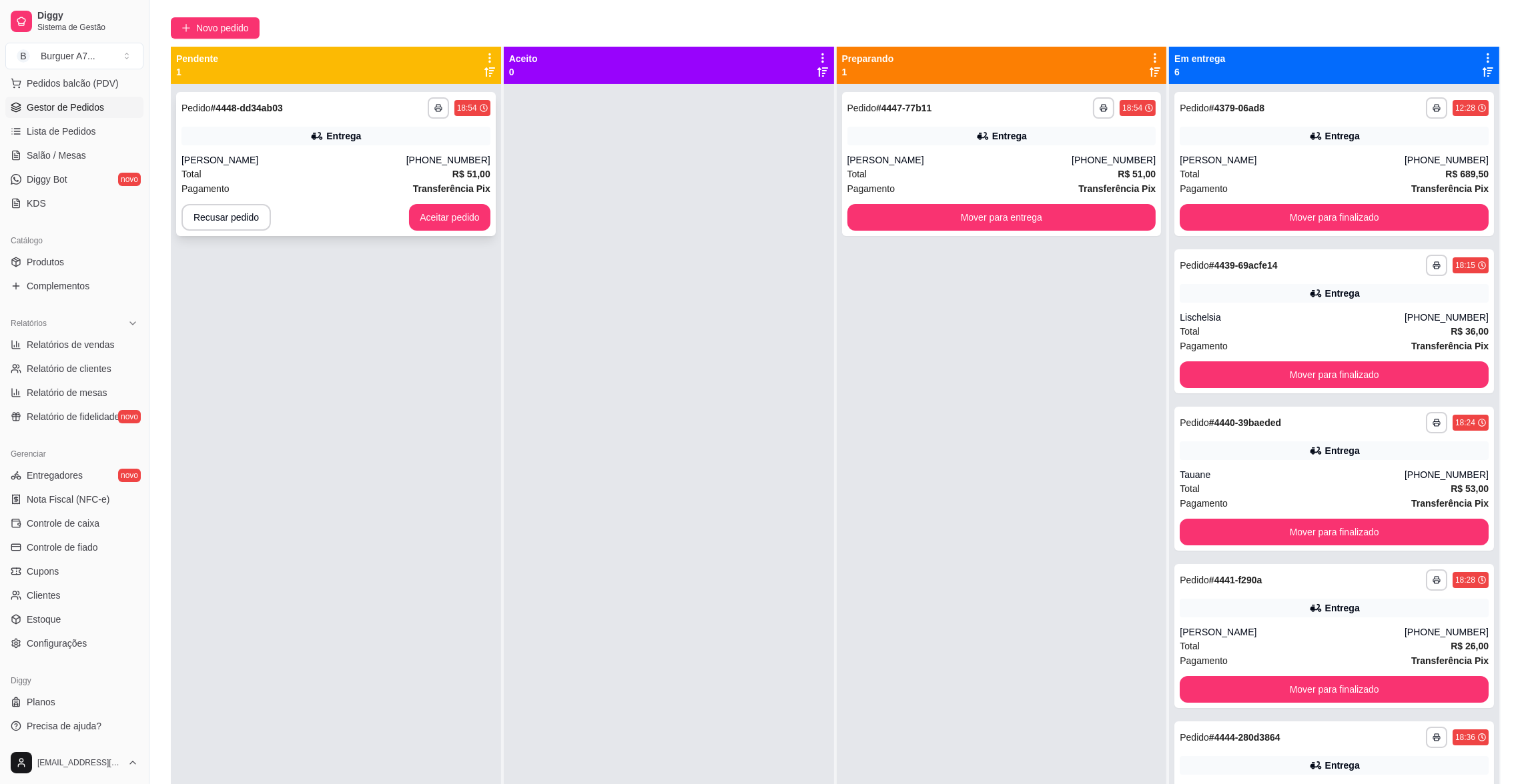
click at [329, 142] on div "Entrega" at bounding box center [343, 136] width 35 height 13
click at [983, 174] on div "Total R$ 51,00" at bounding box center [1001, 174] width 309 height 15
drag, startPoint x: 182, startPoint y: 18, endPoint x: 191, endPoint y: 32, distance: 16.6
click at [191, 32] on button "Novo pedido" at bounding box center [214, 28] width 89 height 21
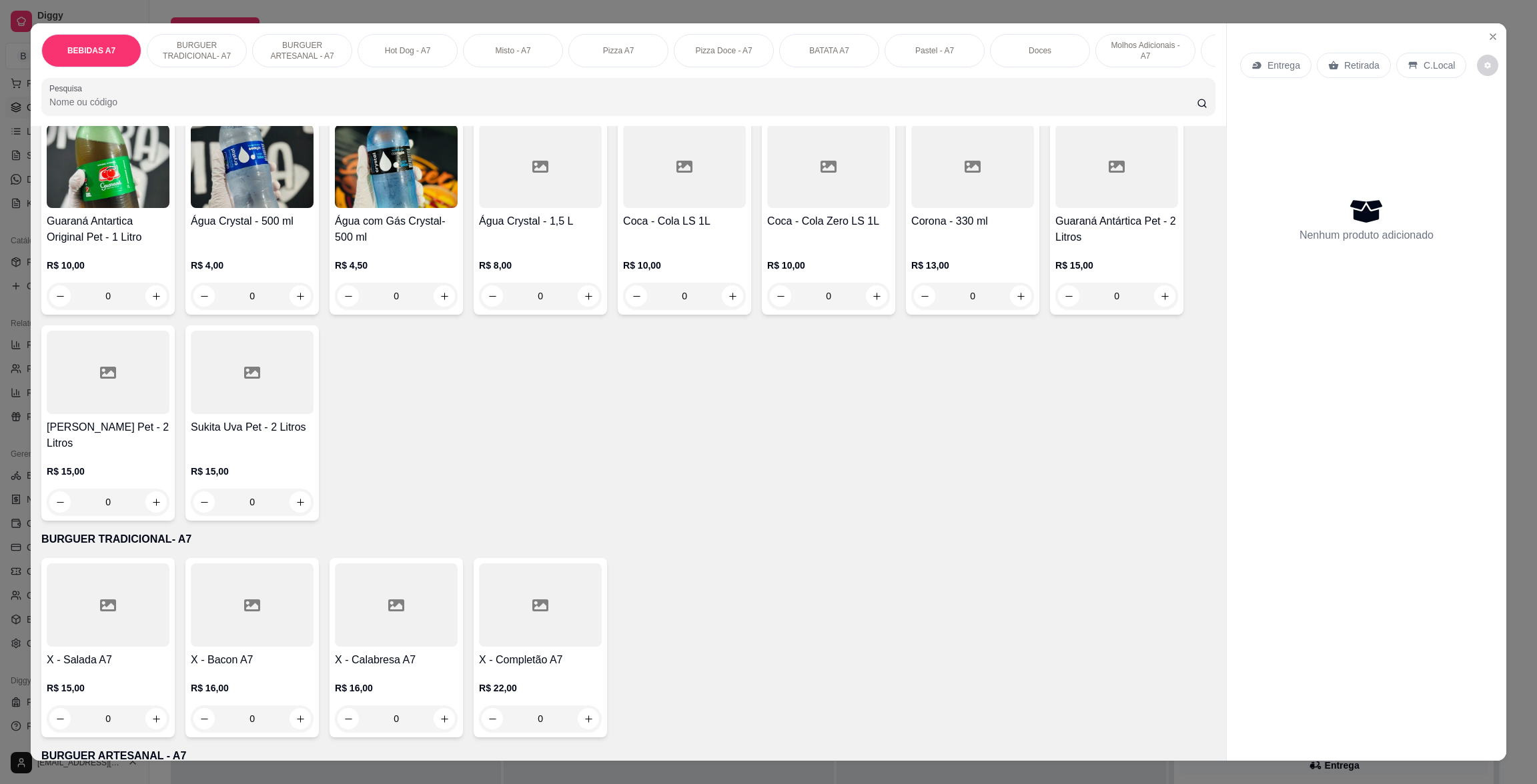
scroll to position [599, 0]
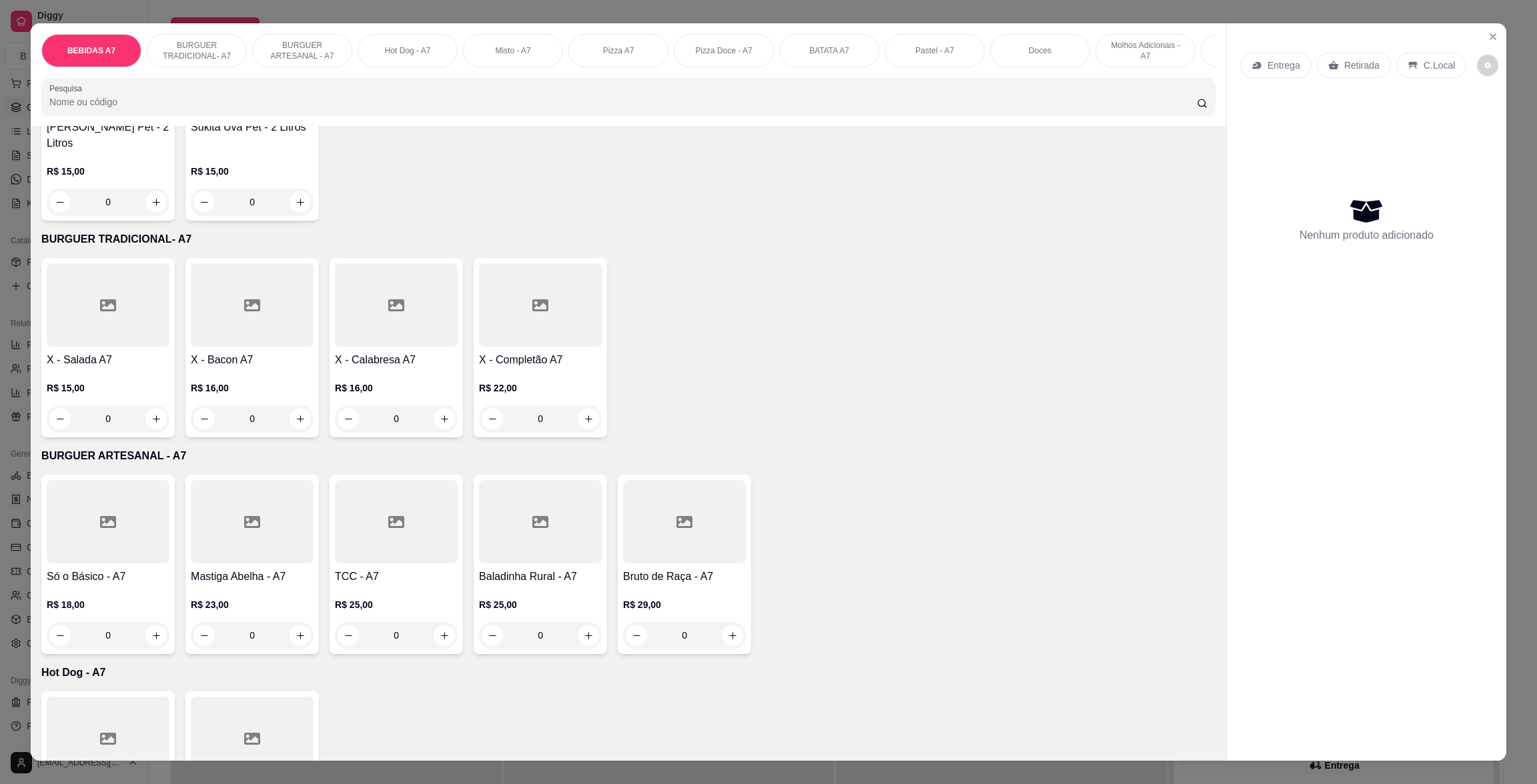
click at [274, 389] on div "R$ 16,00 0" at bounding box center [253, 400] width 123 height 64
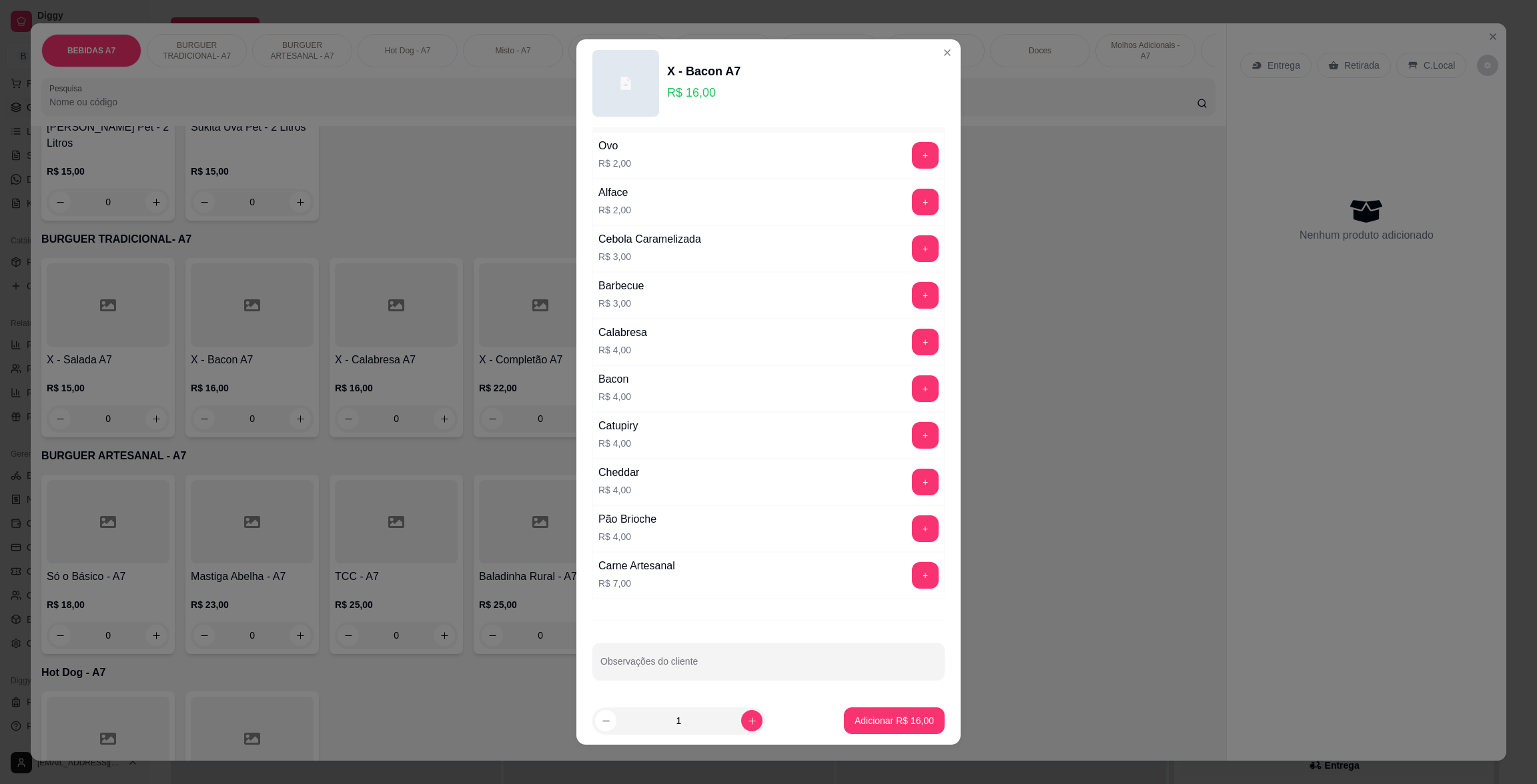
scroll to position [48, 0]
drag, startPoint x: 803, startPoint y: 661, endPoint x: 805, endPoint y: 638, distance: 23.1
click at [803, 639] on div "Adicionais Escolha até 5 opções Completo Ovo R$ 2,00 + Alface R$ 2,00 + Cebola …" at bounding box center [768, 412] width 384 height 570
type input "SEM BATATA PALHA"
click at [887, 716] on p "Adicionar R$ 16,00" at bounding box center [893, 721] width 79 height 13
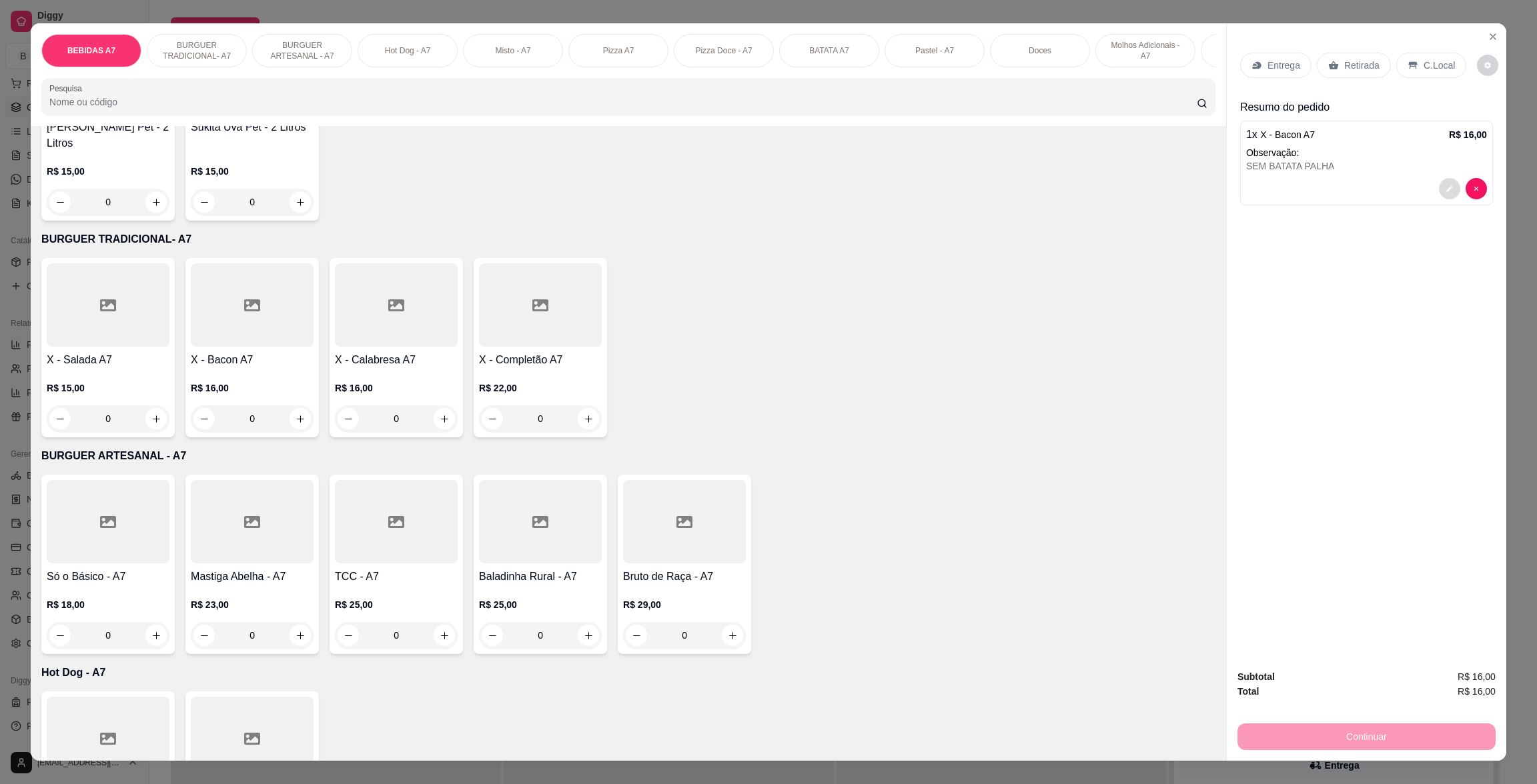
click at [1446, 185] on icon "decrease-product-quantity" at bounding box center [1449, 188] width 8 height 8
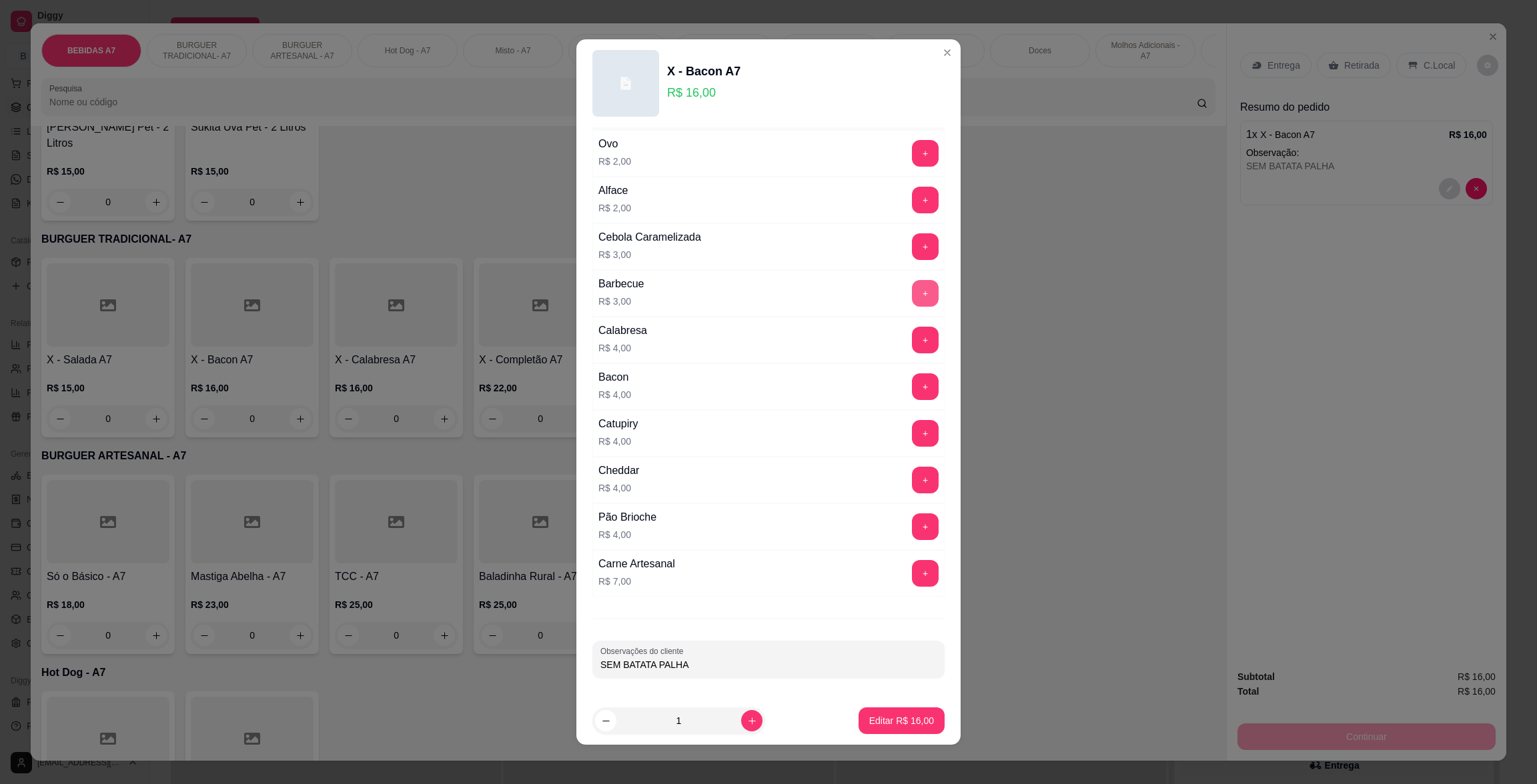
click at [912, 293] on button "+" at bounding box center [925, 293] width 27 height 27
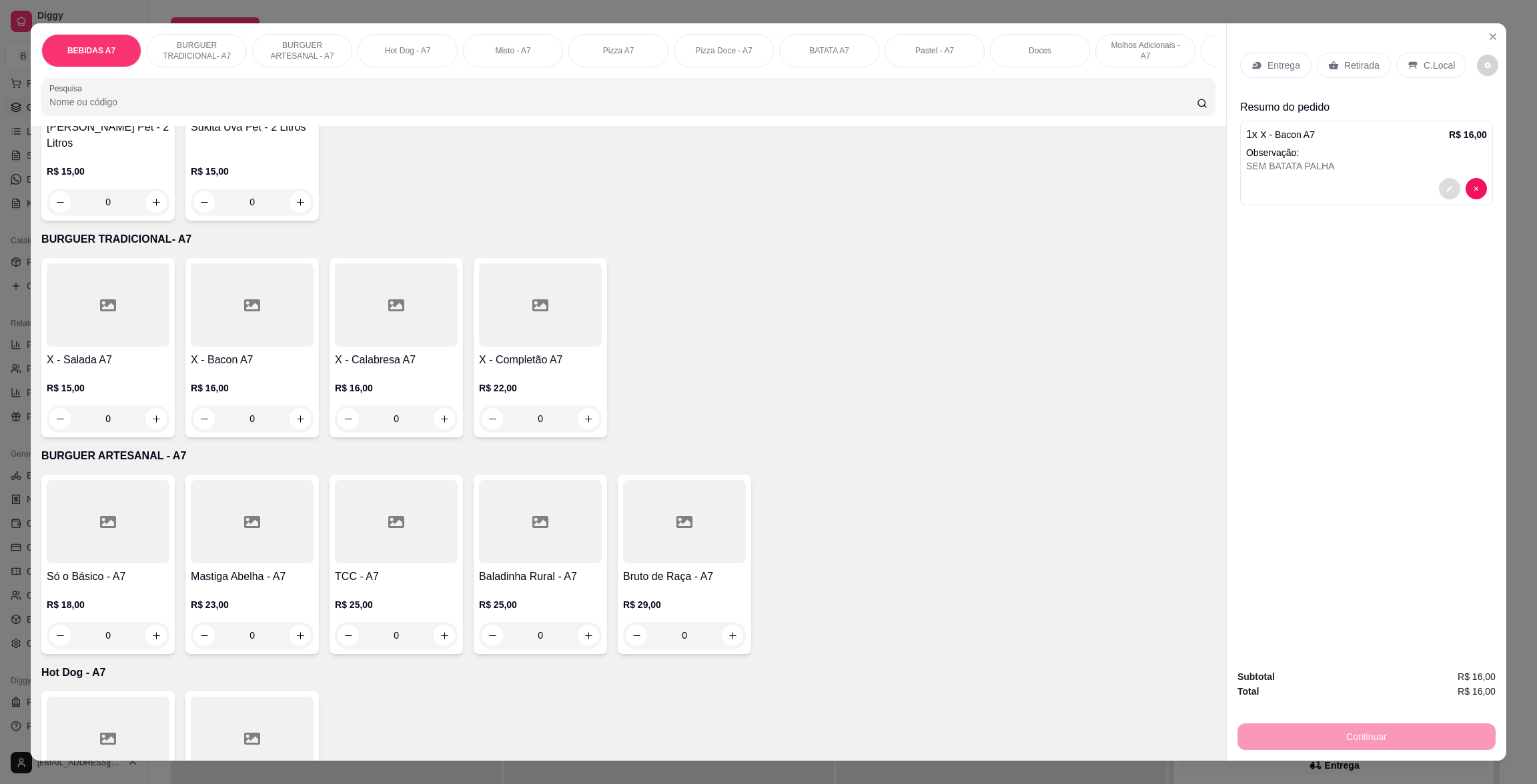
click at [1444, 183] on button "decrease-product-quantity" at bounding box center [1449, 188] width 21 height 21
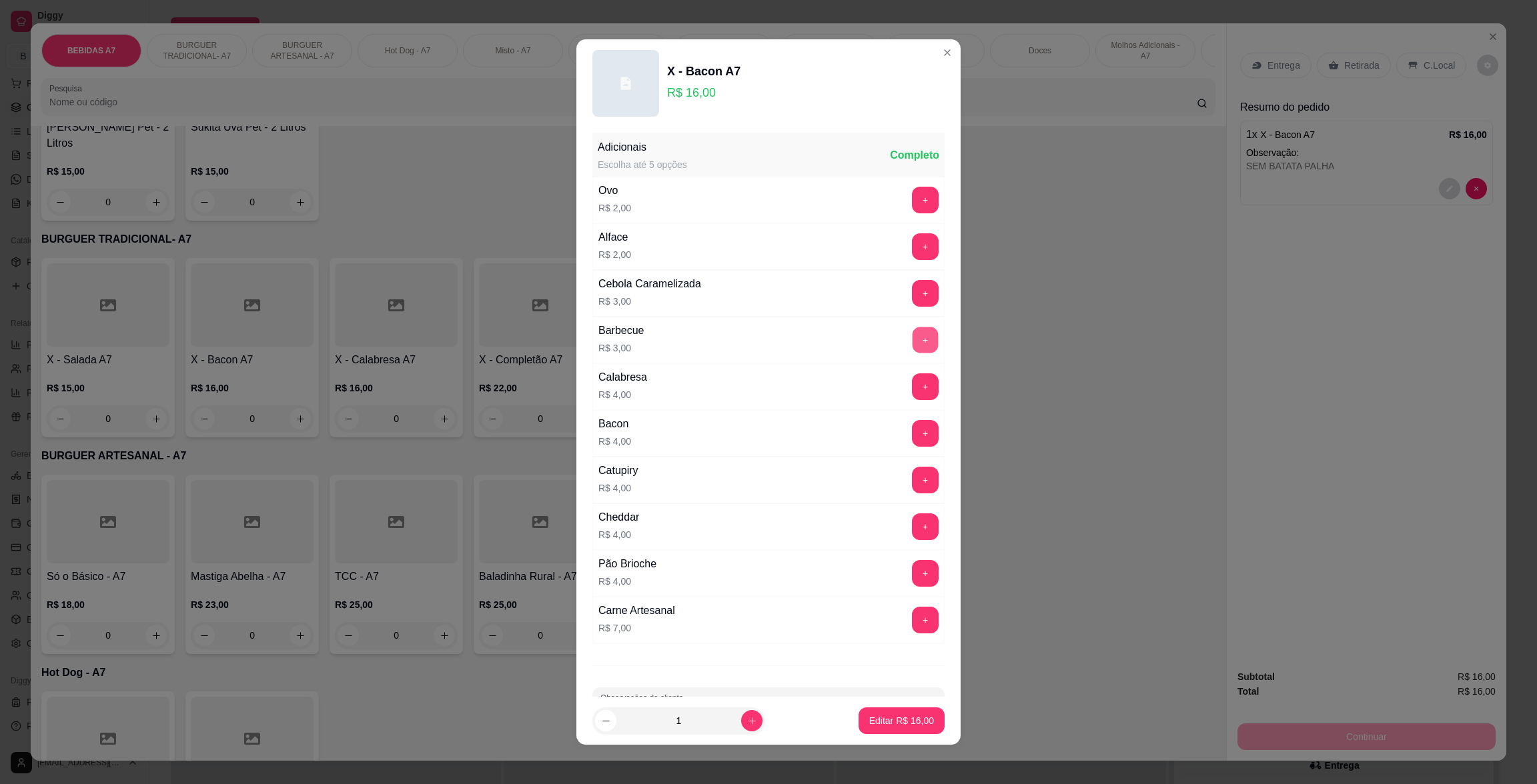
click at [913, 346] on button "+" at bounding box center [926, 340] width 26 height 26
click at [882, 714] on p "Editar R$ 19,00" at bounding box center [901, 721] width 64 height 13
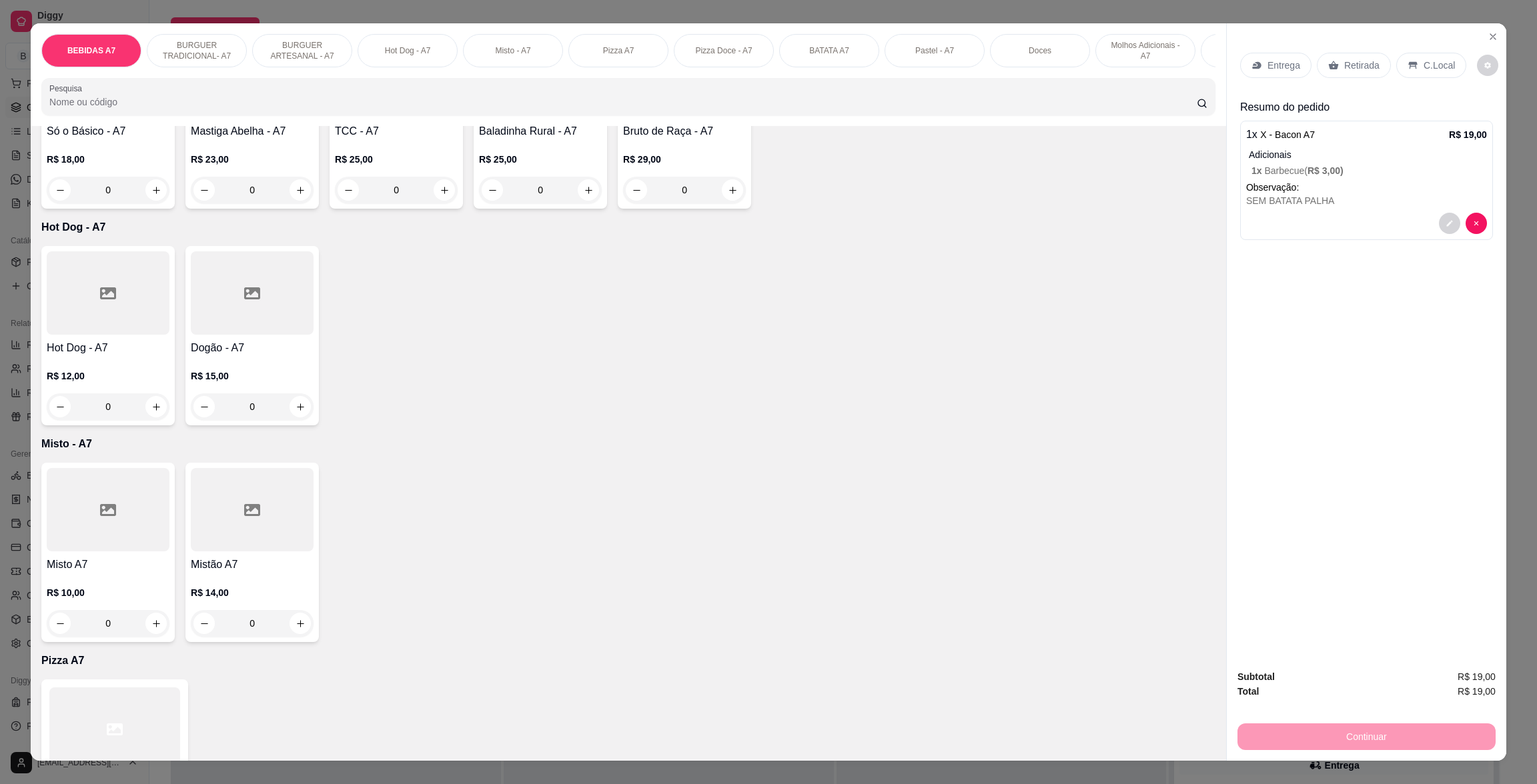
scroll to position [1100, 0]
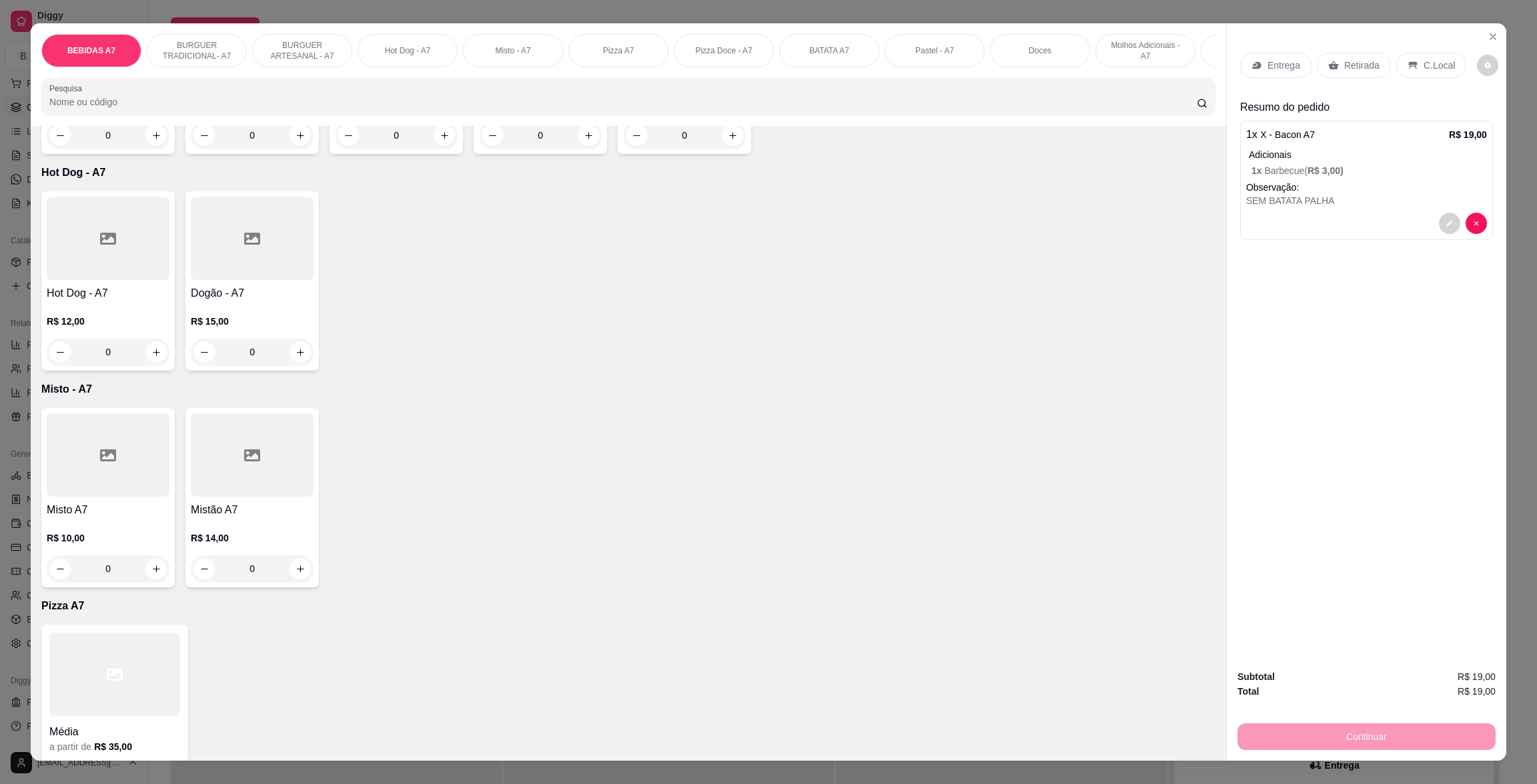
click at [261, 497] on div at bounding box center [253, 455] width 123 height 83
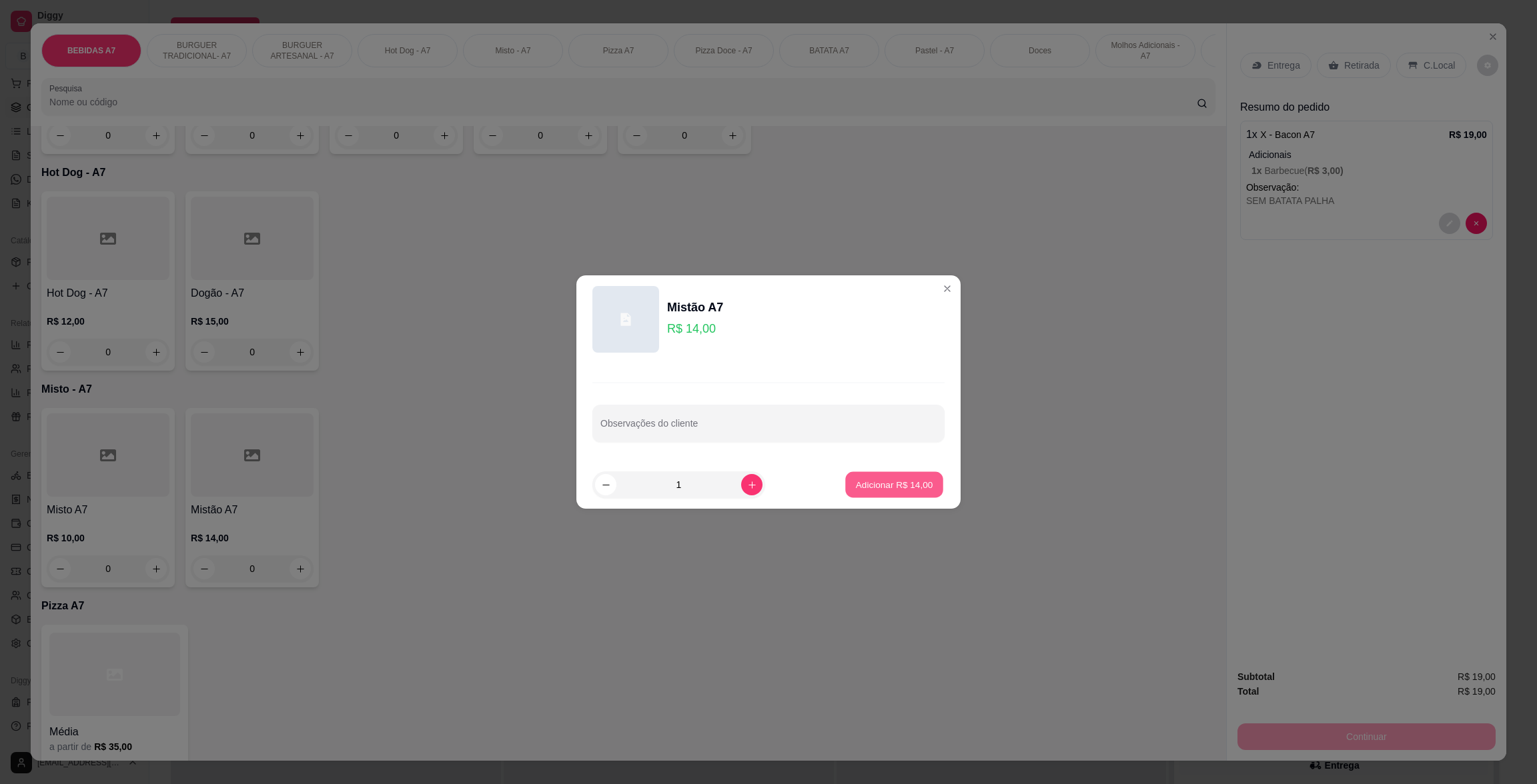
click at [903, 481] on p "Adicionar R$ 14,00" at bounding box center [894, 485] width 77 height 13
type input "1"
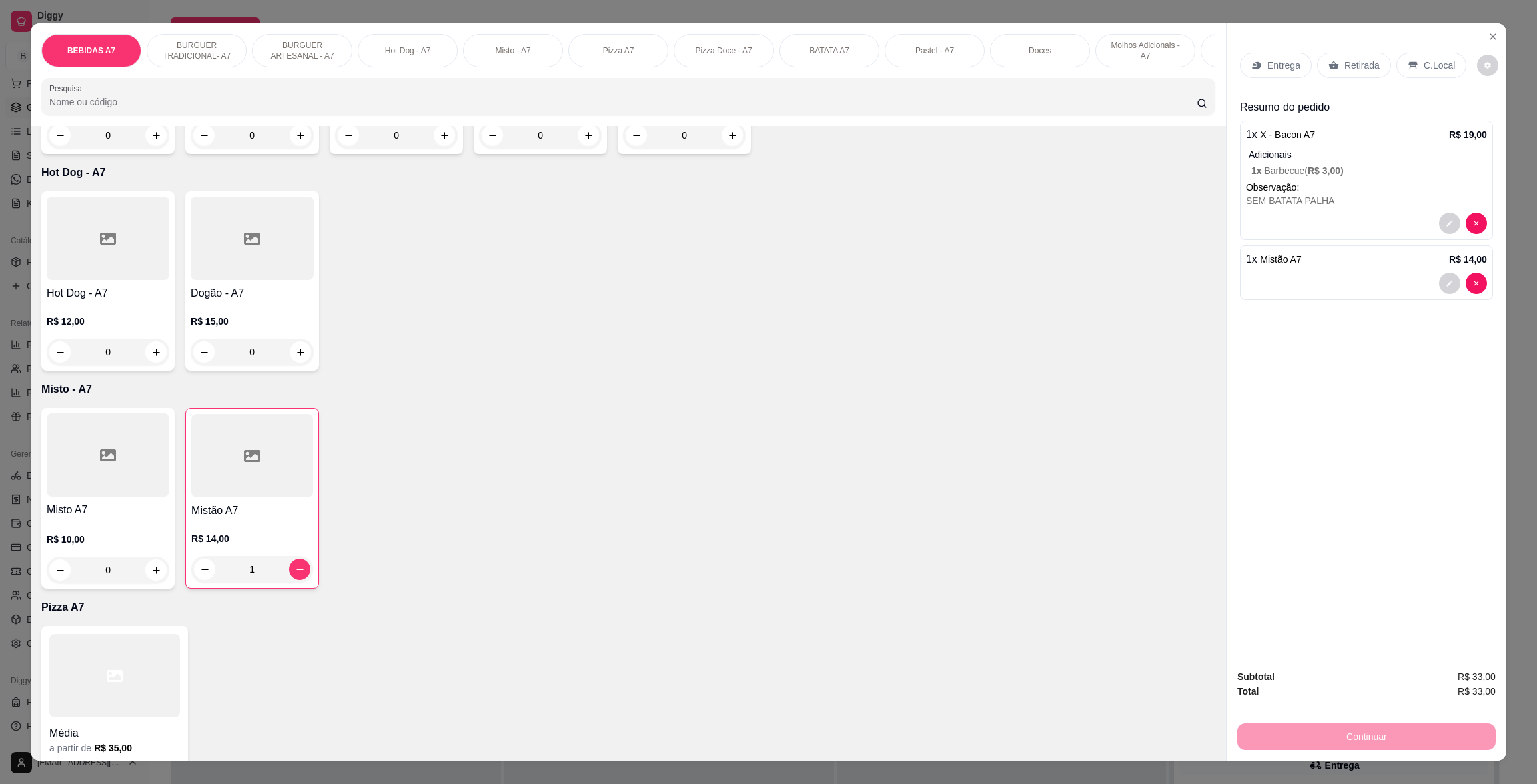
click at [1452, 65] on div "C.Local" at bounding box center [1431, 65] width 70 height 25
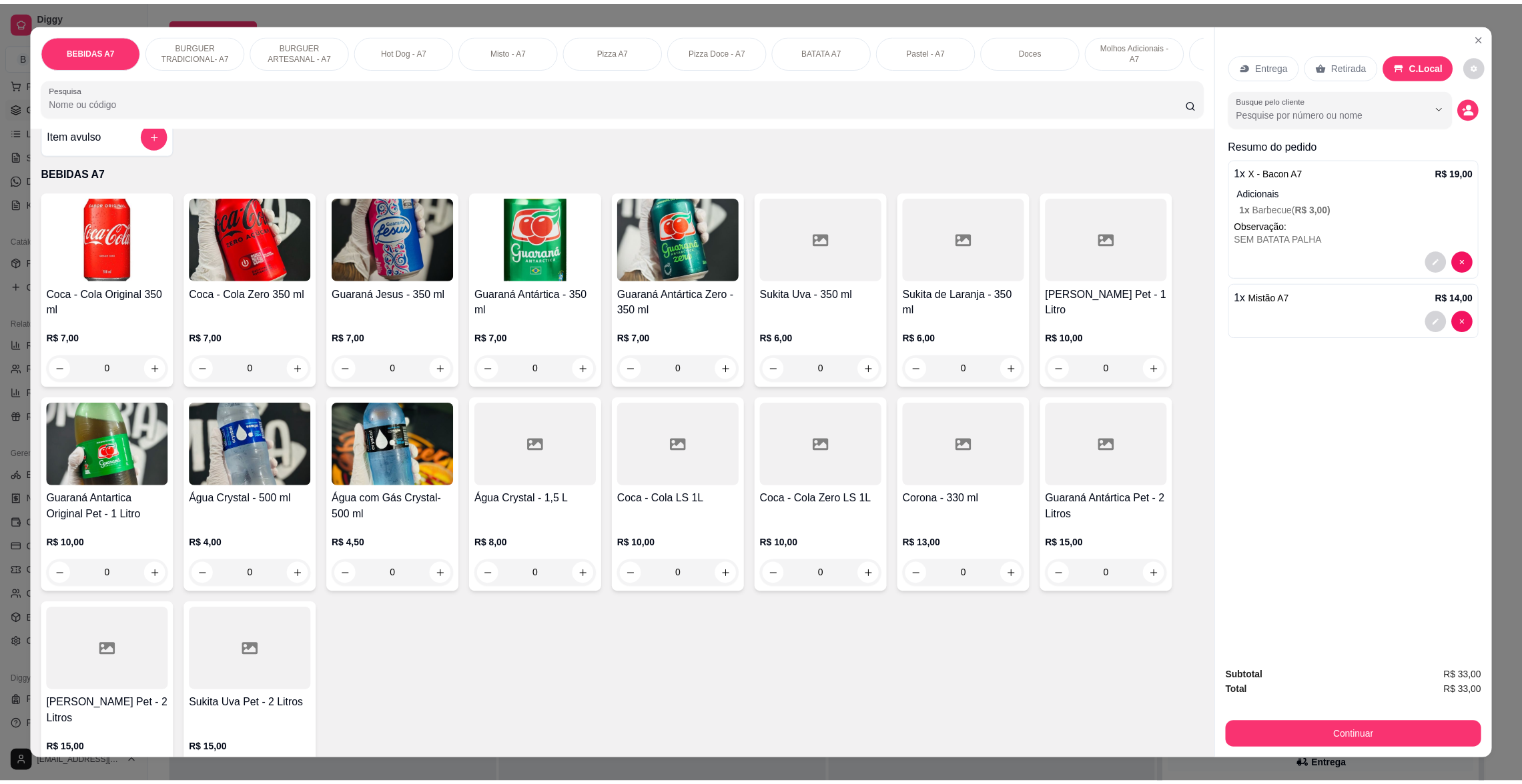
scroll to position [0, 0]
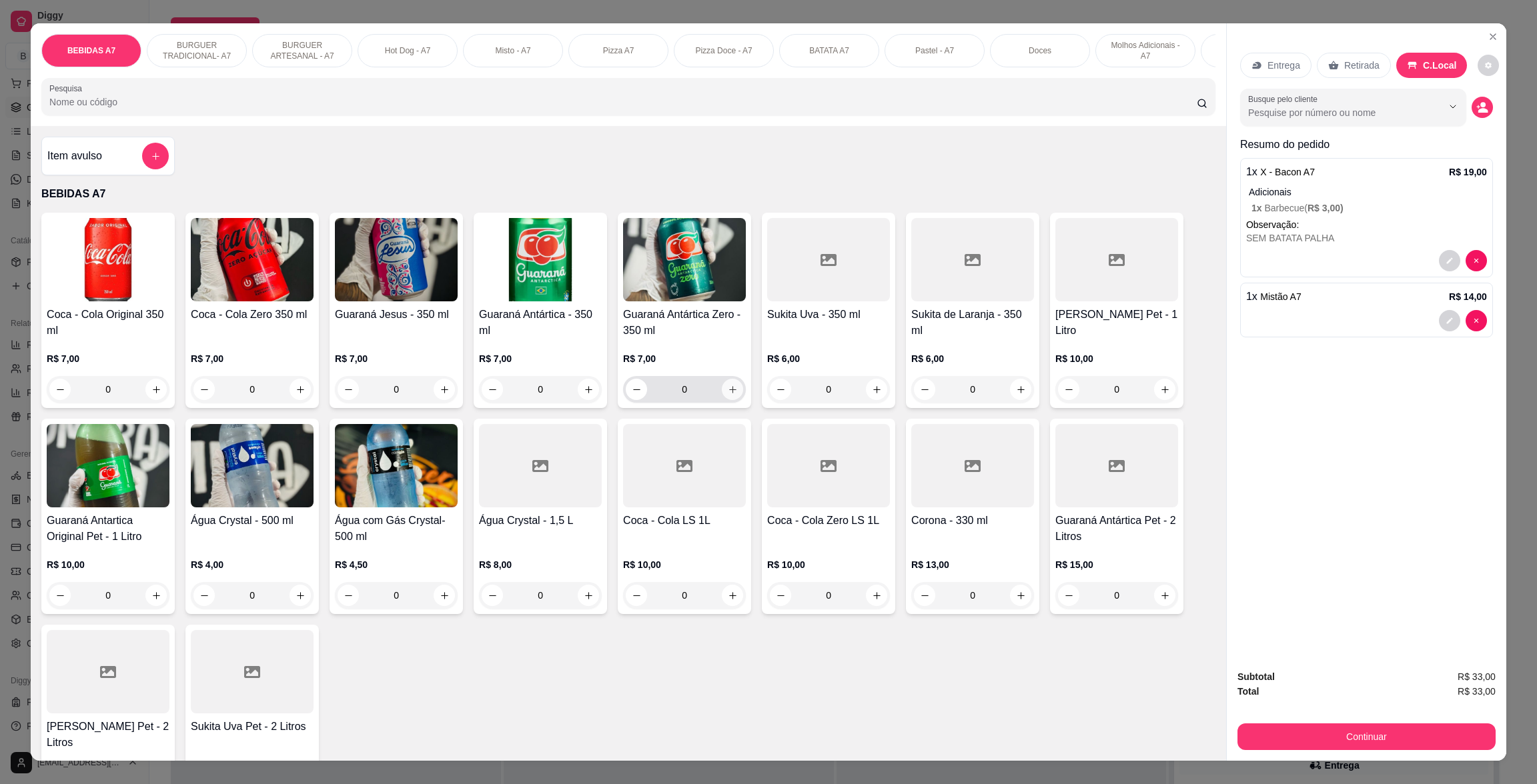
click at [727, 394] on icon "increase-product-quantity" at bounding box center [732, 390] width 10 height 10
click at [727, 395] on icon "increase-product-quantity" at bounding box center [732, 390] width 10 height 10
type input "2"
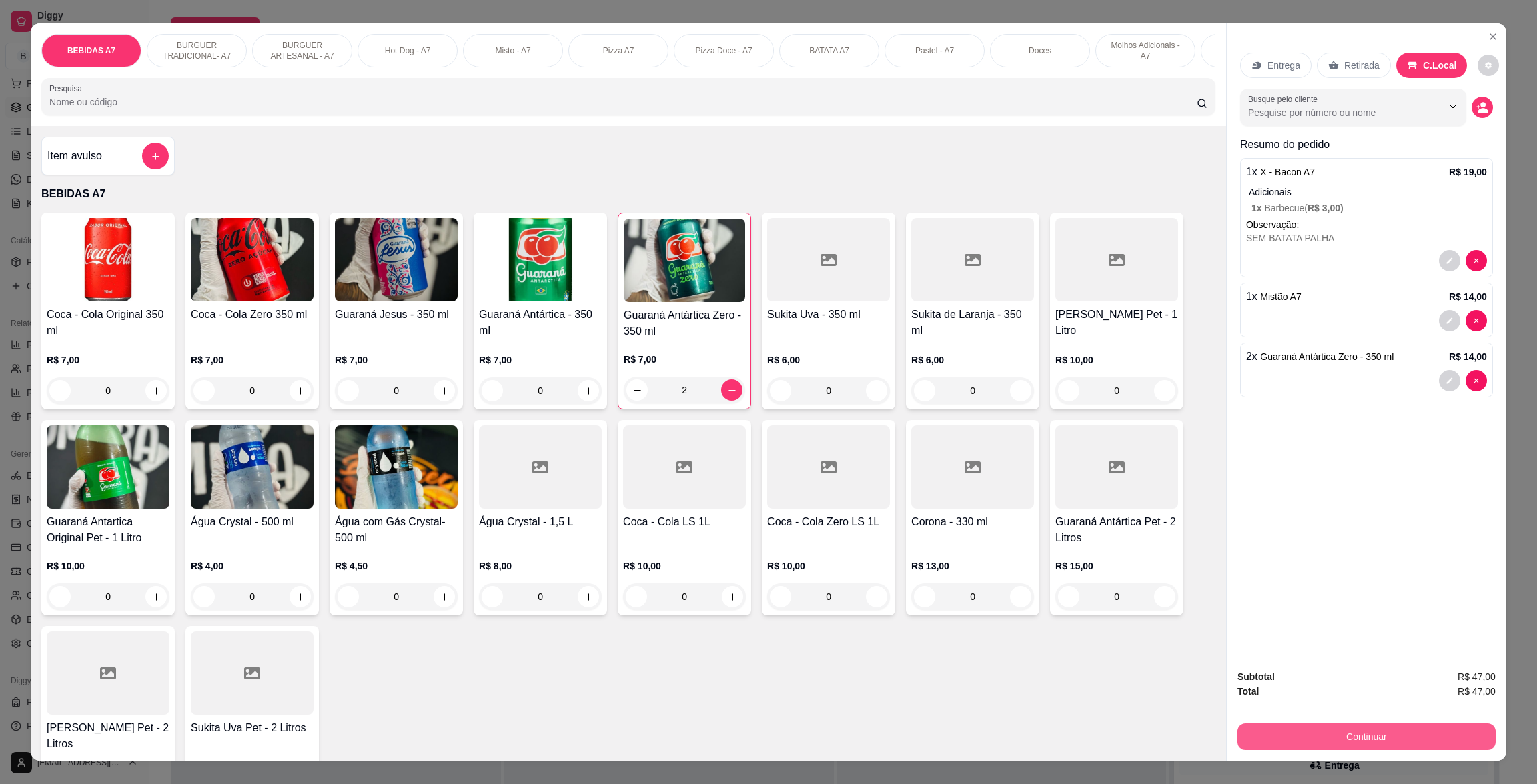
click at [1448, 726] on button "Continuar" at bounding box center [1366, 736] width 258 height 27
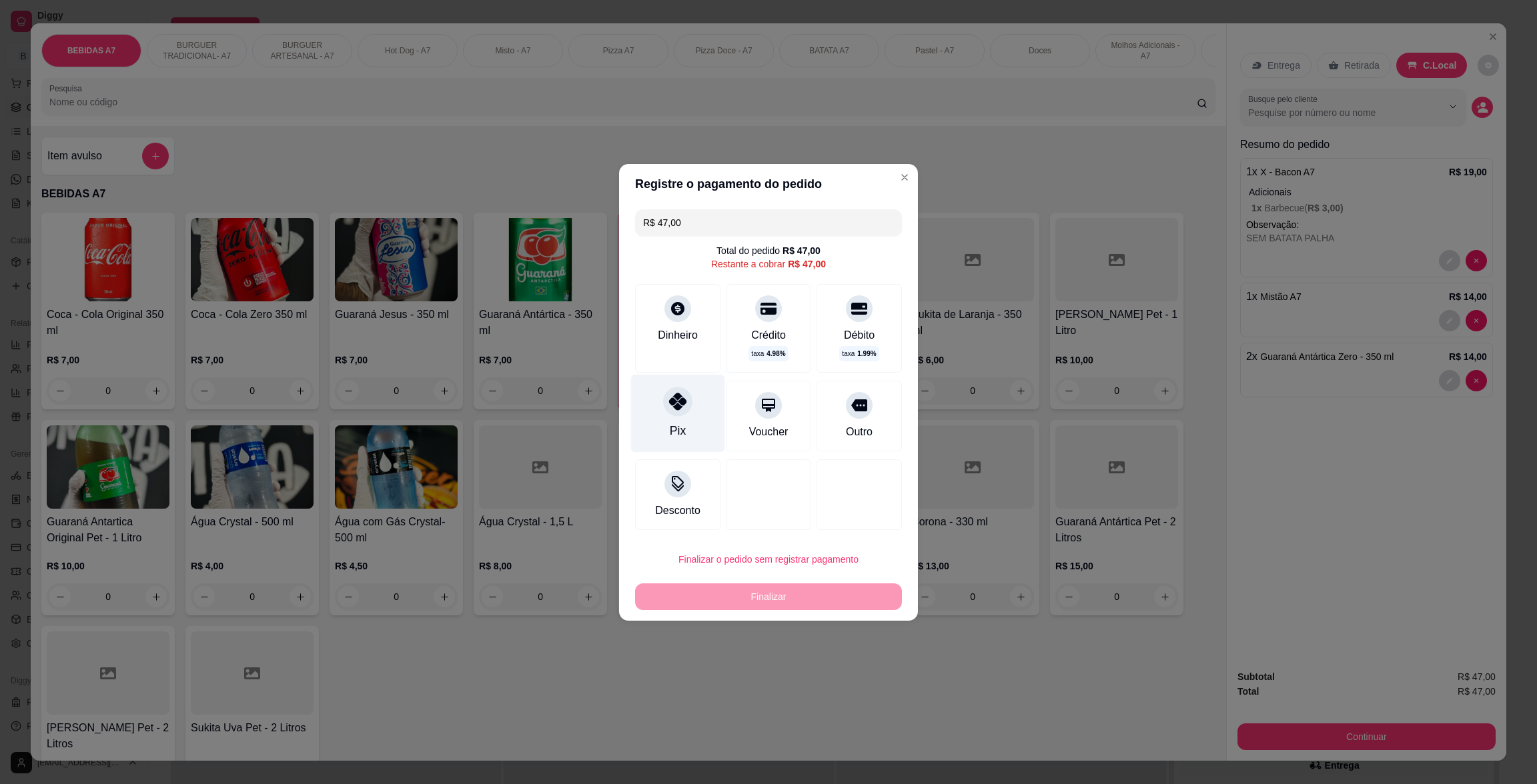
click at [682, 406] on icon at bounding box center [677, 401] width 18 height 18
type input "R$ 0,00"
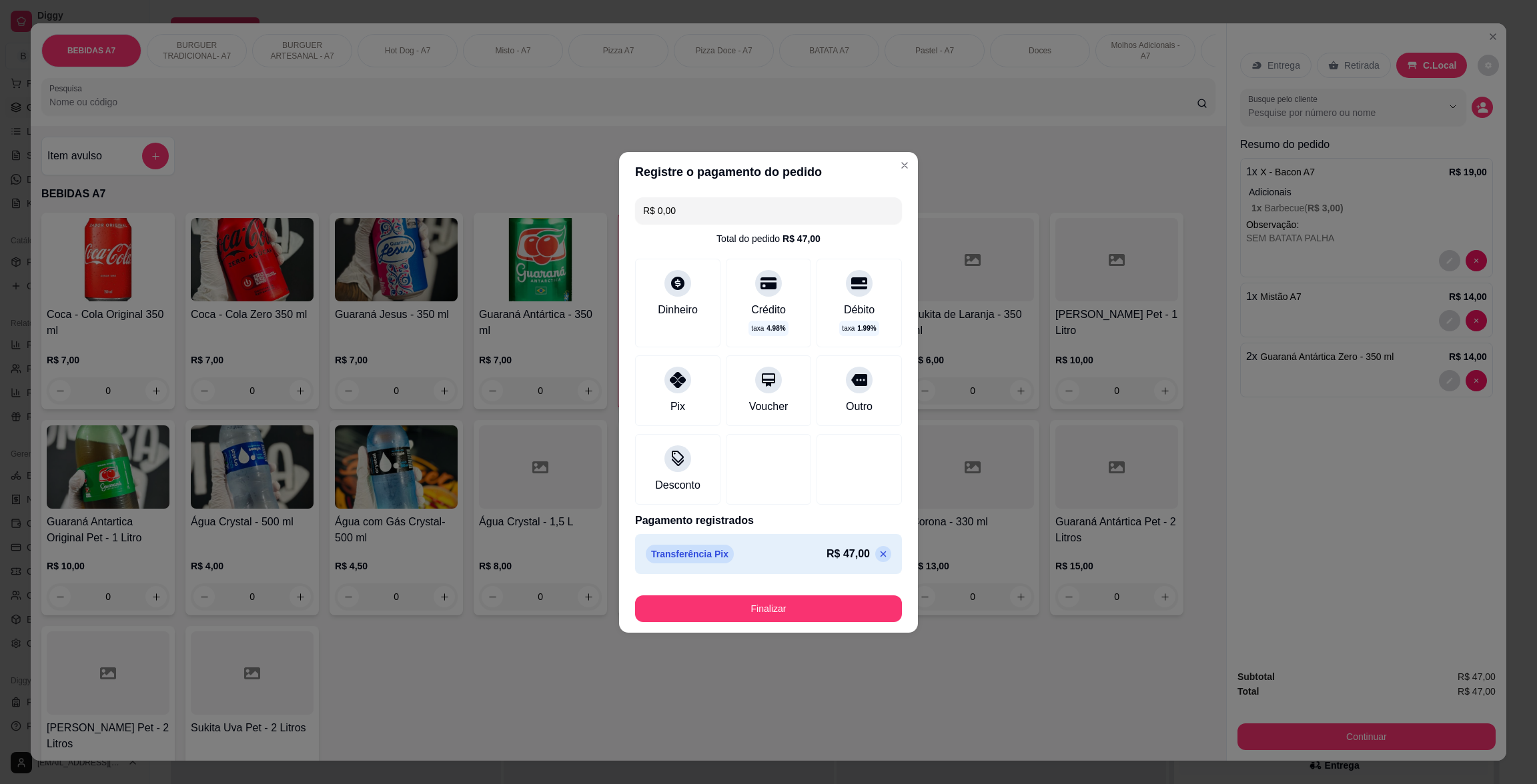
drag, startPoint x: 749, startPoint y: 626, endPoint x: 742, endPoint y: 614, distance: 13.9
click at [746, 624] on footer "Finalizar" at bounding box center [768, 606] width 298 height 53
click at [742, 613] on button "Finalizar" at bounding box center [768, 609] width 259 height 26
type input "0"
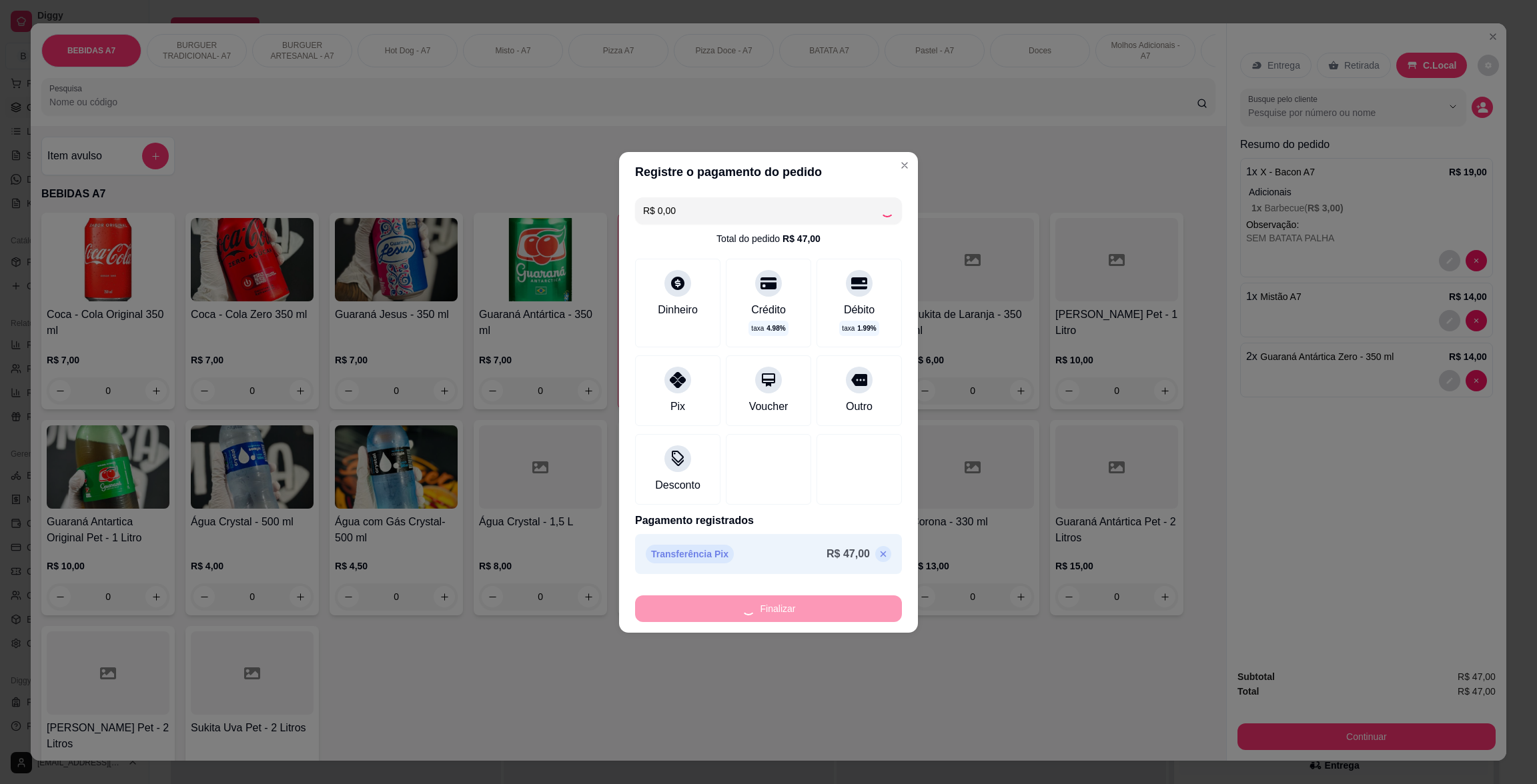
type input "-R$ 47,00"
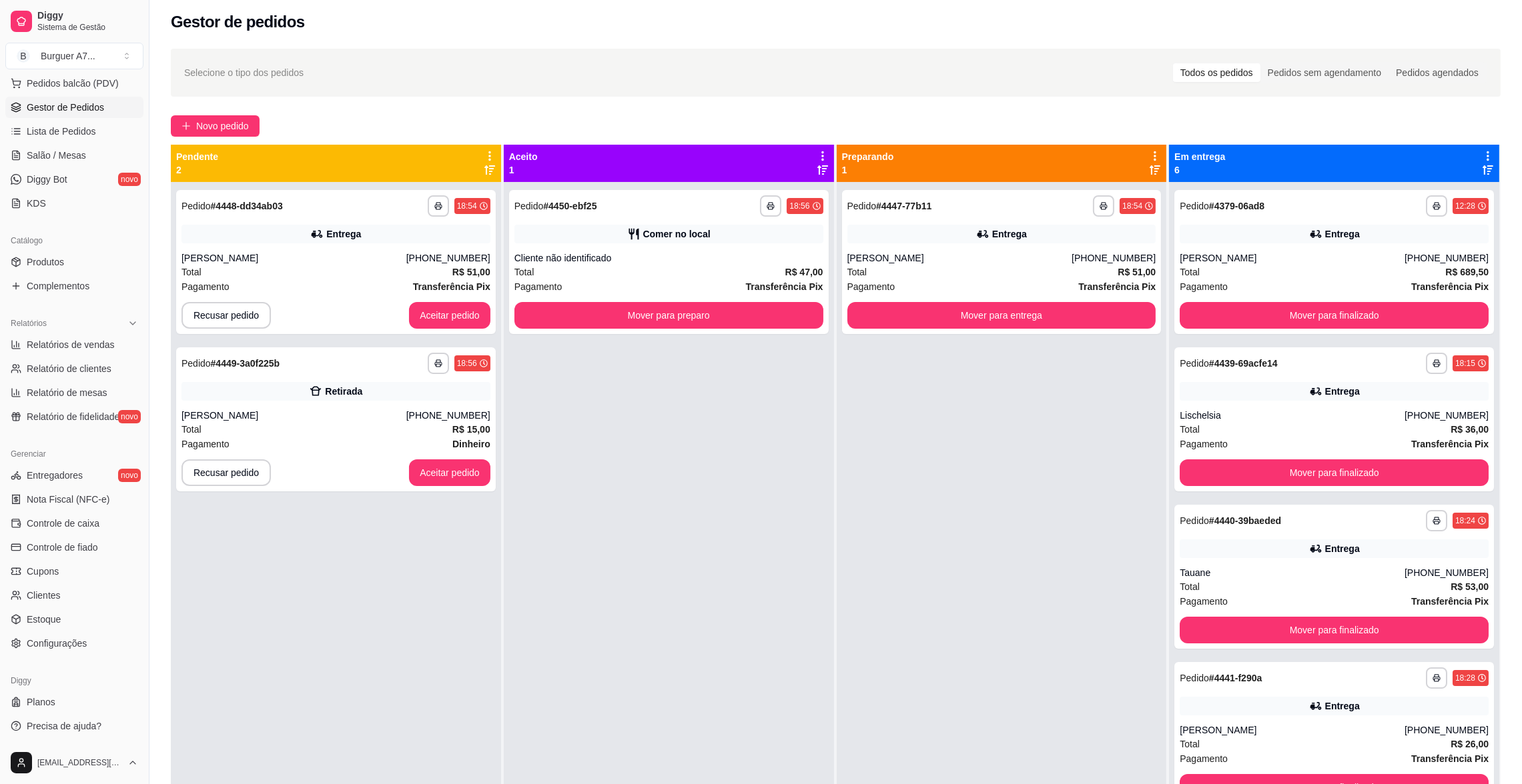
scroll to position [3, 0]
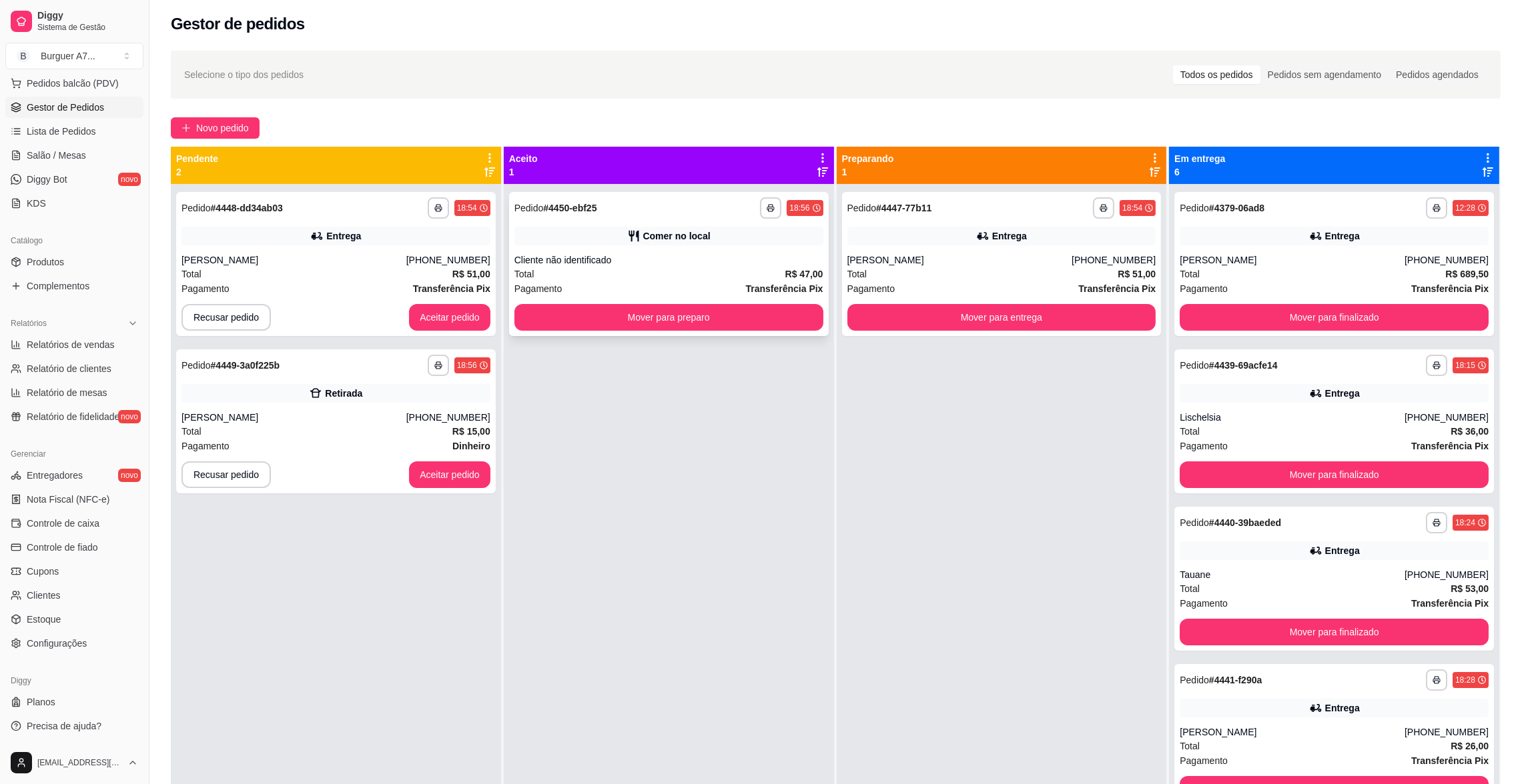
click at [735, 247] on div "**********" at bounding box center [669, 264] width 320 height 144
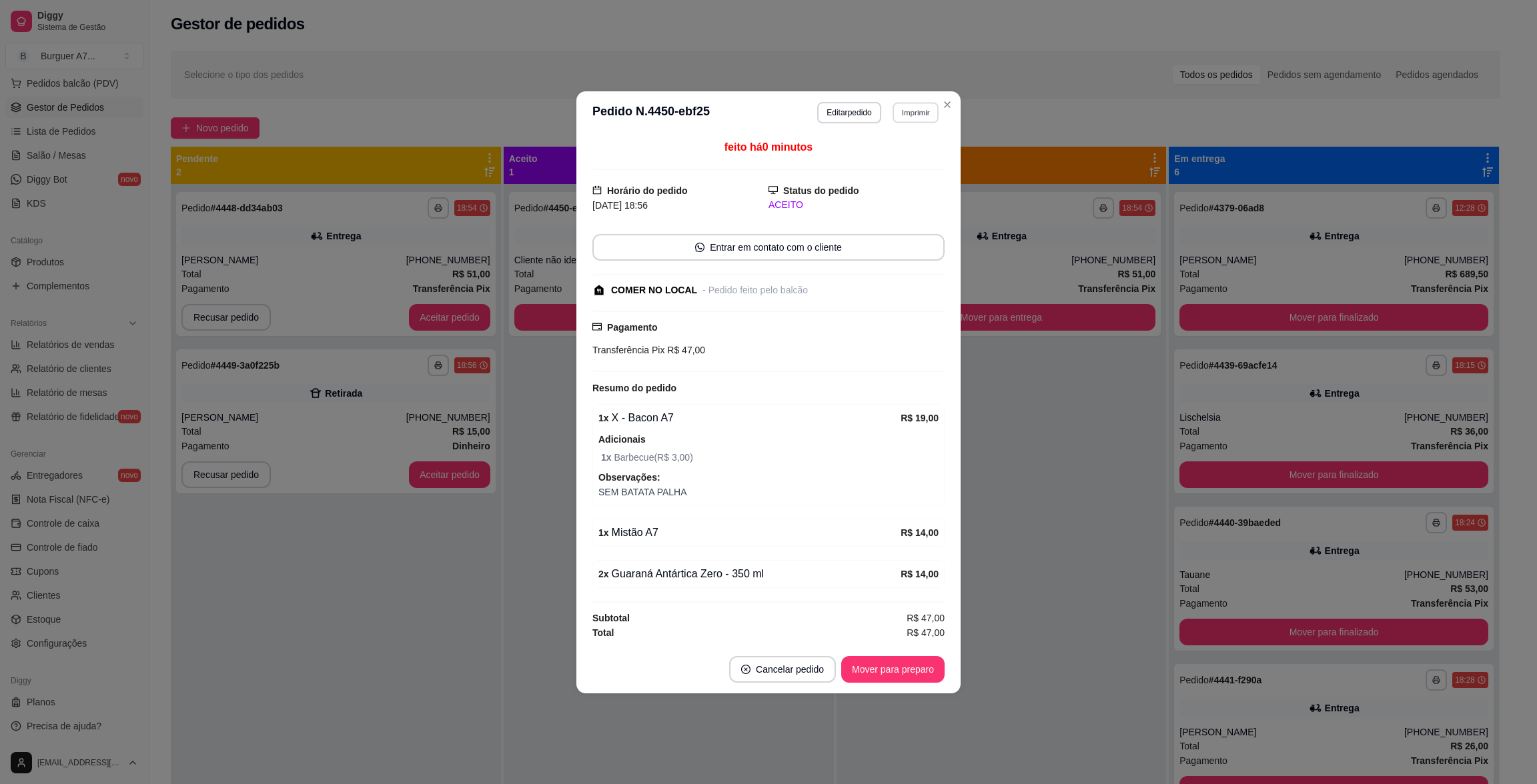
click at [916, 102] on button "Imprimir" at bounding box center [915, 112] width 46 height 21
click at [899, 186] on button "Impressora" at bounding box center [893, 185] width 97 height 21
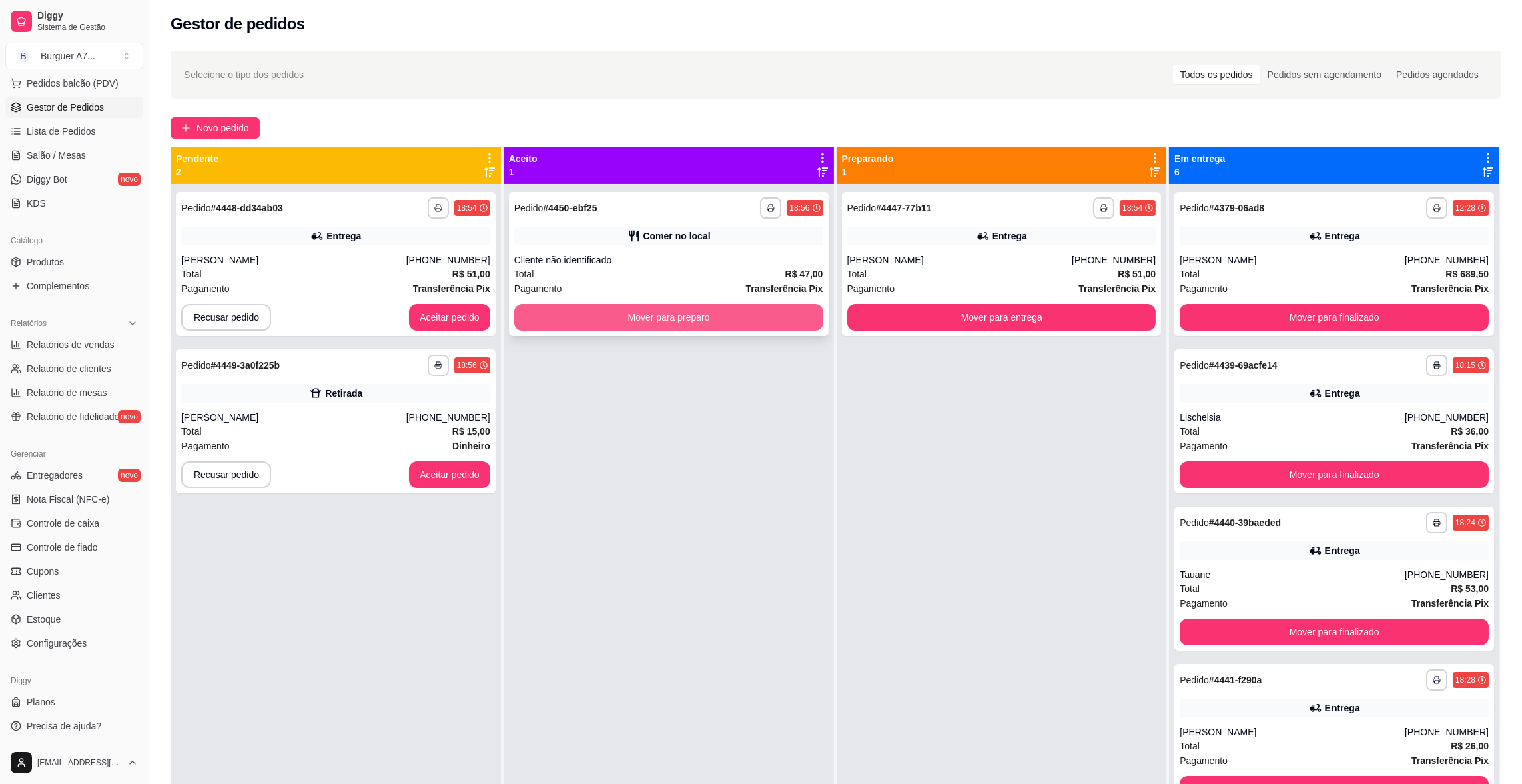
click at [734, 310] on button "Mover para preparo" at bounding box center [669, 317] width 309 height 27
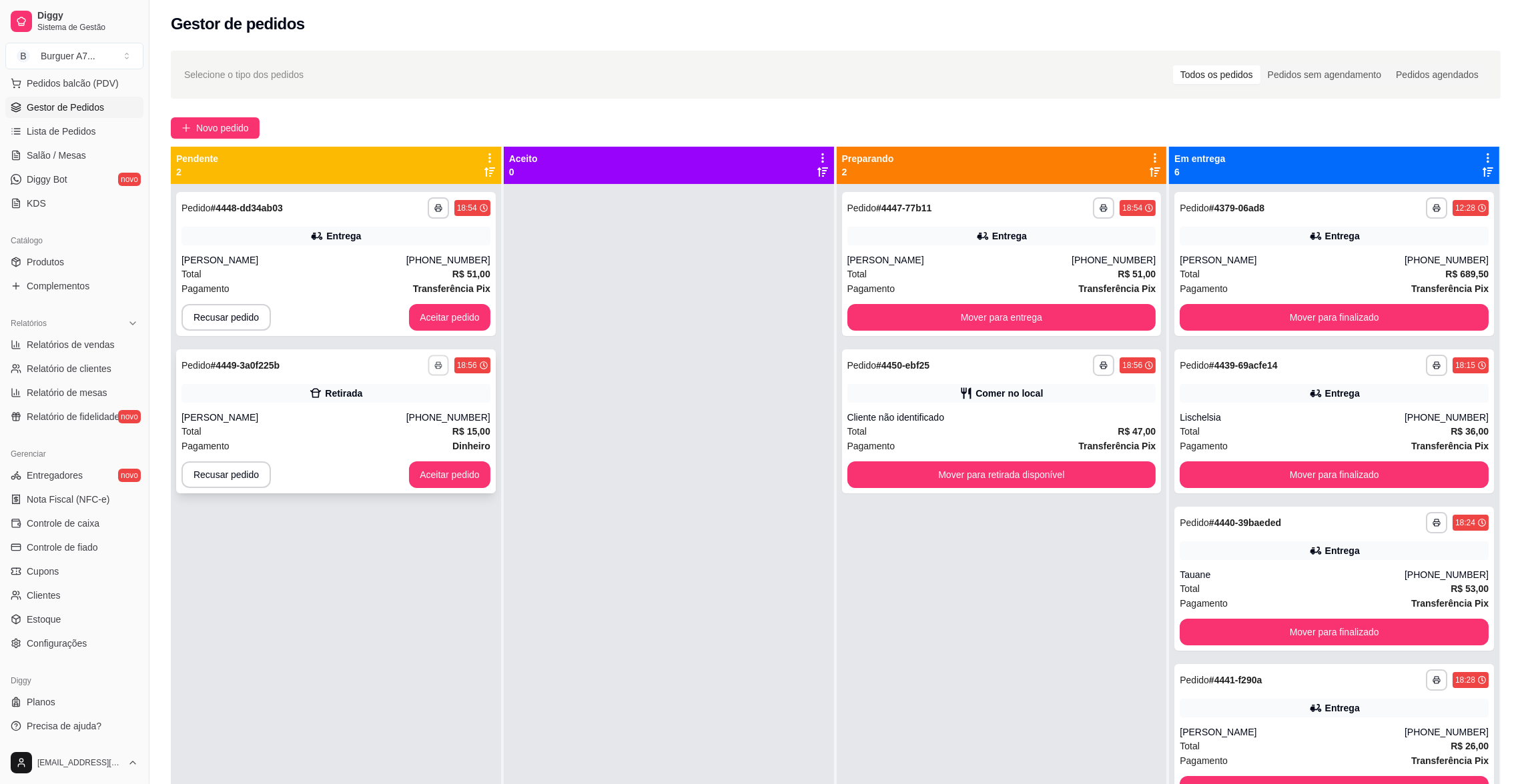
click at [439, 370] on button "button" at bounding box center [438, 365] width 21 height 21
click at [422, 434] on button "Impressora" at bounding box center [400, 438] width 93 height 21
click at [479, 475] on button "Aceitar pedido" at bounding box center [450, 475] width 81 height 27
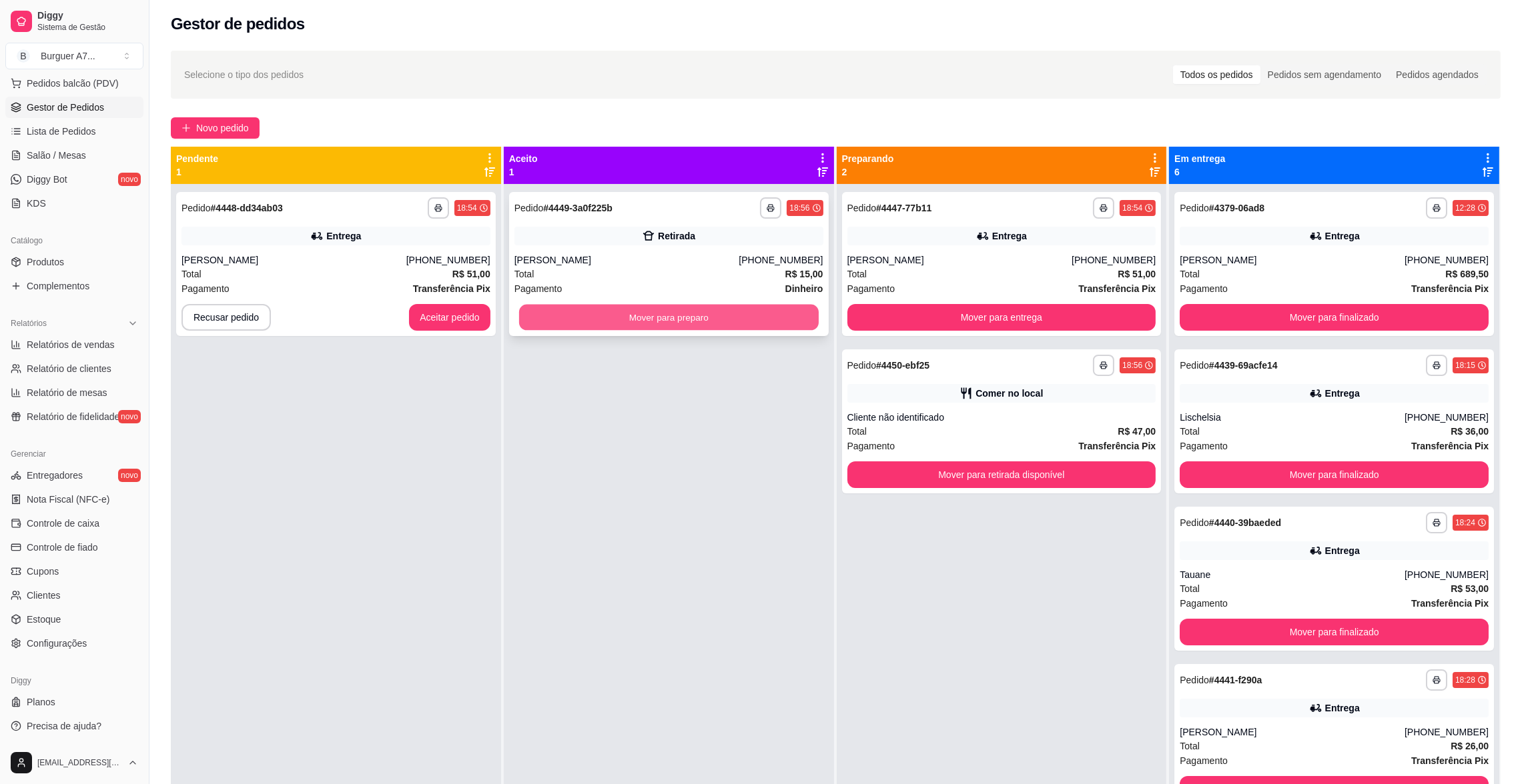
click at [667, 317] on button "Mover para preparo" at bounding box center [669, 318] width 299 height 26
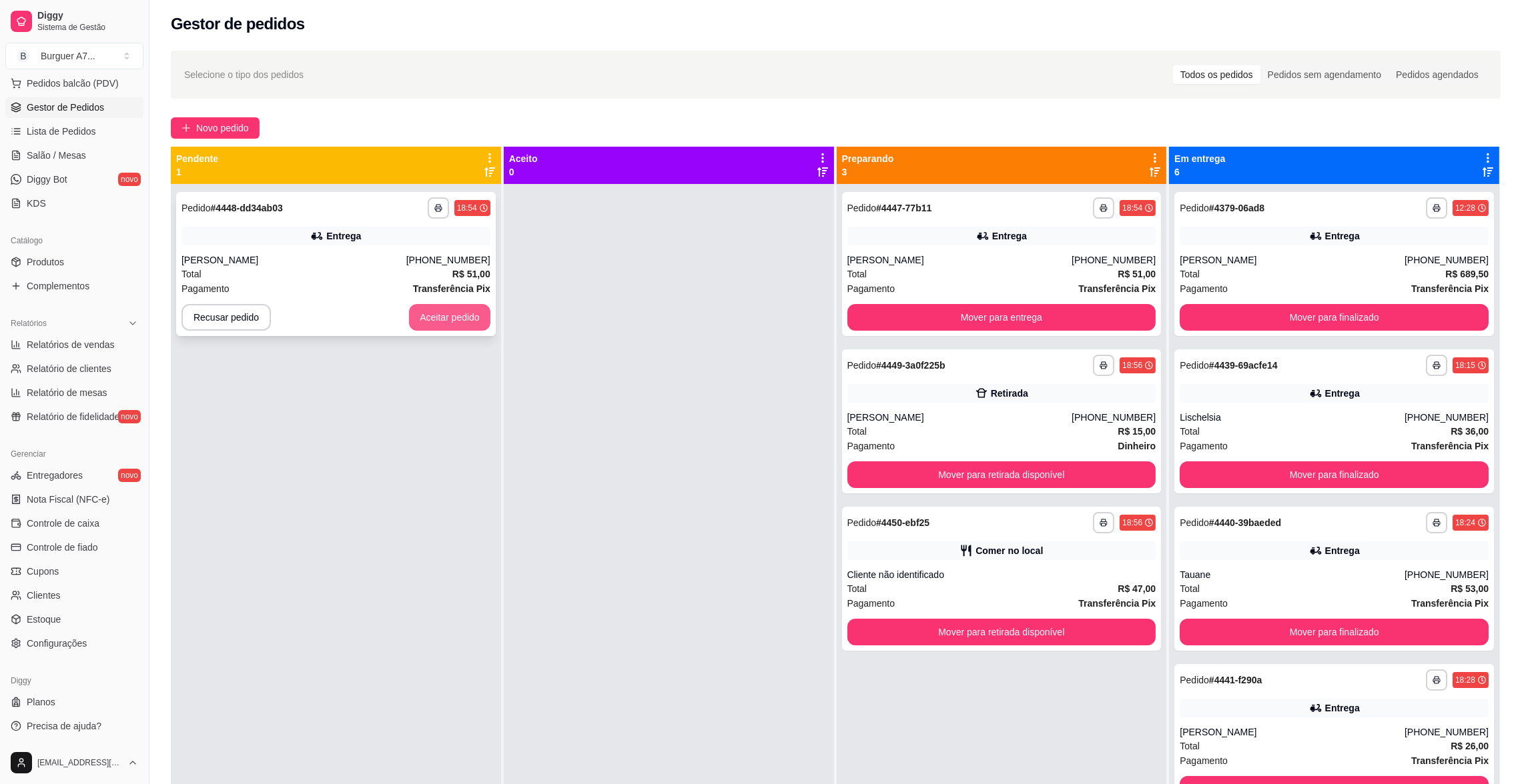
click at [423, 310] on button "Aceitar pedido" at bounding box center [450, 317] width 81 height 27
